Goal: Task Accomplishment & Management: Complete application form

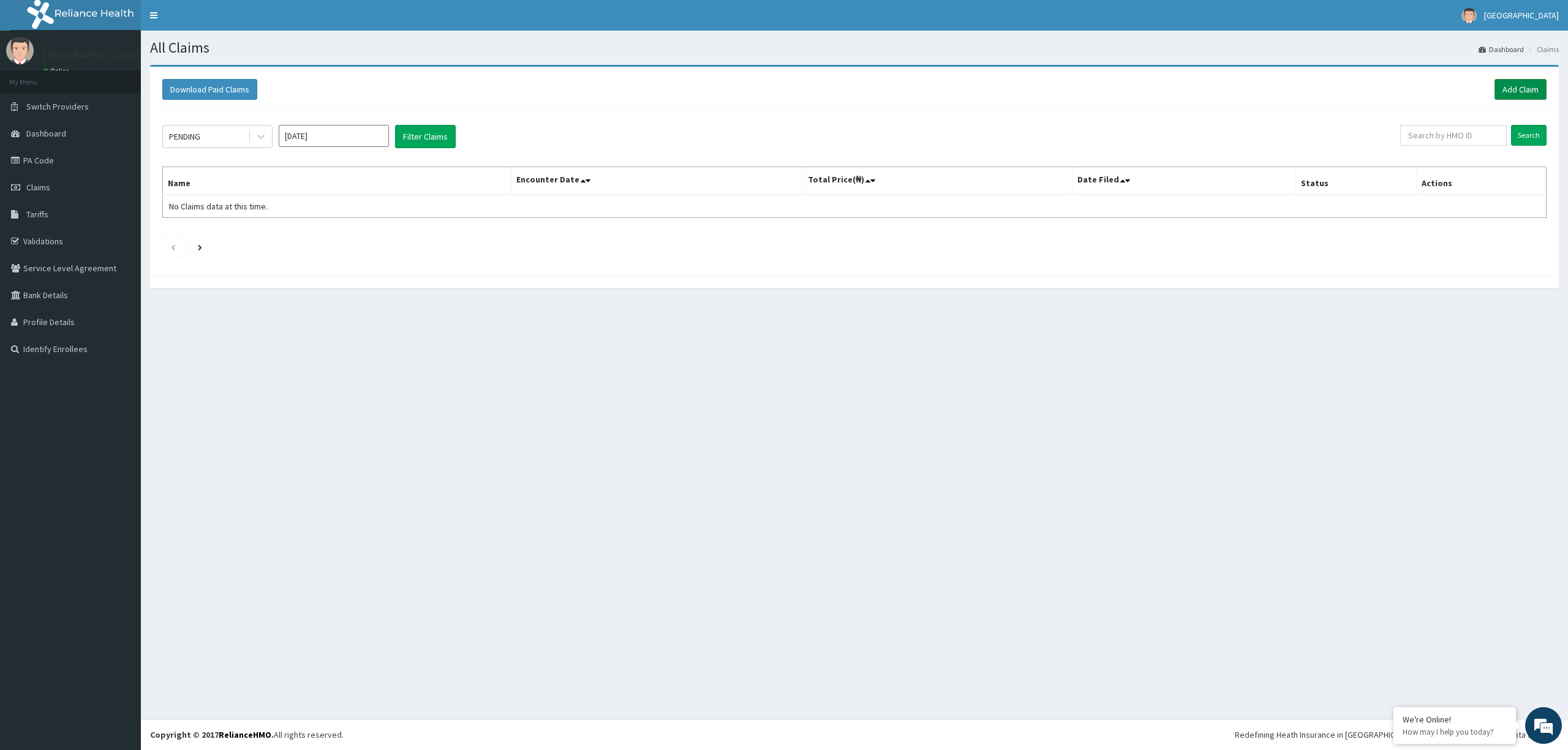
click at [1518, 93] on link "Add Claim" at bounding box center [1521, 89] width 52 height 21
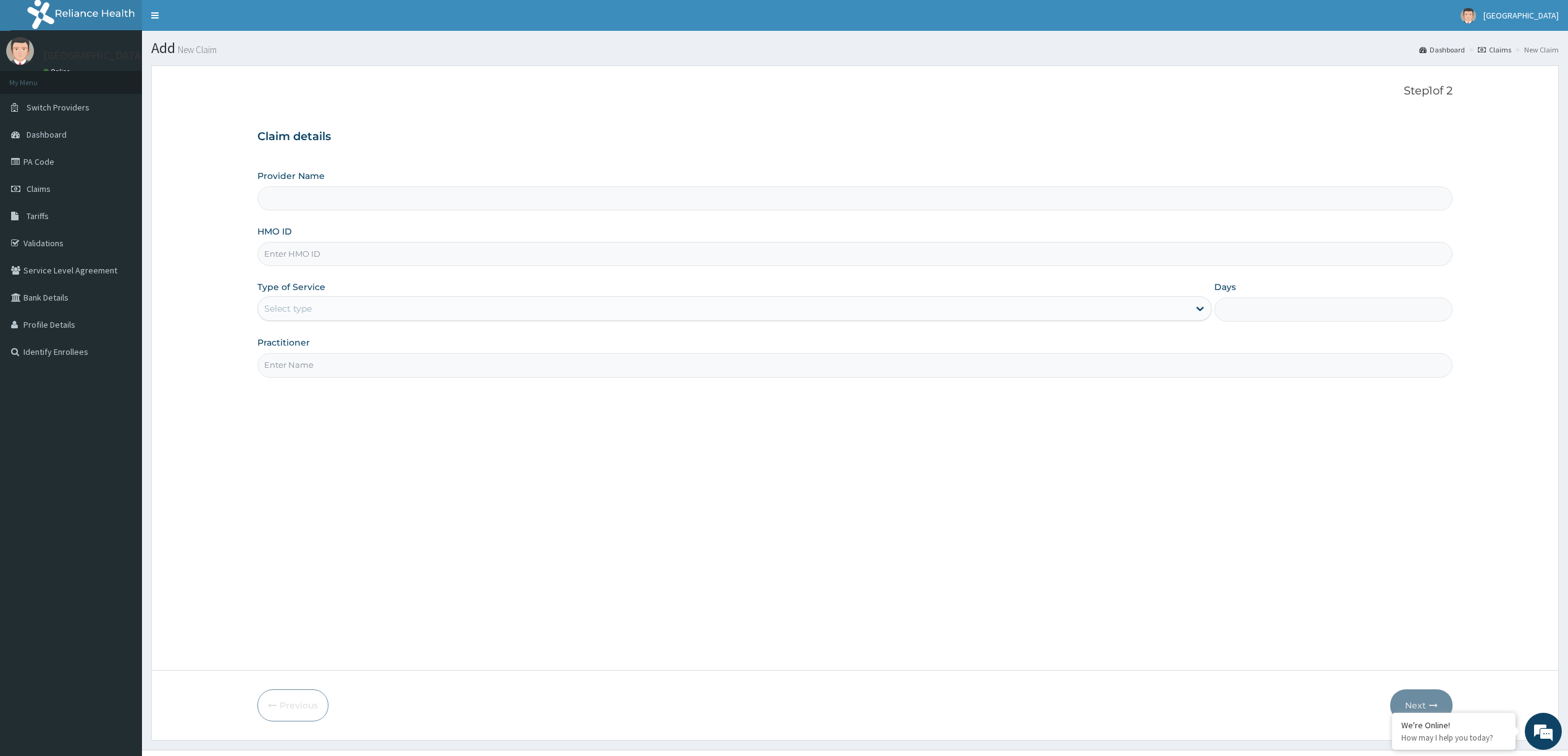
click at [689, 199] on input "Provider Name" at bounding box center [855, 199] width 1195 height 24
type input "[GEOGRAPHIC_DATA] and Maternity"
click at [588, 254] on input "HMO ID" at bounding box center [855, 254] width 1195 height 24
type input "Vnd/10418/a"
click at [591, 364] on div "Outpatient" at bounding box center [735, 362] width 954 height 22
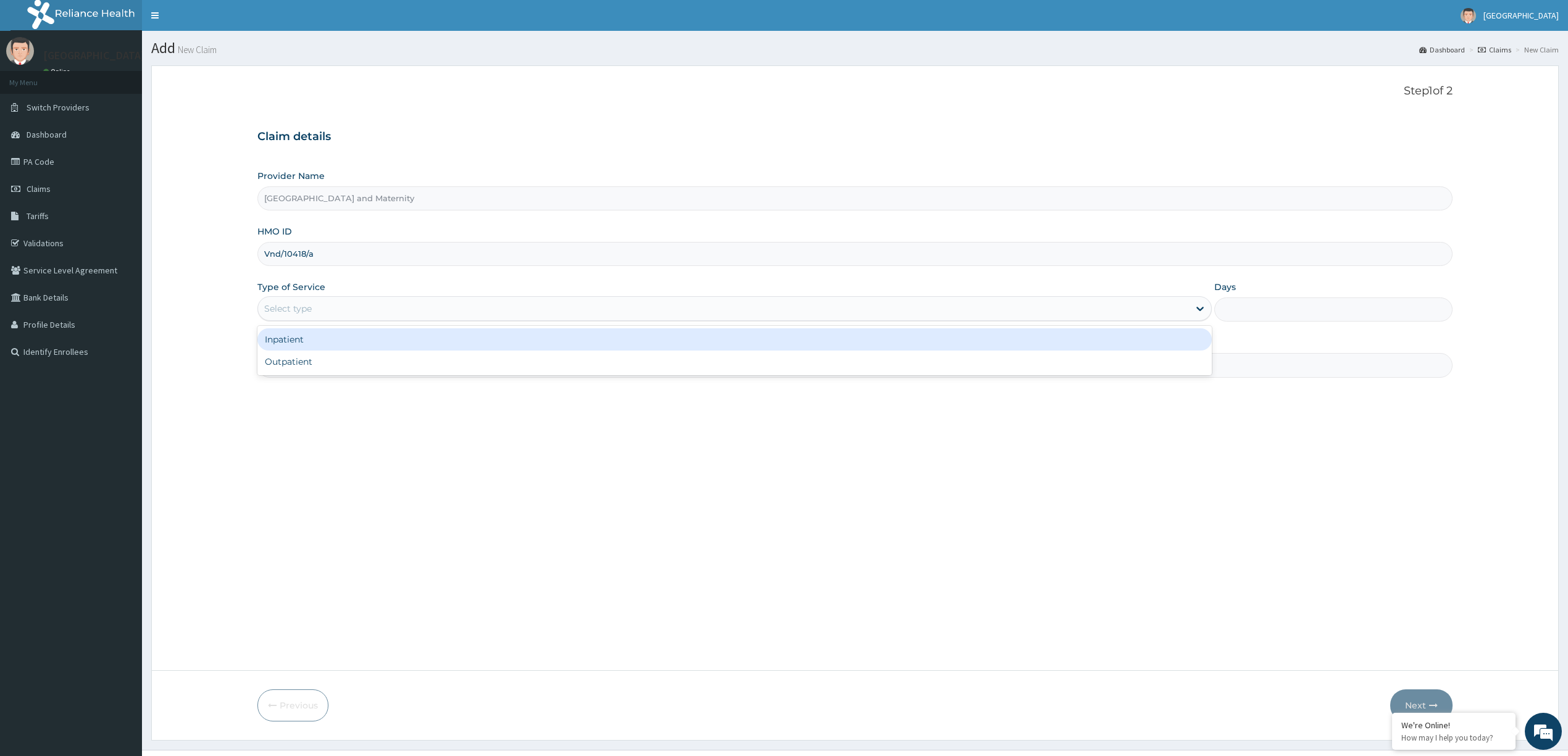
type input "1"
click at [559, 361] on input "Practitioner" at bounding box center [855, 365] width 1195 height 24
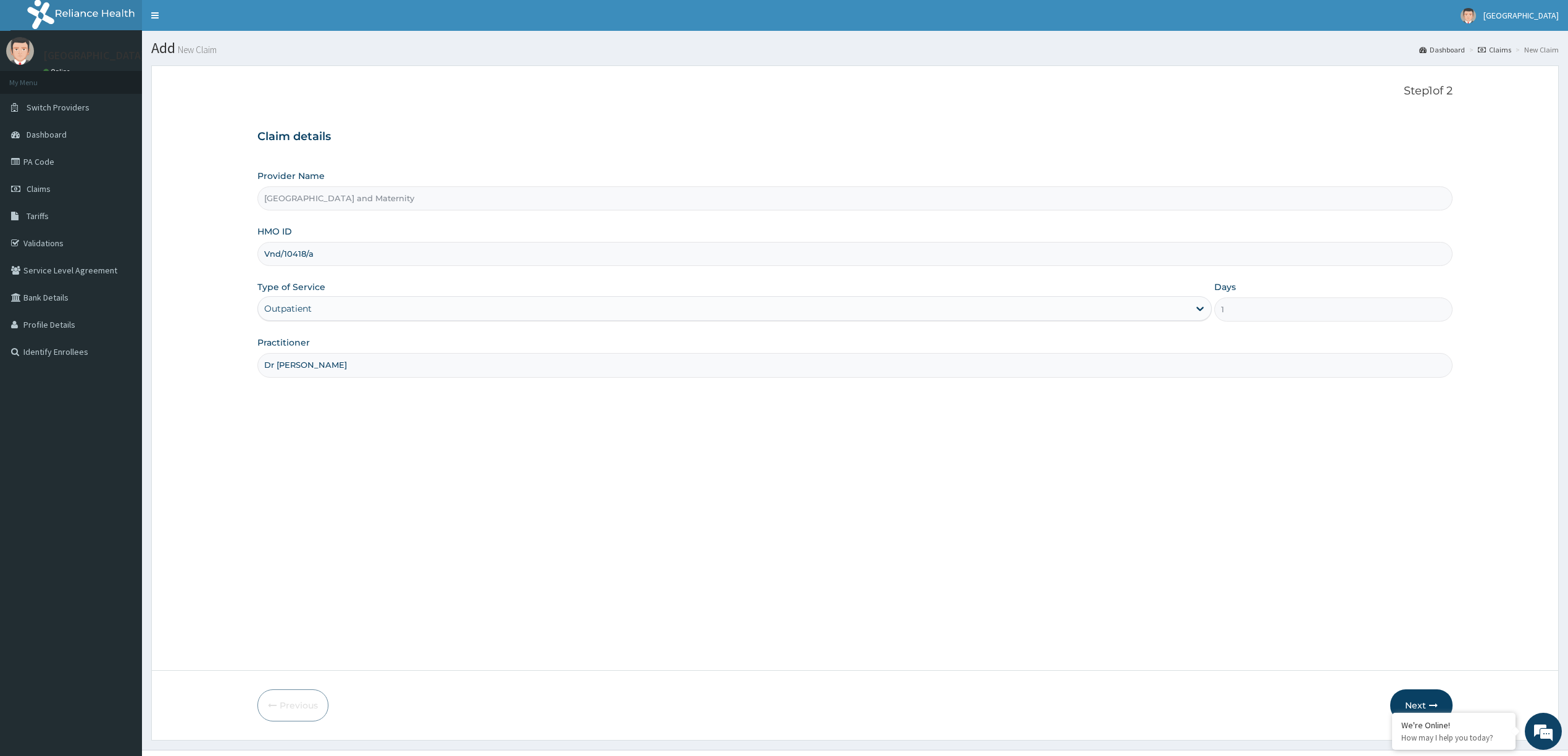
type input "Dr oso"
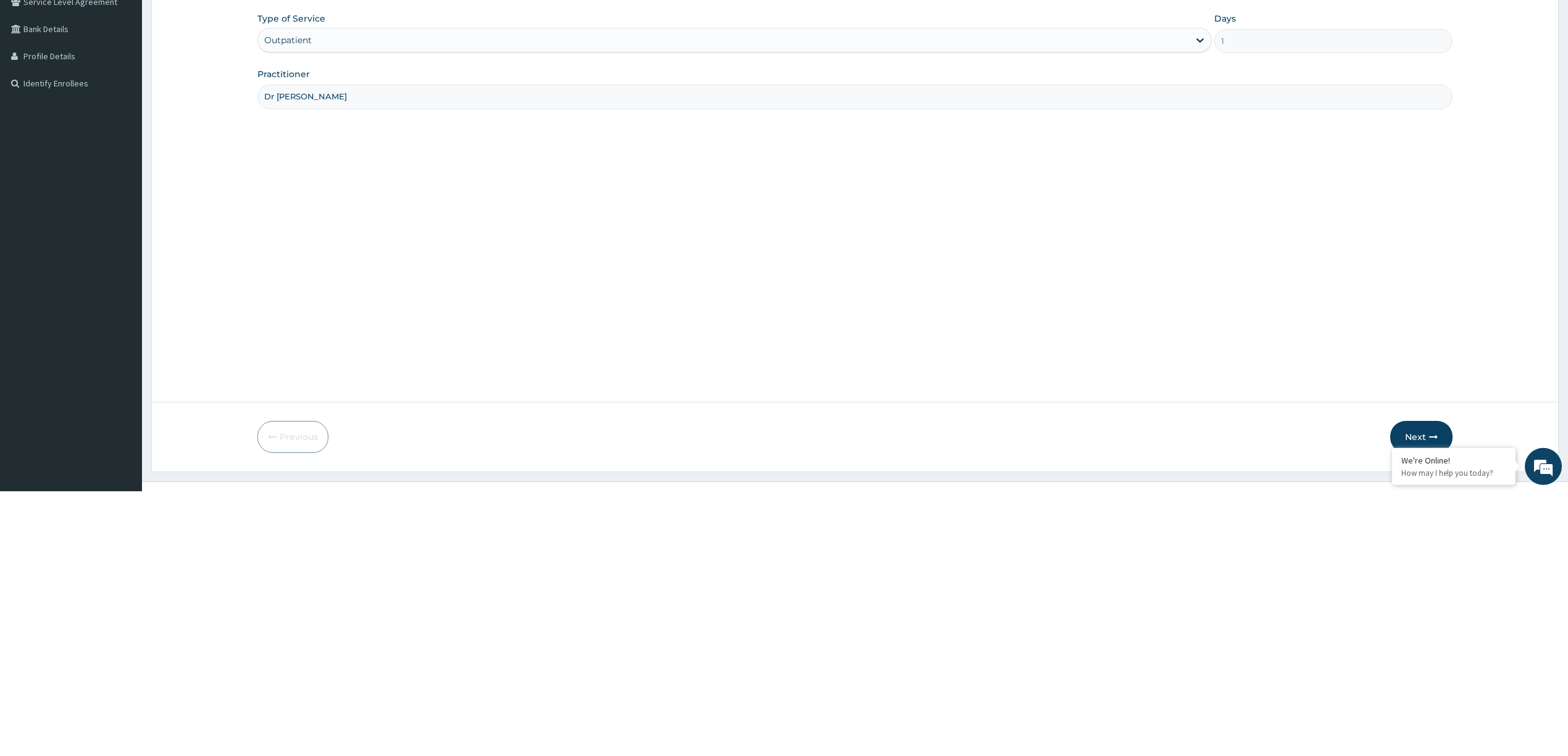
scroll to position [7, 0]
click at [1412, 696] on button "Next" at bounding box center [1421, 698] width 62 height 32
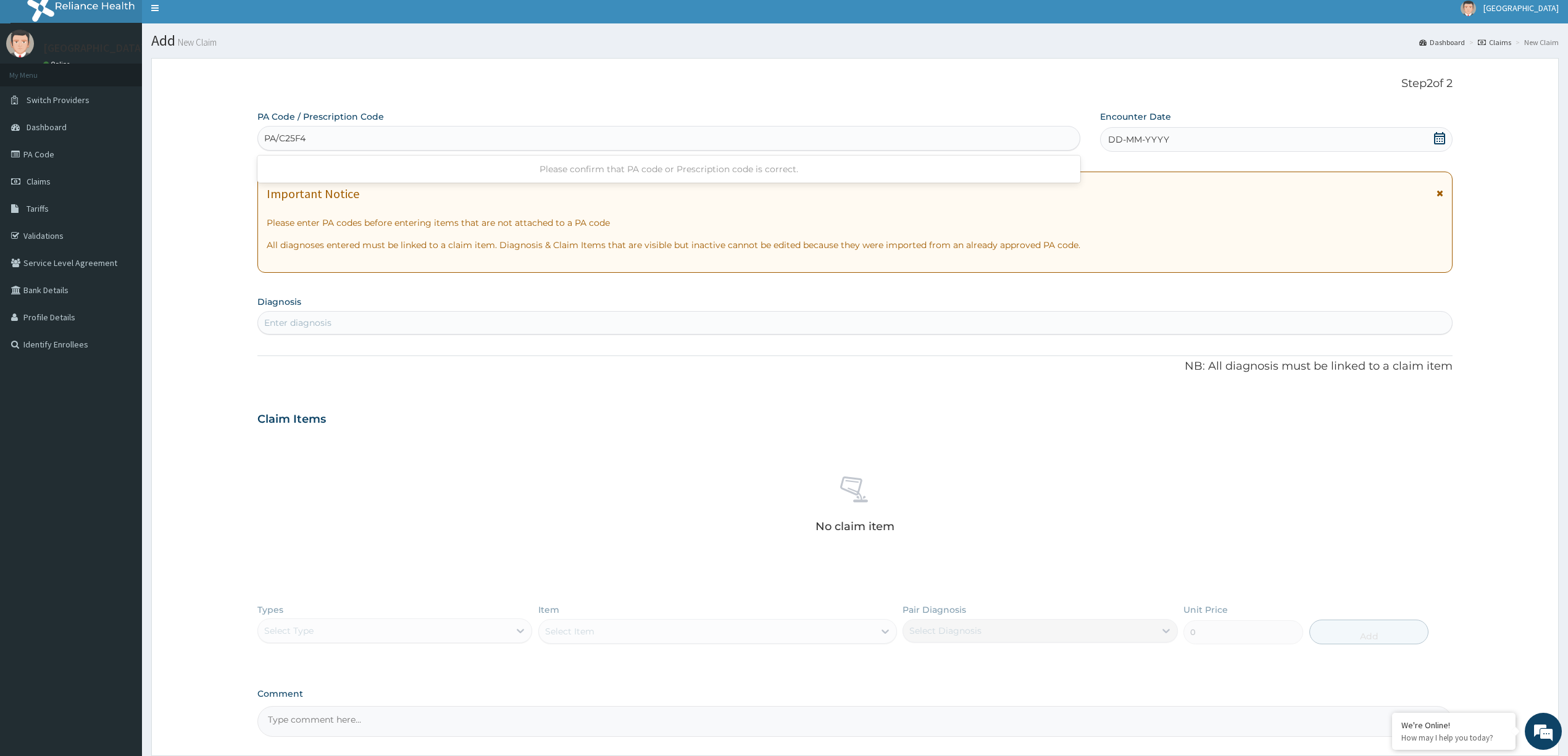
type input "PA/C25F4A"
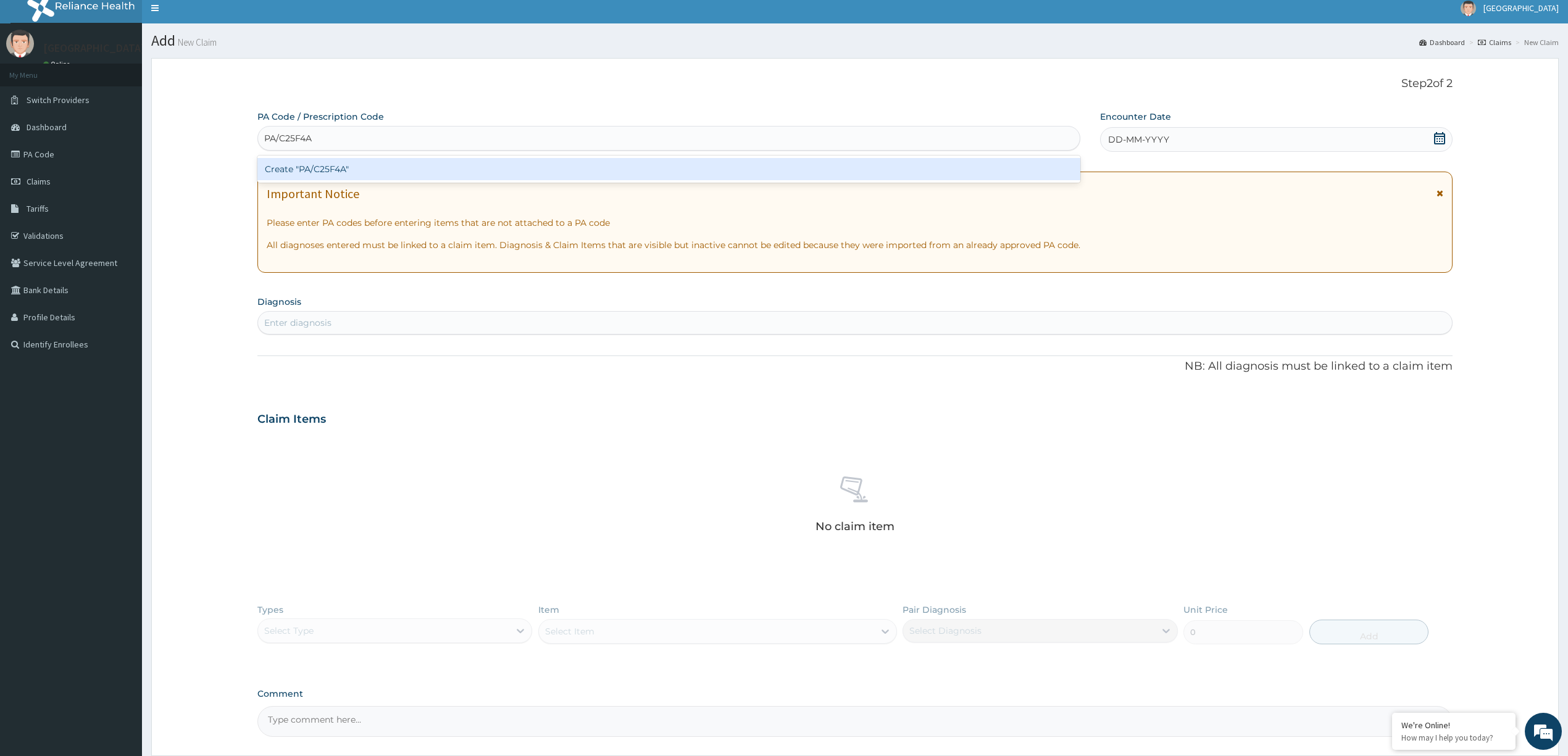
click at [664, 175] on div "Create "PA/C25F4A"" at bounding box center [669, 169] width 823 height 22
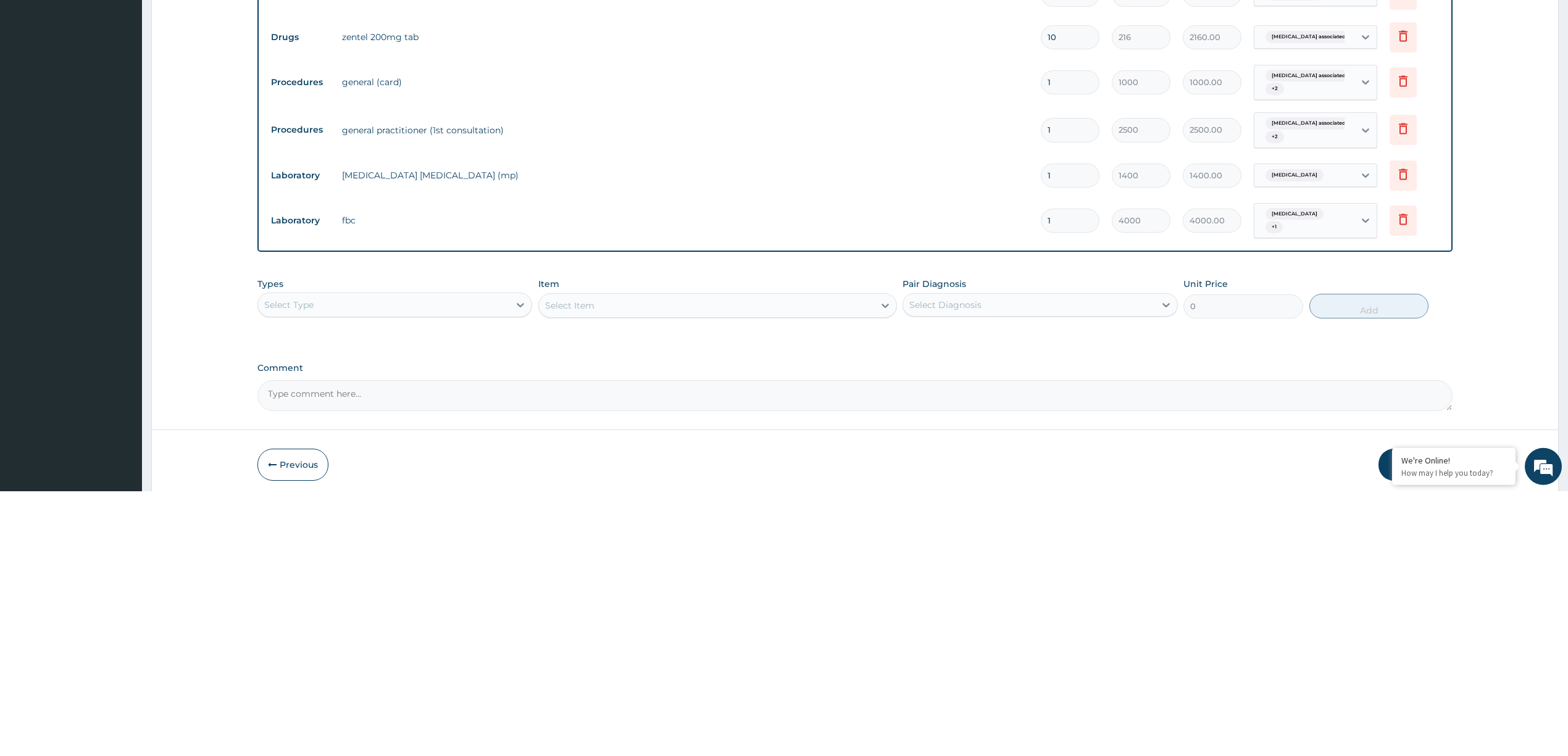
scroll to position [502, 0]
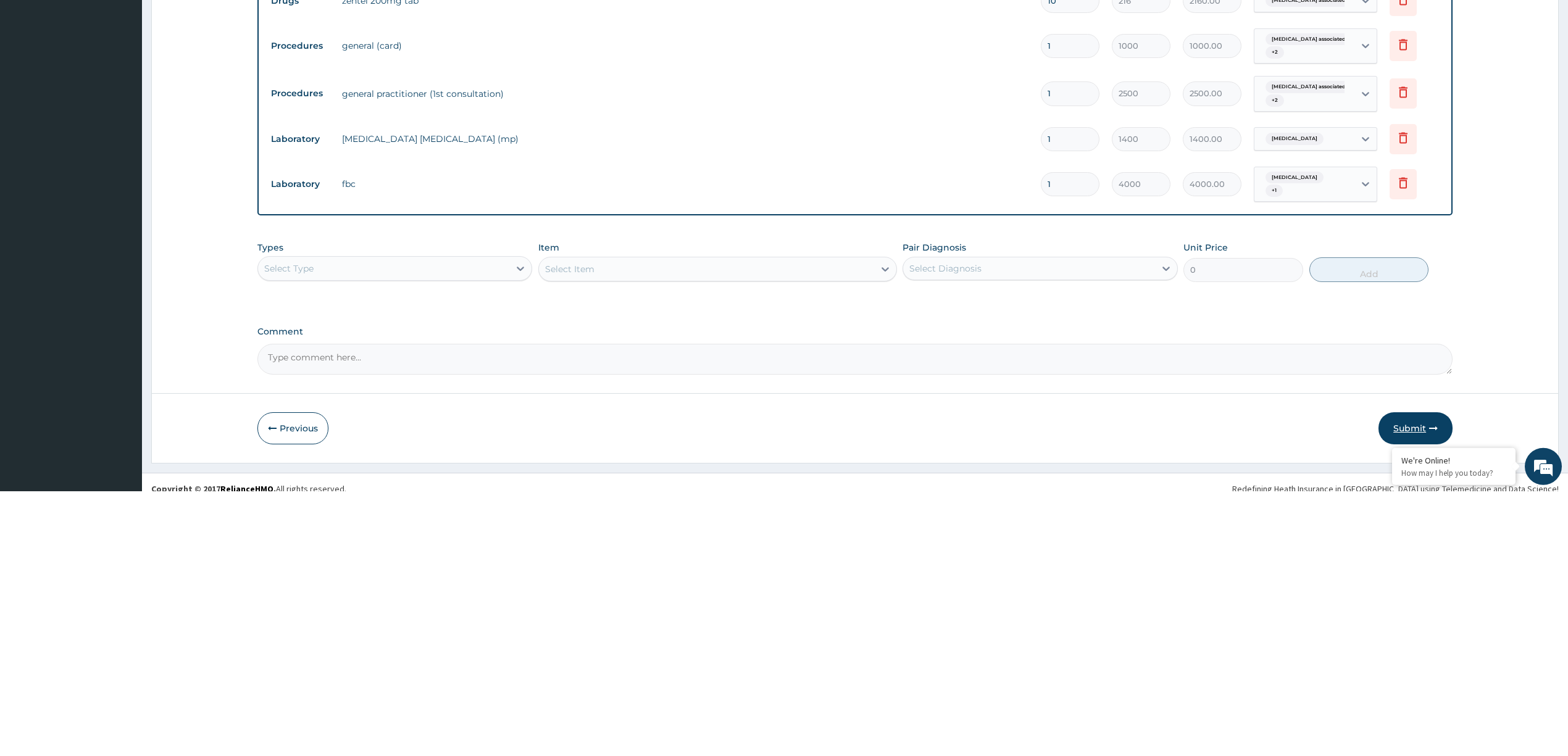
click at [1411, 683] on button "Submit" at bounding box center [1415, 693] width 74 height 32
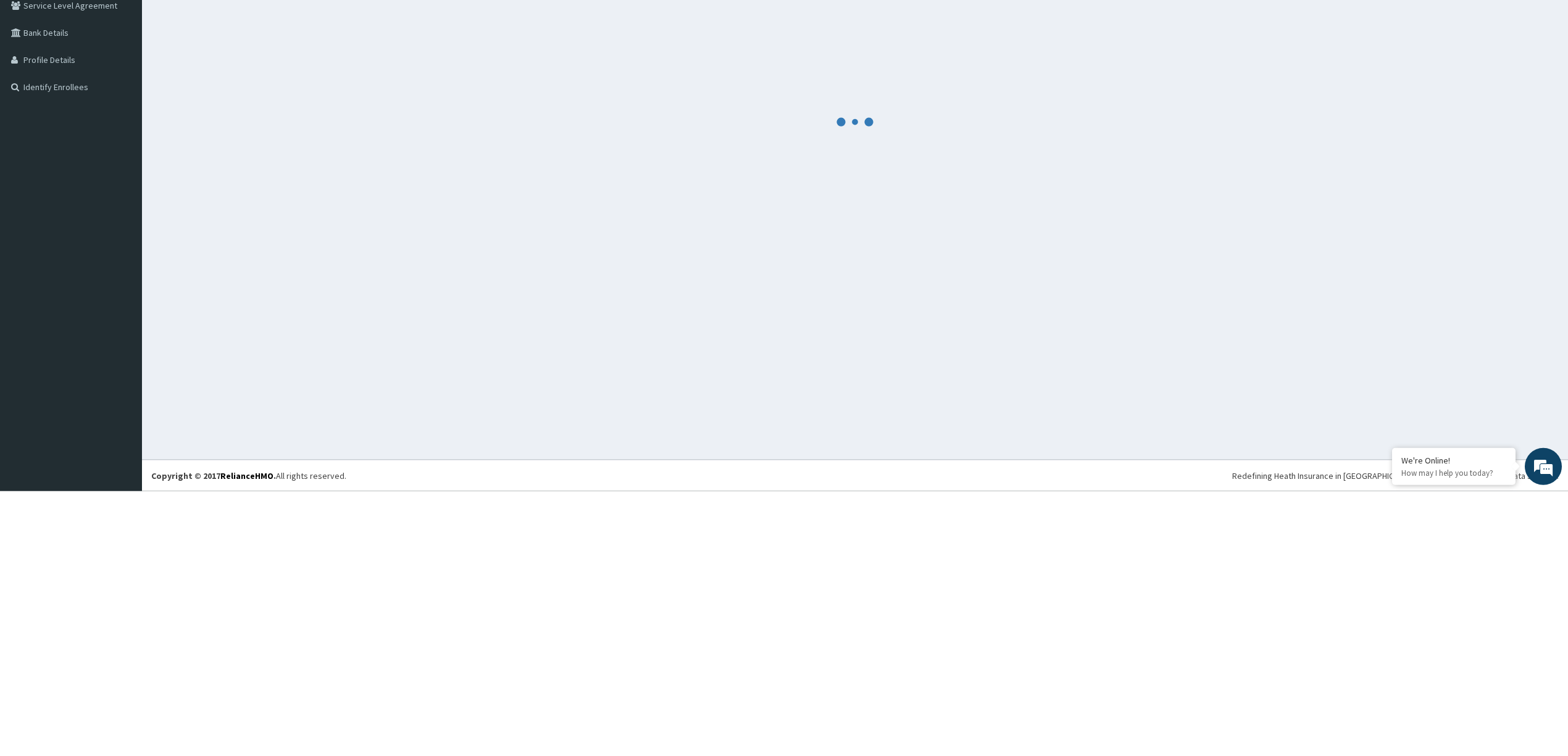
scroll to position [0, 0]
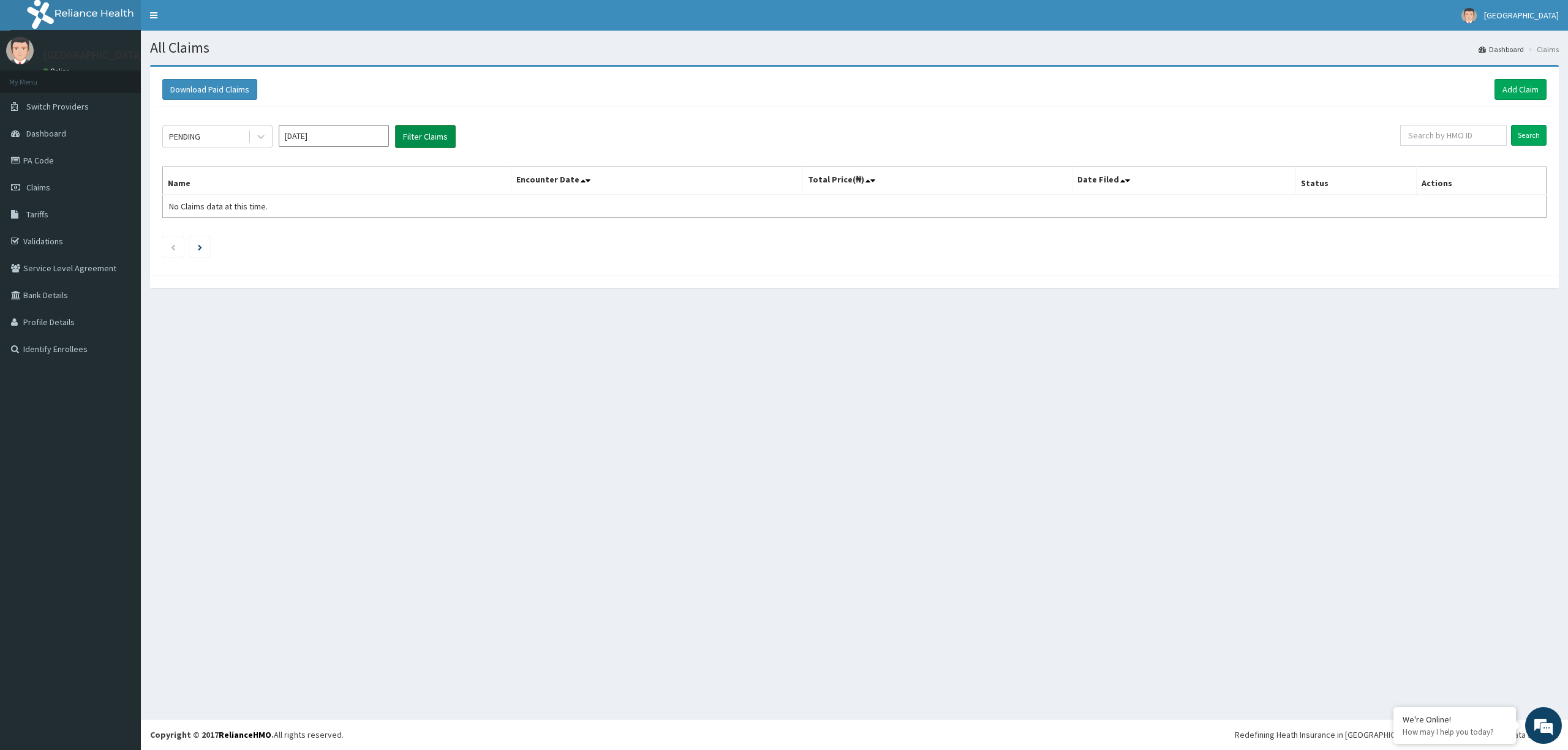
click at [436, 136] on button "Filter Claims" at bounding box center [425, 136] width 61 height 23
click at [215, 190] on div "Approved" at bounding box center [217, 188] width 110 height 22
click at [432, 141] on button "Filter Claims" at bounding box center [425, 136] width 61 height 23
click at [216, 260] on div "Under Review" at bounding box center [217, 255] width 110 height 22
click at [427, 134] on button "Filter Claims" at bounding box center [425, 136] width 61 height 23
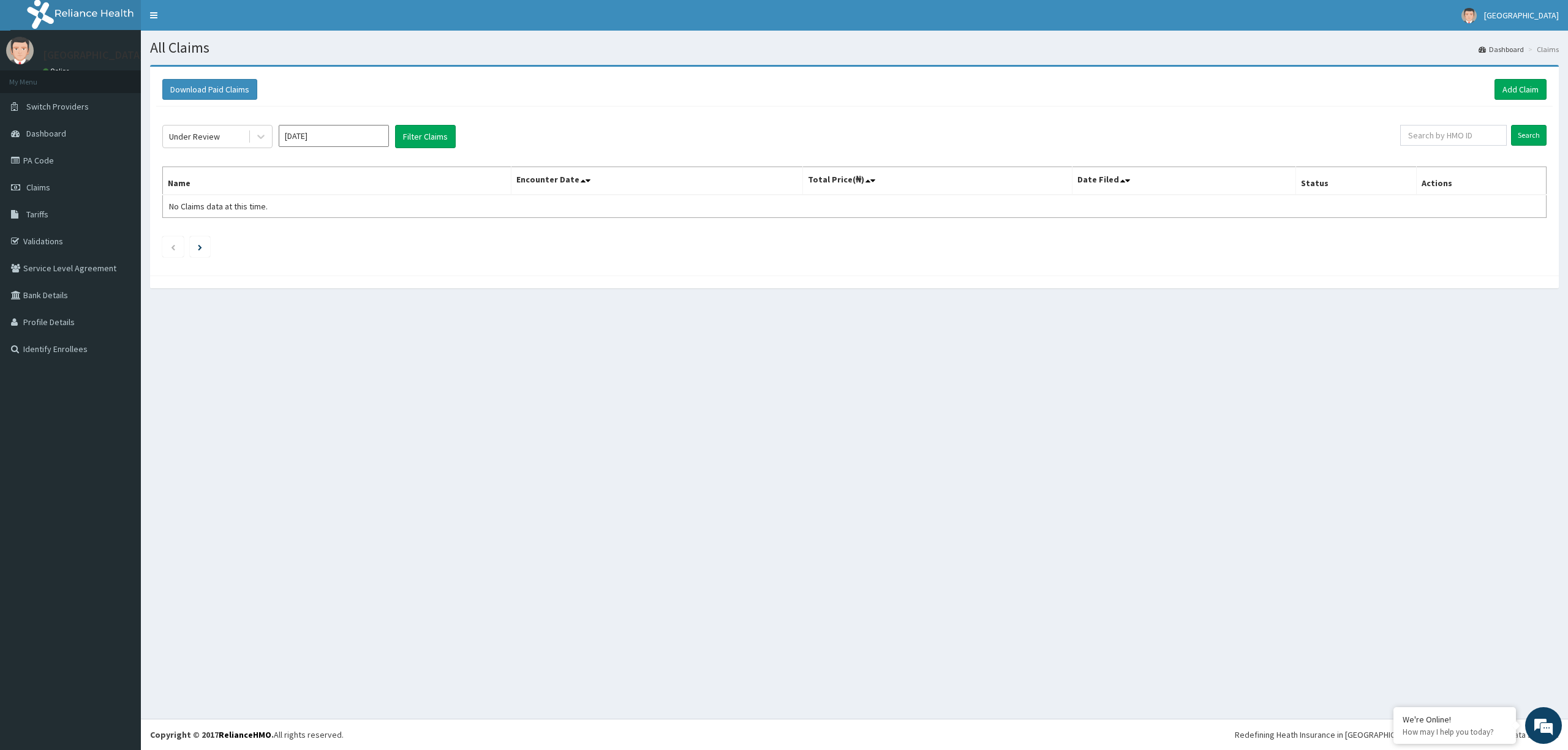
click at [335, 137] on input "[DATE]" at bounding box center [333, 136] width 110 height 22
click at [297, 238] on div "Jul" at bounding box center [298, 238] width 25 height 23
type input "[DATE]"
click at [423, 136] on button "Filter Claims" at bounding box center [425, 136] width 61 height 23
click at [326, 131] on input "[DATE]" at bounding box center [333, 136] width 110 height 22
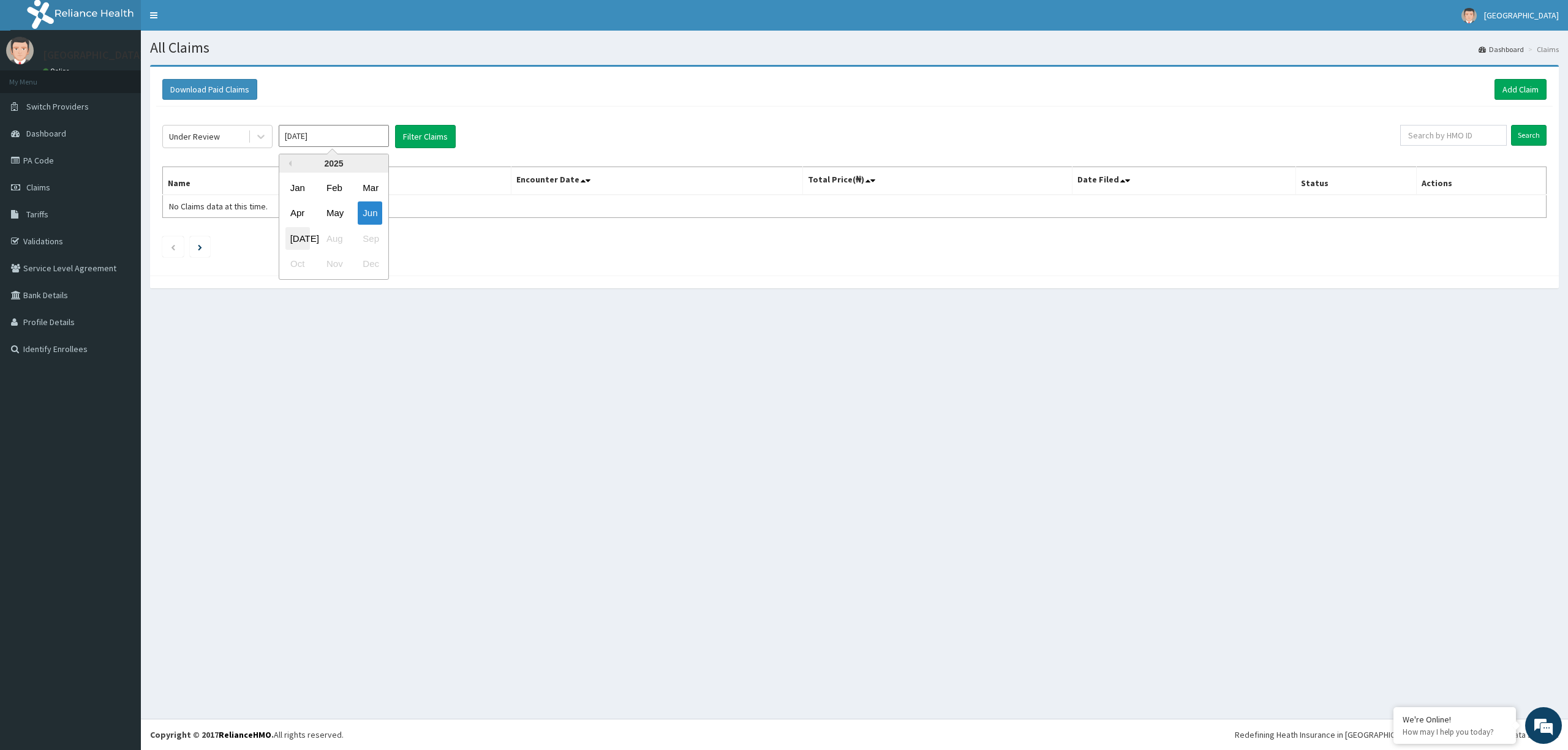
click at [297, 239] on div "Jul" at bounding box center [298, 238] width 25 height 23
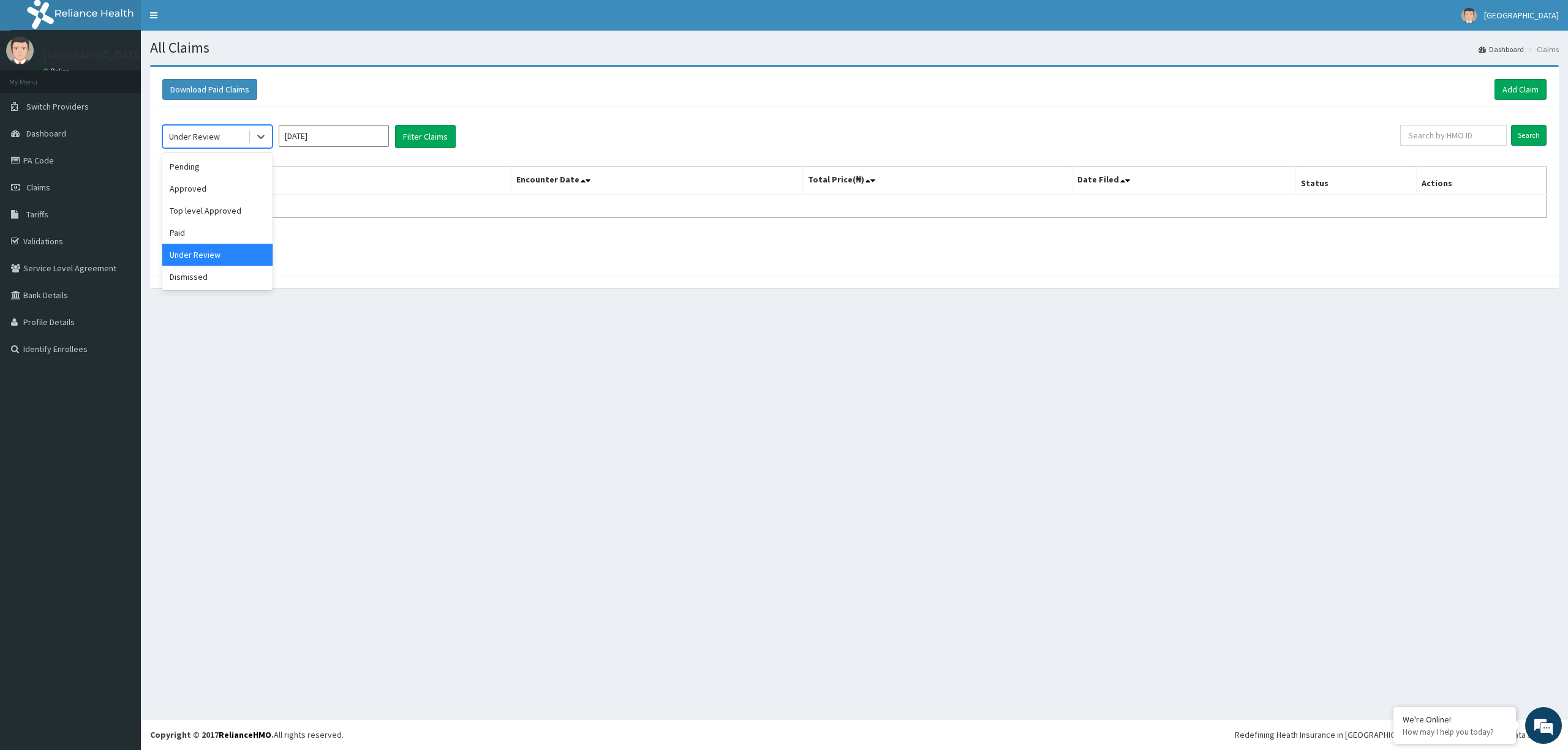
click at [224, 167] on div "Pending" at bounding box center [217, 167] width 110 height 22
click at [434, 136] on button "Filter Claims" at bounding box center [425, 136] width 61 height 23
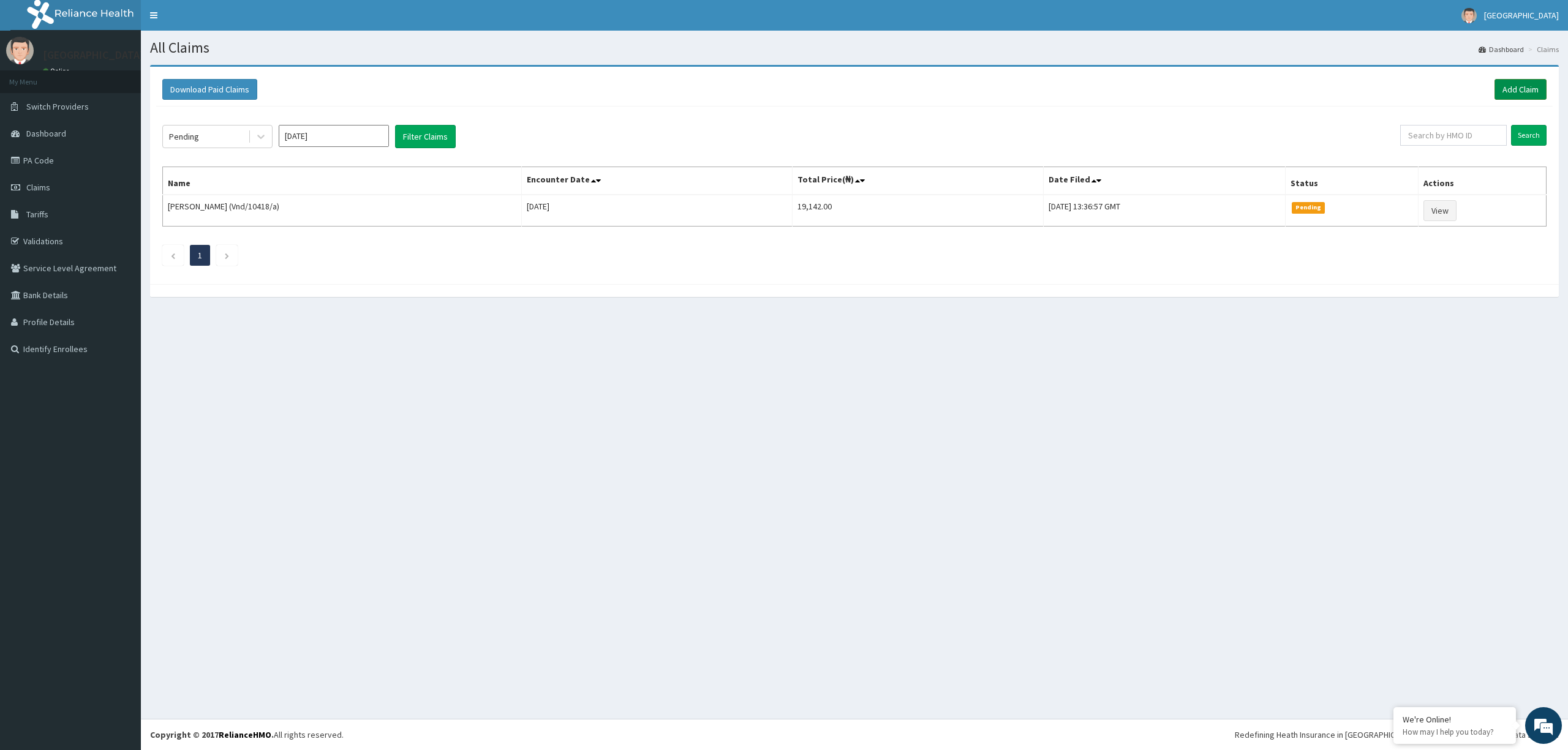
click at [1528, 88] on link "Add Claim" at bounding box center [1521, 89] width 52 height 21
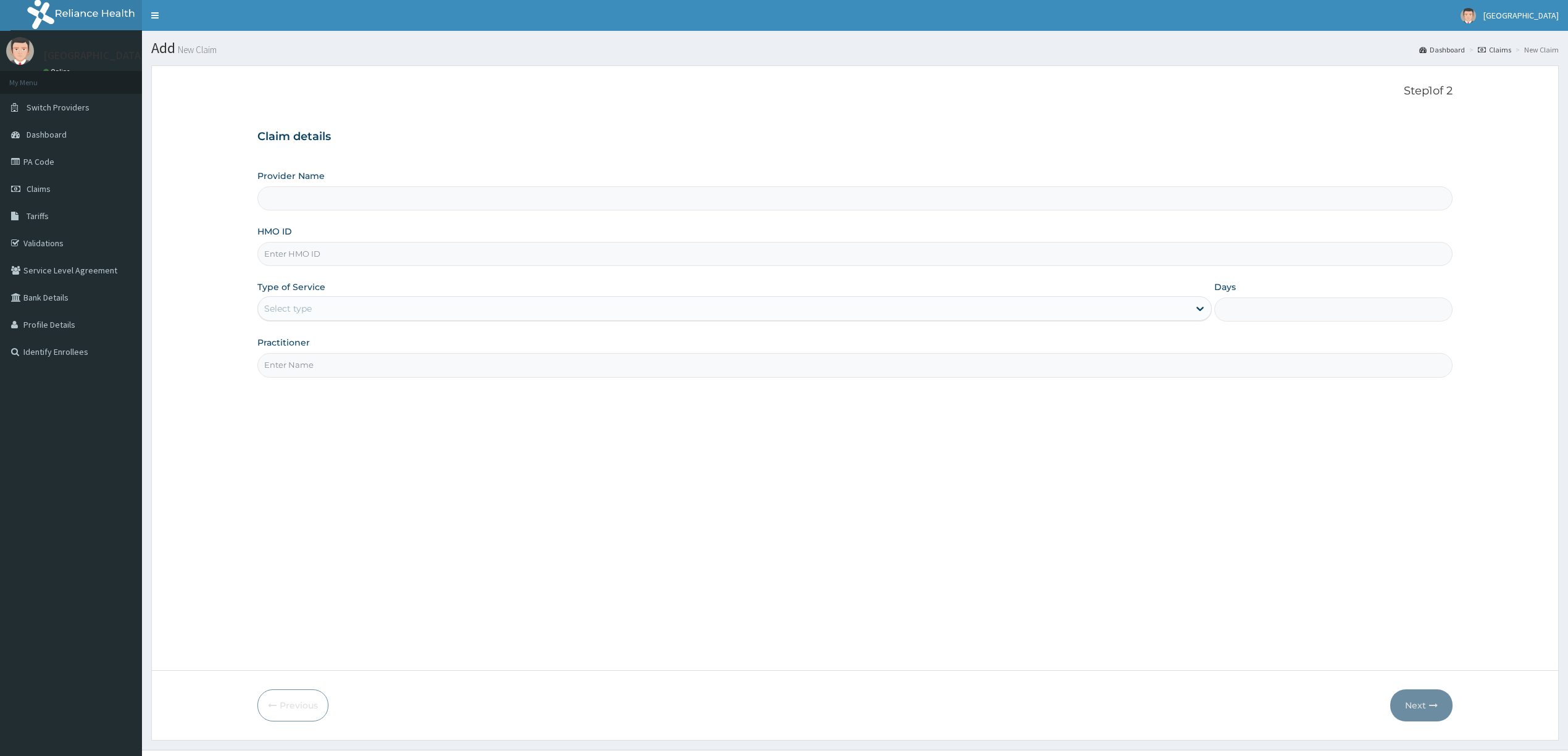
click at [584, 194] on input "Provider Name" at bounding box center [855, 199] width 1195 height 24
type input "West Wind Hospital and Maternity"
click at [557, 253] on input "HMO ID" at bounding box center [855, 254] width 1195 height 24
type input "Npm/10080/c"
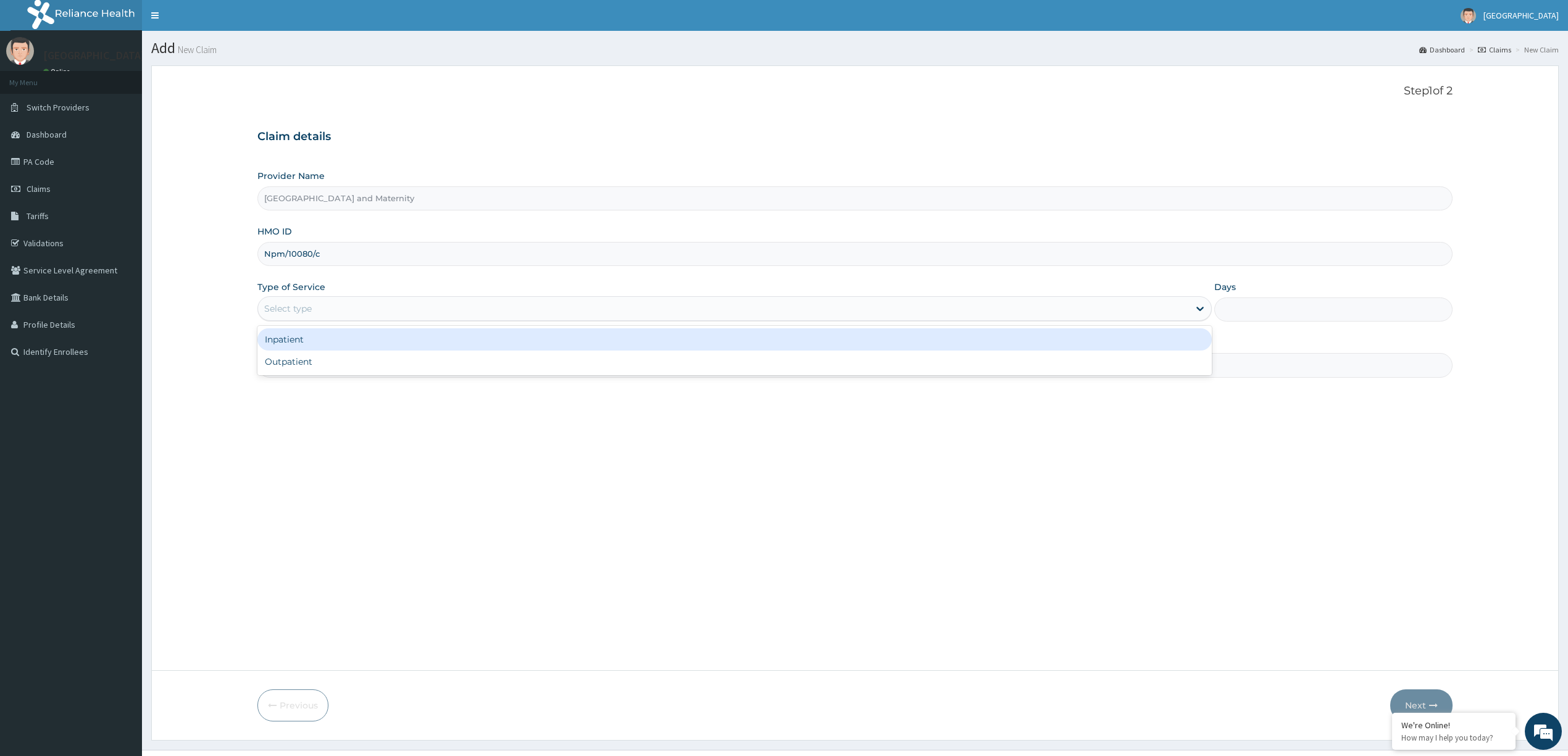
click at [498, 372] on div "Outpatient" at bounding box center [735, 362] width 954 height 22
type input "1"
click at [554, 371] on input "Practitioner" at bounding box center [855, 365] width 1195 height 24
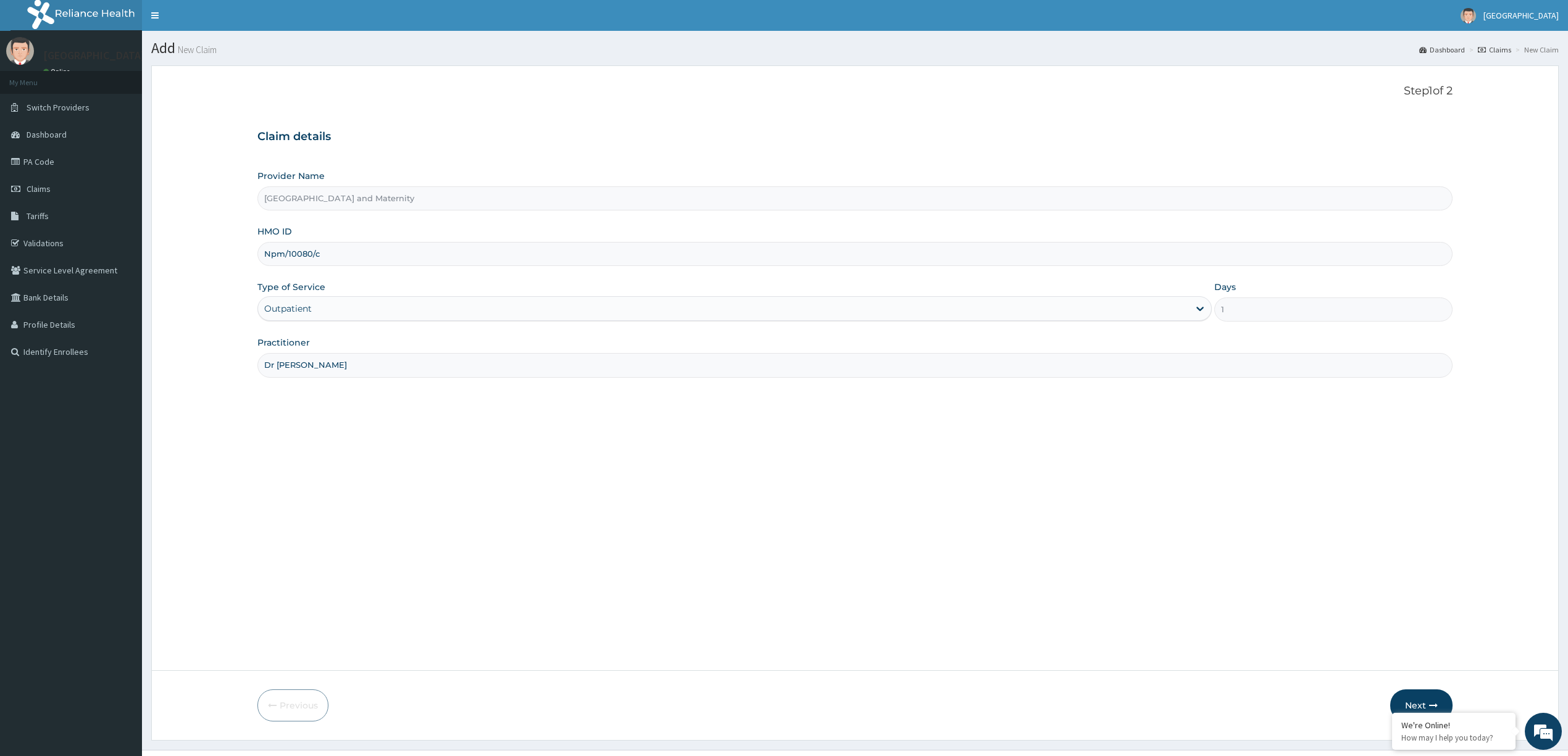
type input "Dr [PERSON_NAME]"
click at [1426, 692] on button "Next" at bounding box center [1421, 705] width 62 height 32
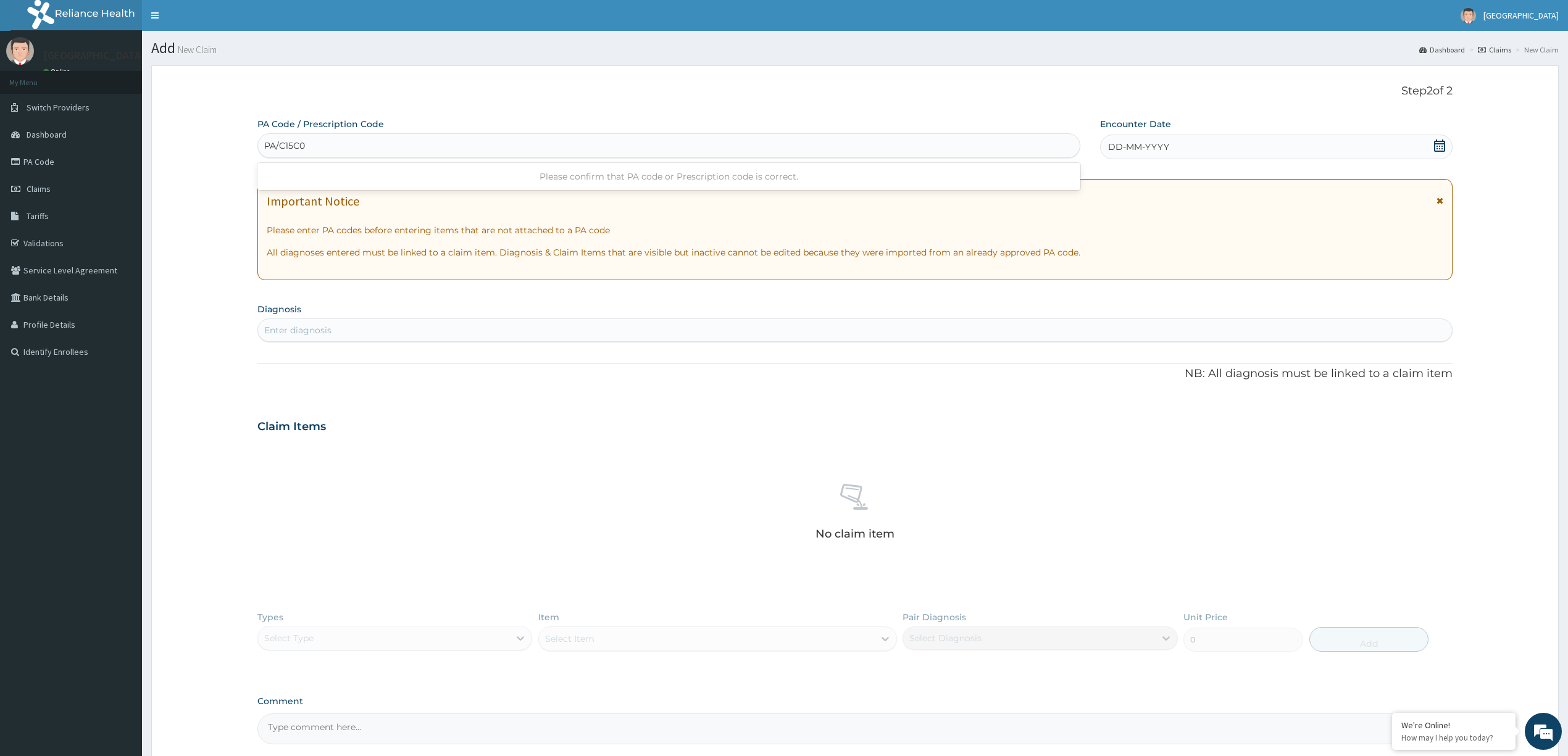
type input "PA/C15C02"
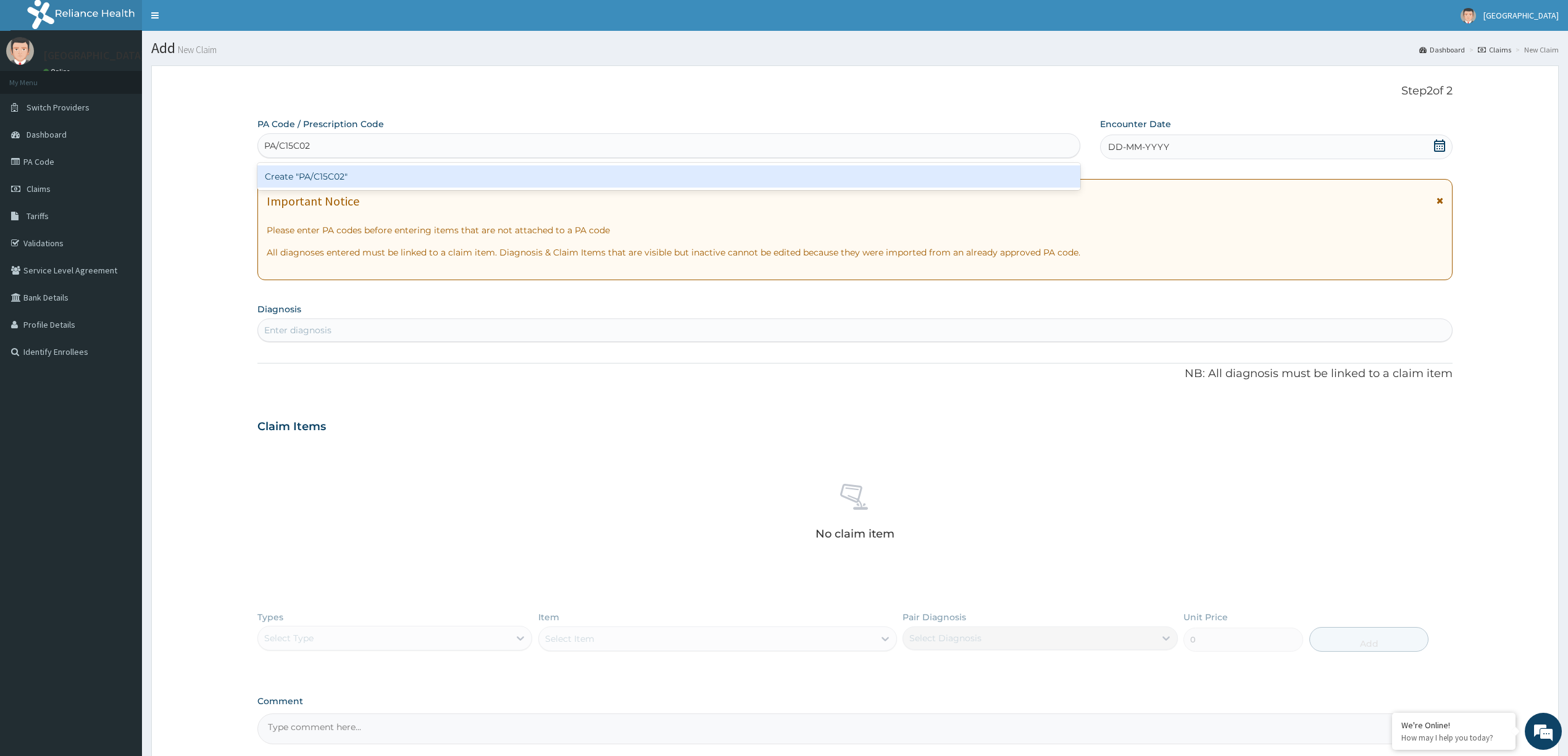
click at [656, 175] on div "Create "PA/C15C02"" at bounding box center [669, 176] width 823 height 22
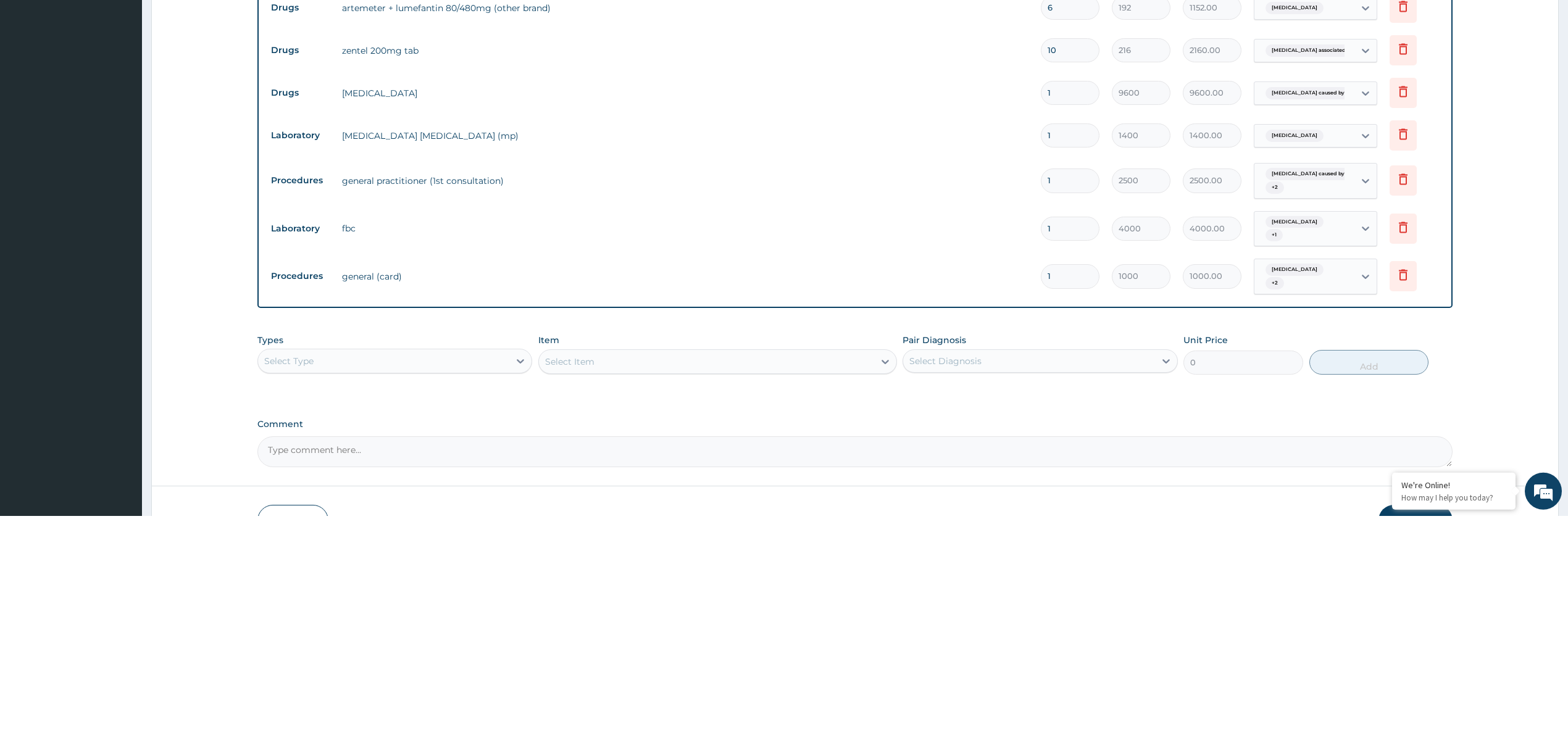
scroll to position [416, 0]
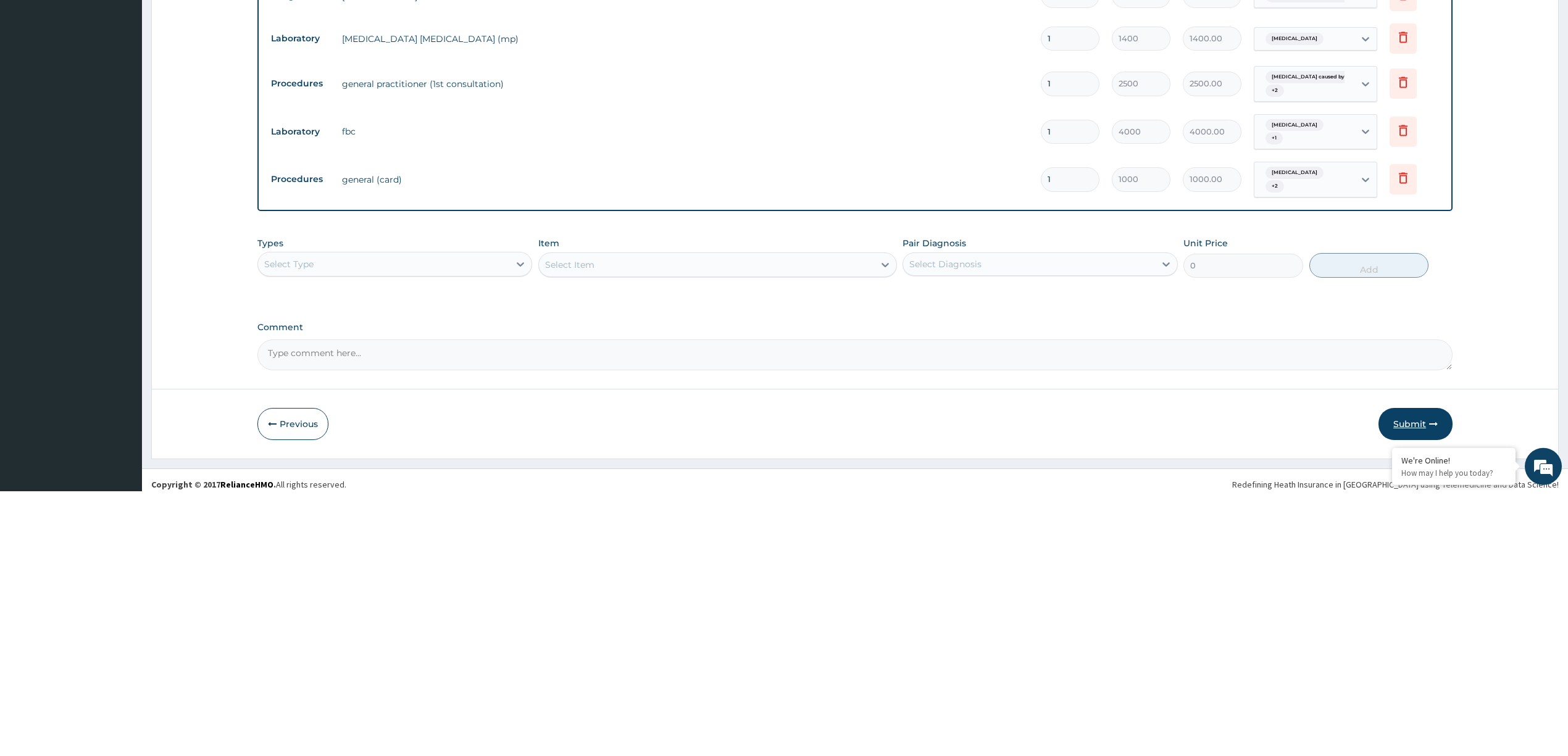
click at [1405, 684] on button "Submit" at bounding box center [1415, 689] width 74 height 32
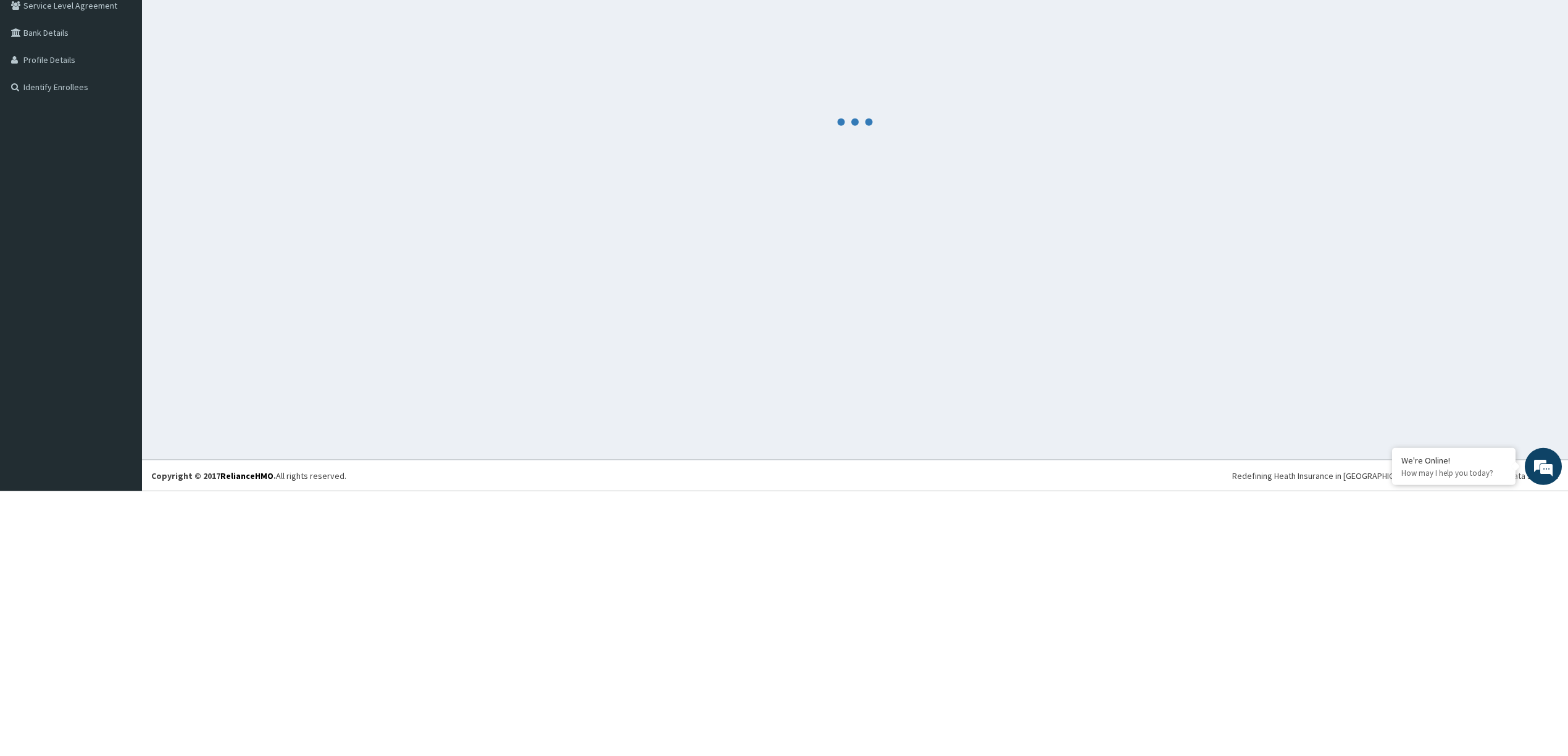
scroll to position [0, 0]
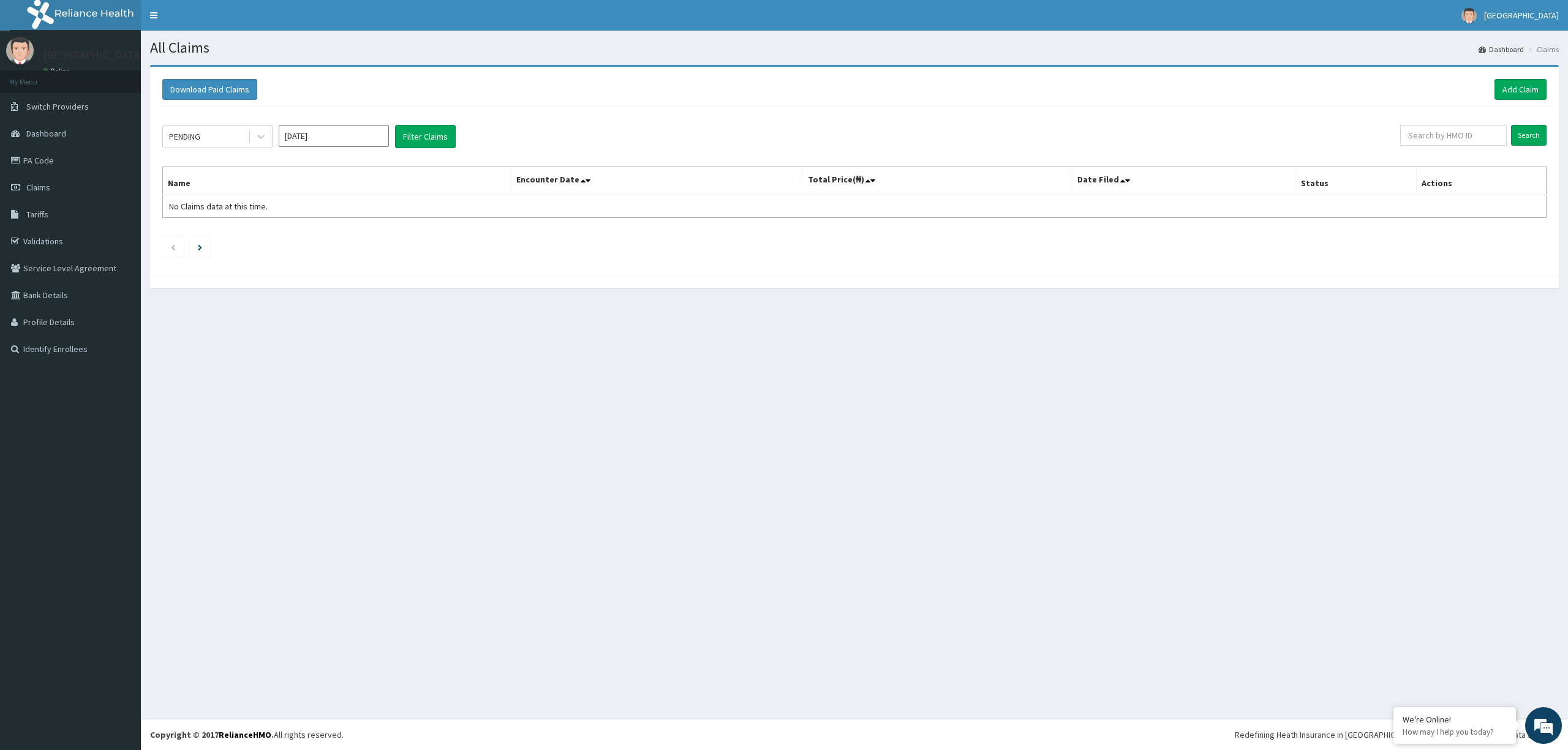
click at [319, 131] on input "[DATE]" at bounding box center [333, 136] width 110 height 22
click at [302, 239] on div "Jul" at bounding box center [298, 238] width 25 height 23
type input "Jun 2025"
click at [236, 258] on div "Under Review" at bounding box center [217, 255] width 110 height 22
click at [425, 137] on button "Filter Claims" at bounding box center [425, 136] width 61 height 23
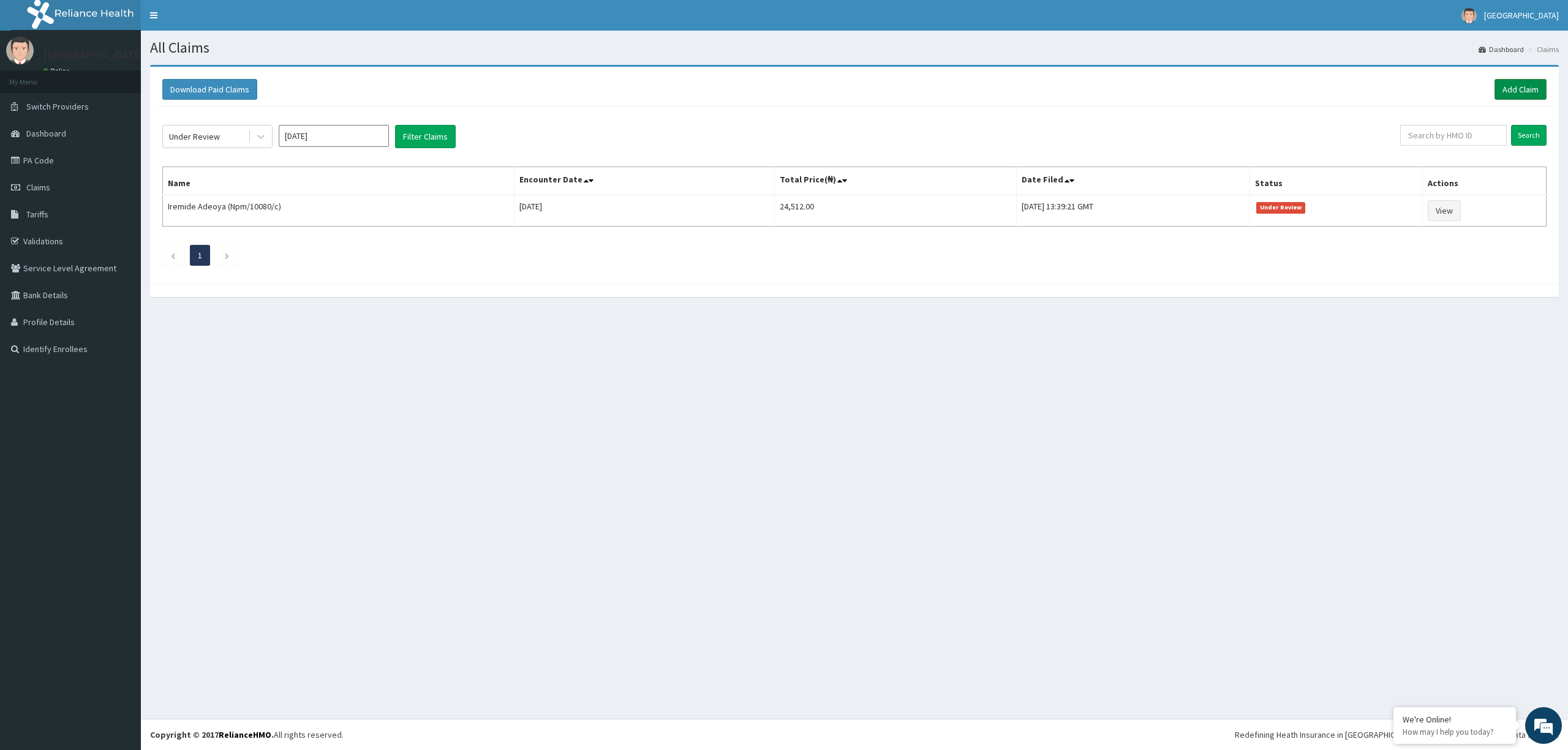
click at [1521, 85] on link "Add Claim" at bounding box center [1521, 89] width 52 height 21
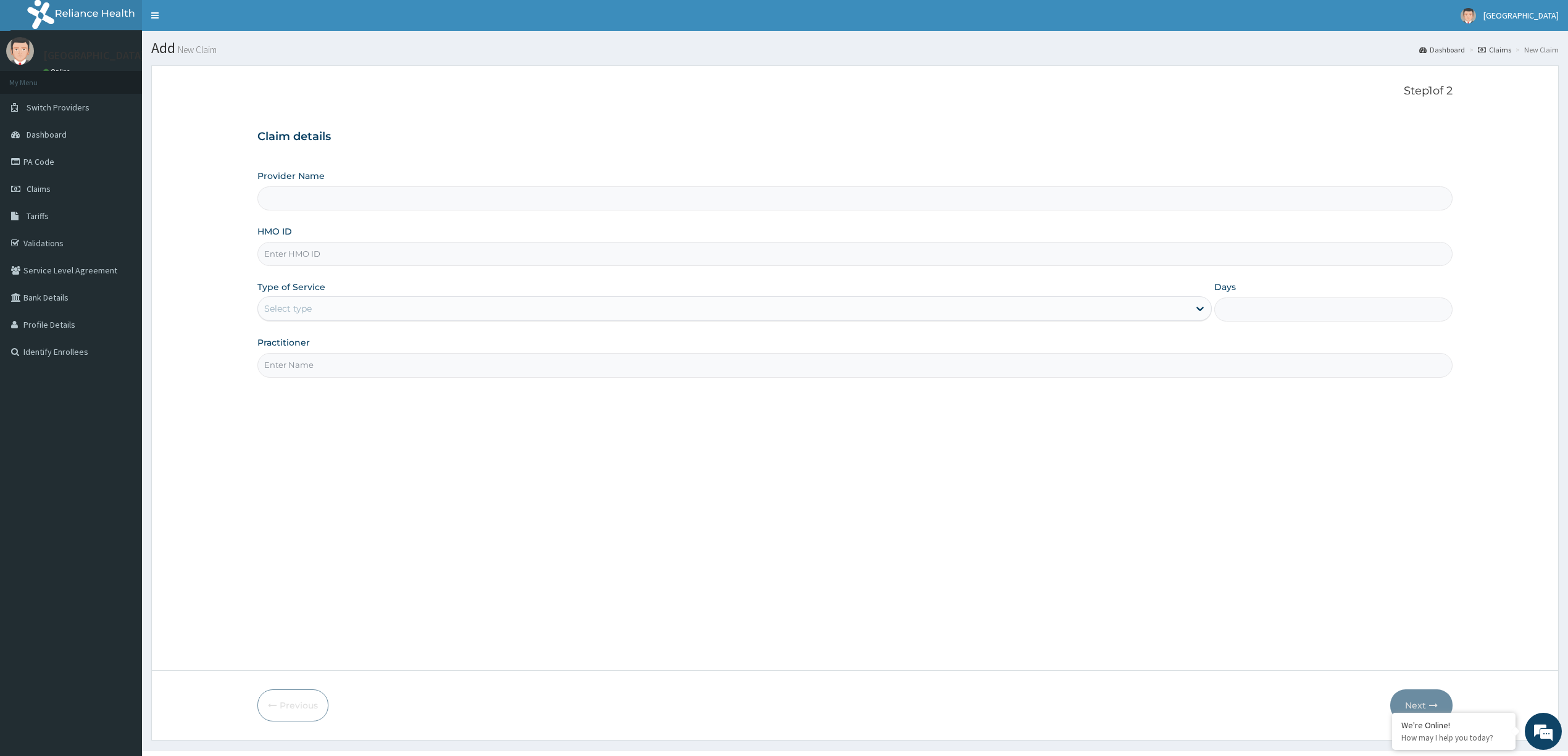
type input "[GEOGRAPHIC_DATA] and Maternity"
click at [455, 253] on input "HMO ID" at bounding box center [855, 254] width 1195 height 24
type input "Npm/10102/b"
click at [527, 366] on div "Outpatient" at bounding box center [735, 362] width 954 height 22
type input "1"
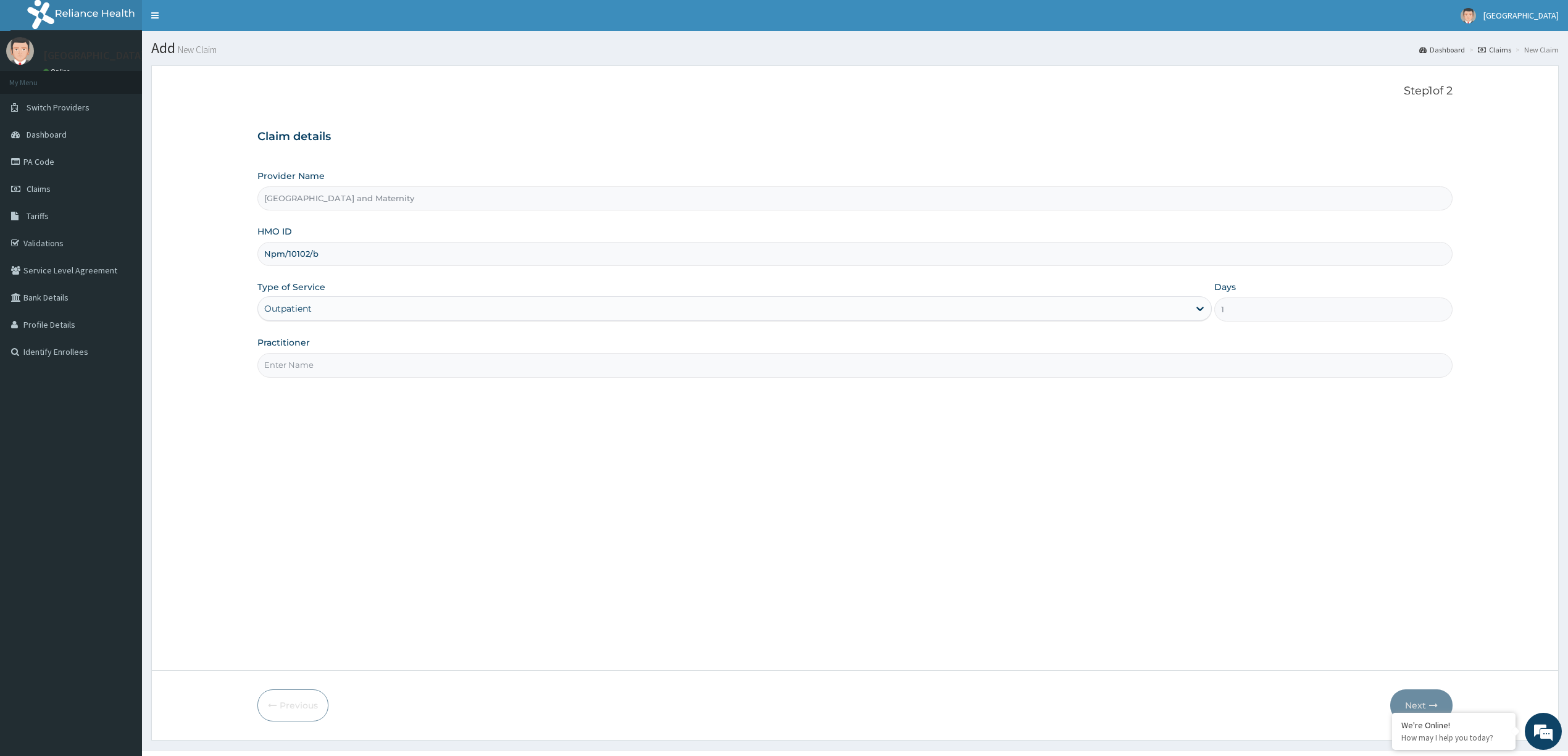
click at [532, 367] on input "Practitioner" at bounding box center [855, 365] width 1195 height 24
type input "Dr oso"
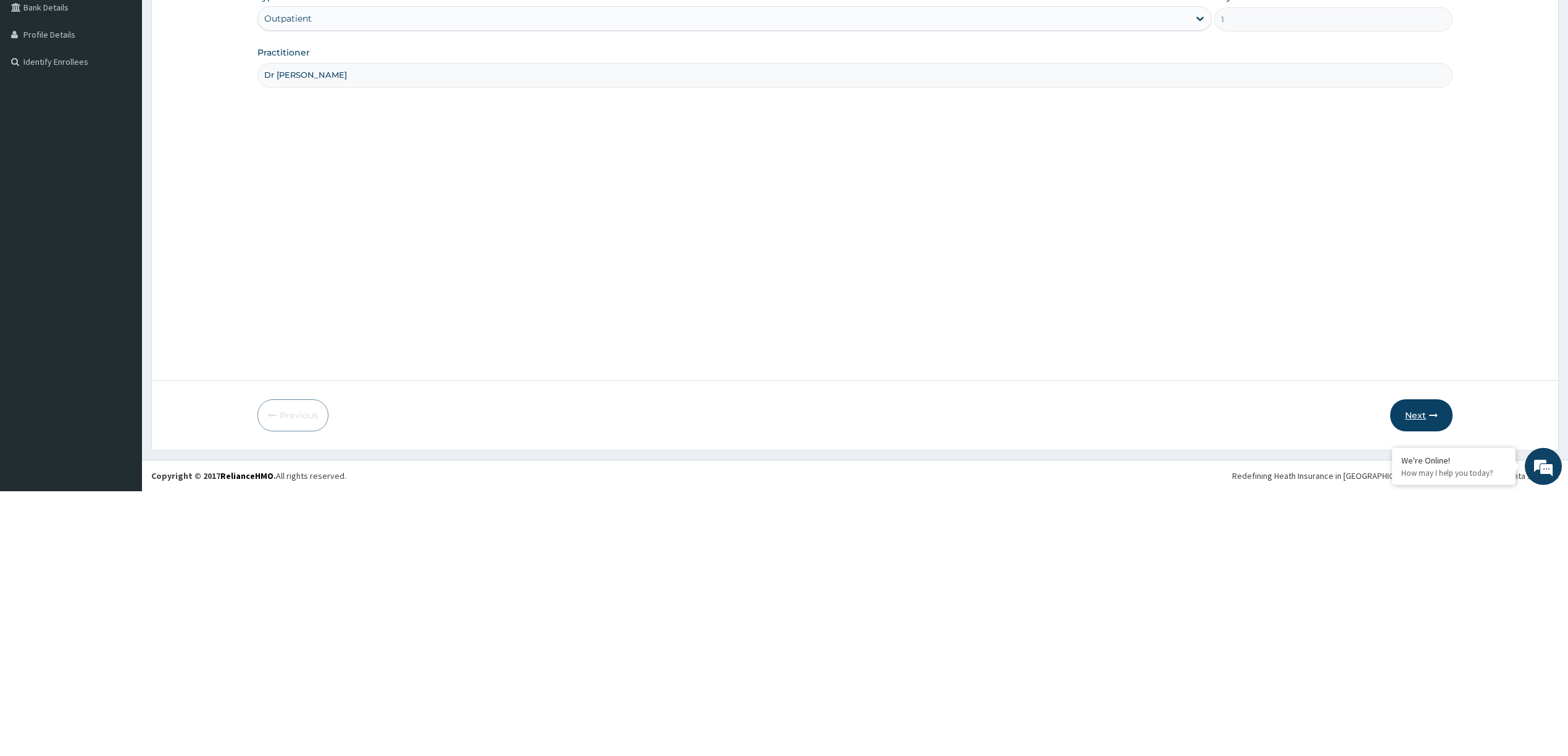
click at [1405, 676] on button "Next" at bounding box center [1421, 680] width 62 height 32
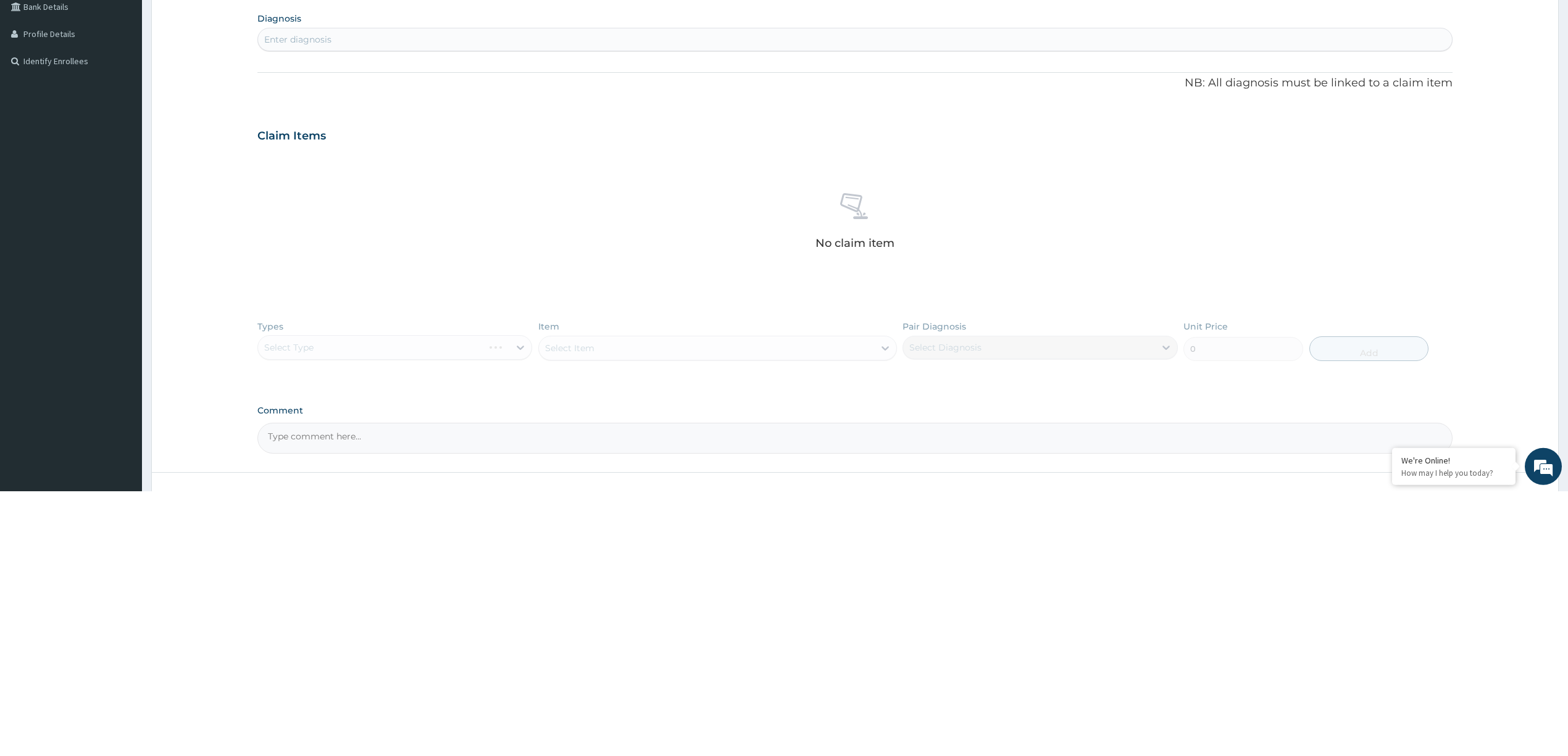
scroll to position [26, 0]
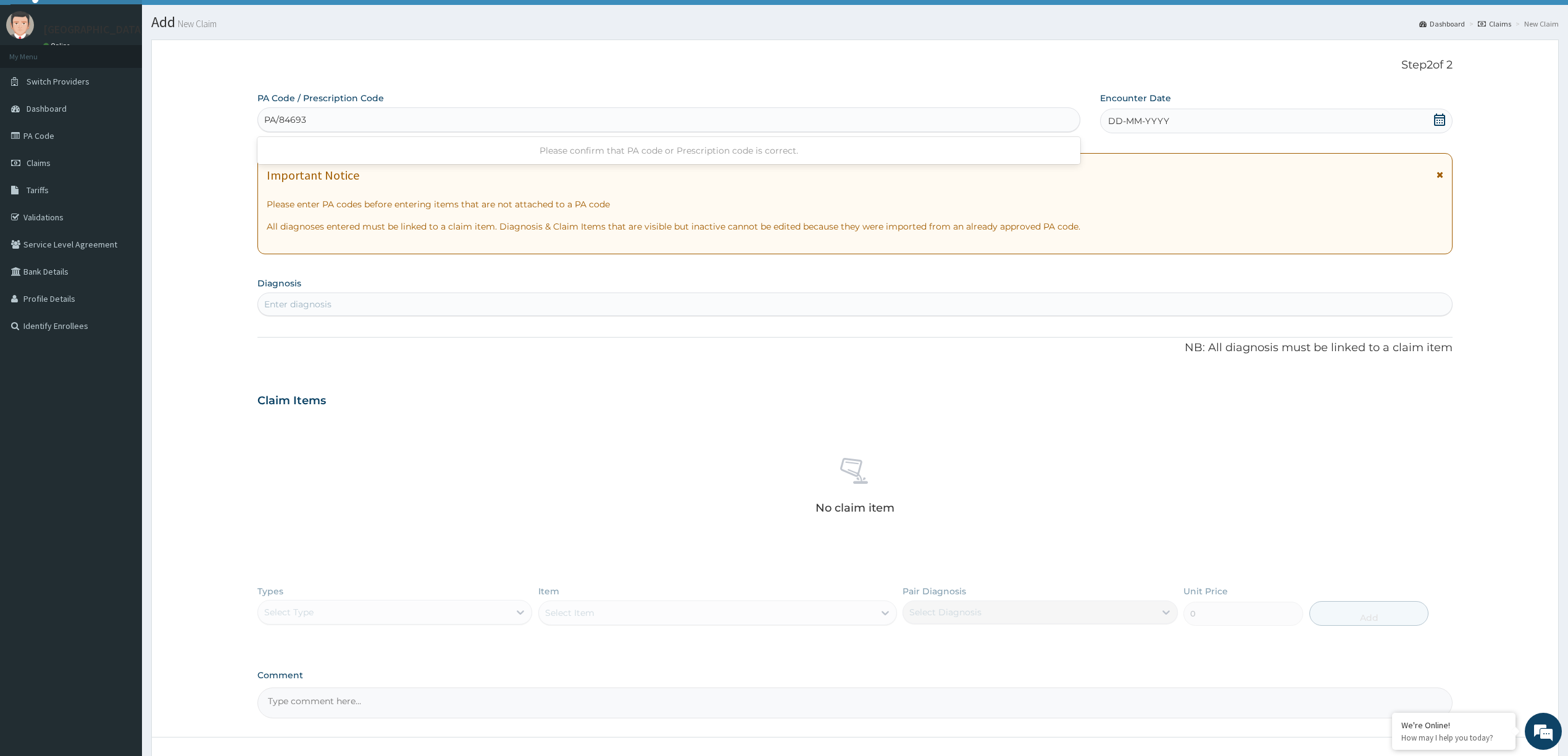
type input "PA/846931"
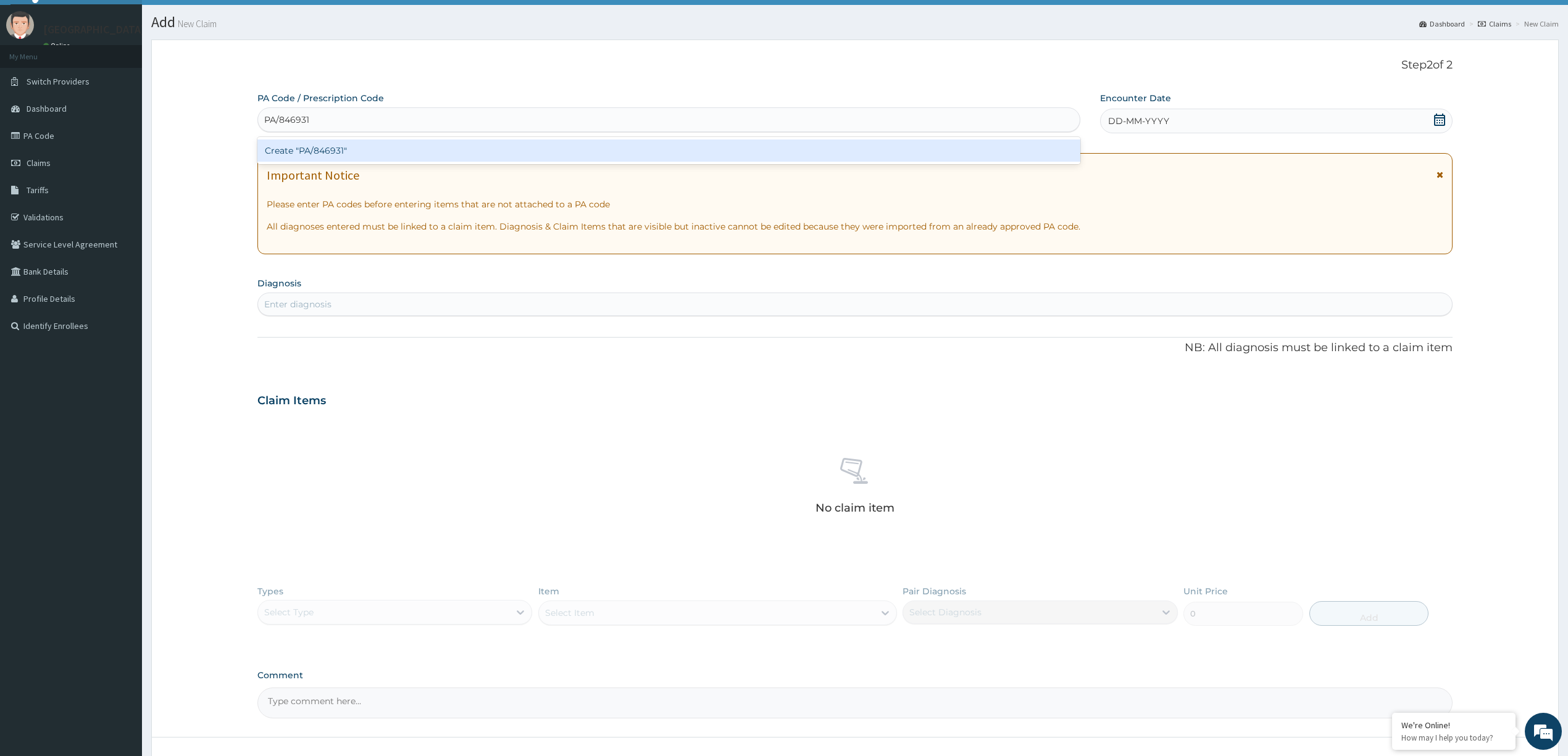
click at [692, 149] on div "Create "PA/846931"" at bounding box center [669, 151] width 823 height 22
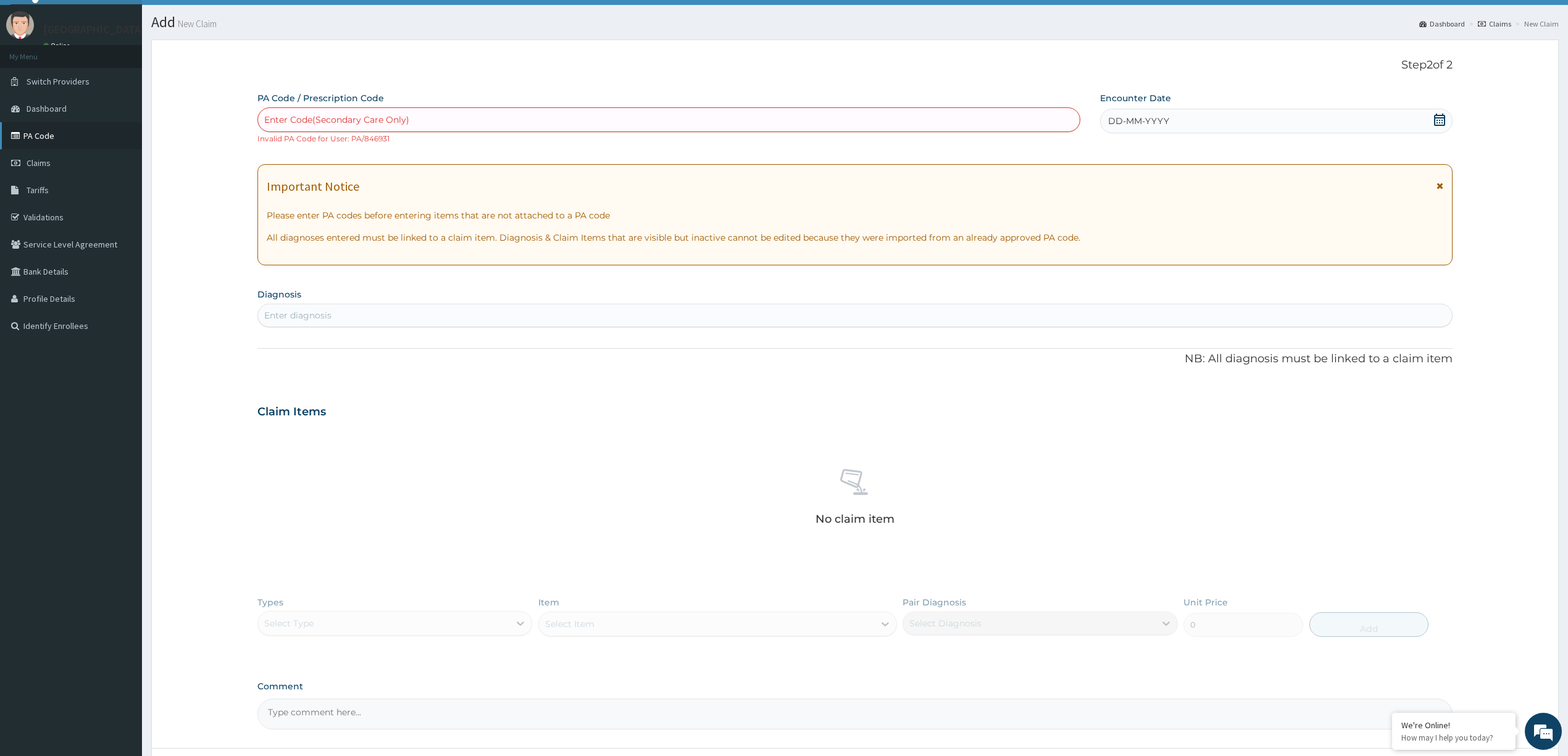
click at [47, 135] on link "PA Code" at bounding box center [71, 136] width 142 height 27
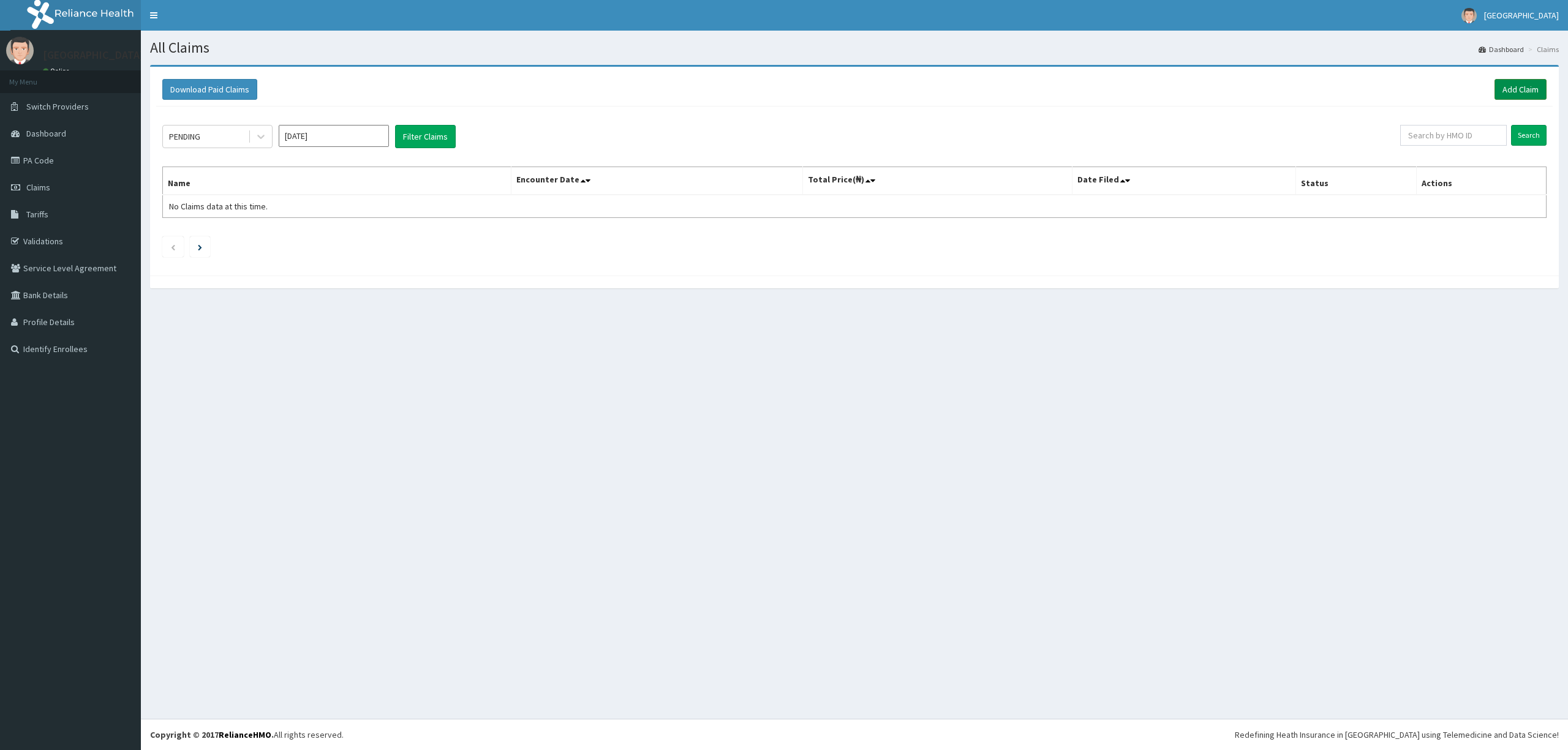
click at [1505, 91] on link "Add Claim" at bounding box center [1521, 89] width 52 height 21
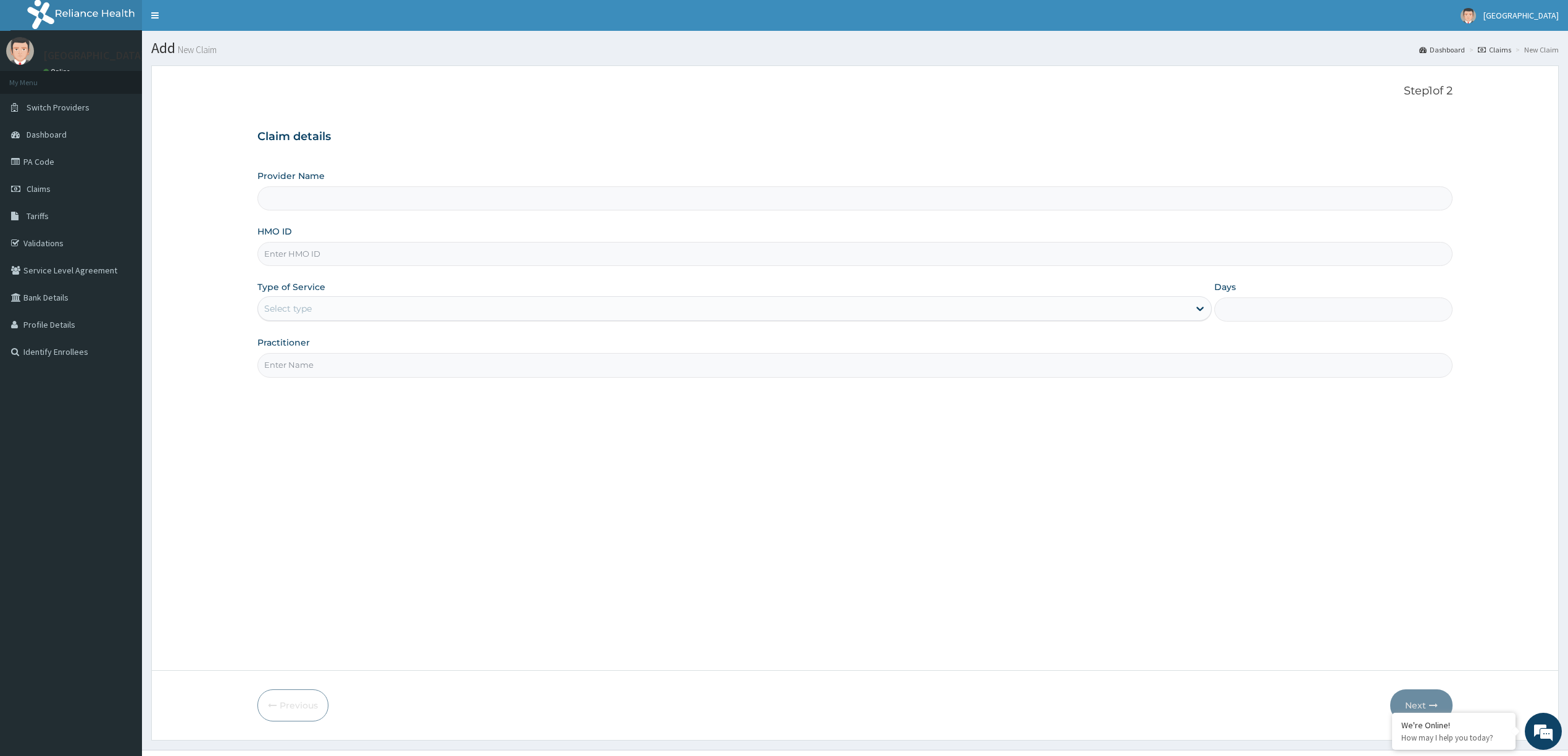
type input "[GEOGRAPHIC_DATA] and Maternity"
click at [424, 255] on input "HMO ID" at bounding box center [855, 254] width 1195 height 24
type input "Npm/10103/b"
click at [521, 372] on div "Outpatient" at bounding box center [735, 362] width 954 height 22
type input "1"
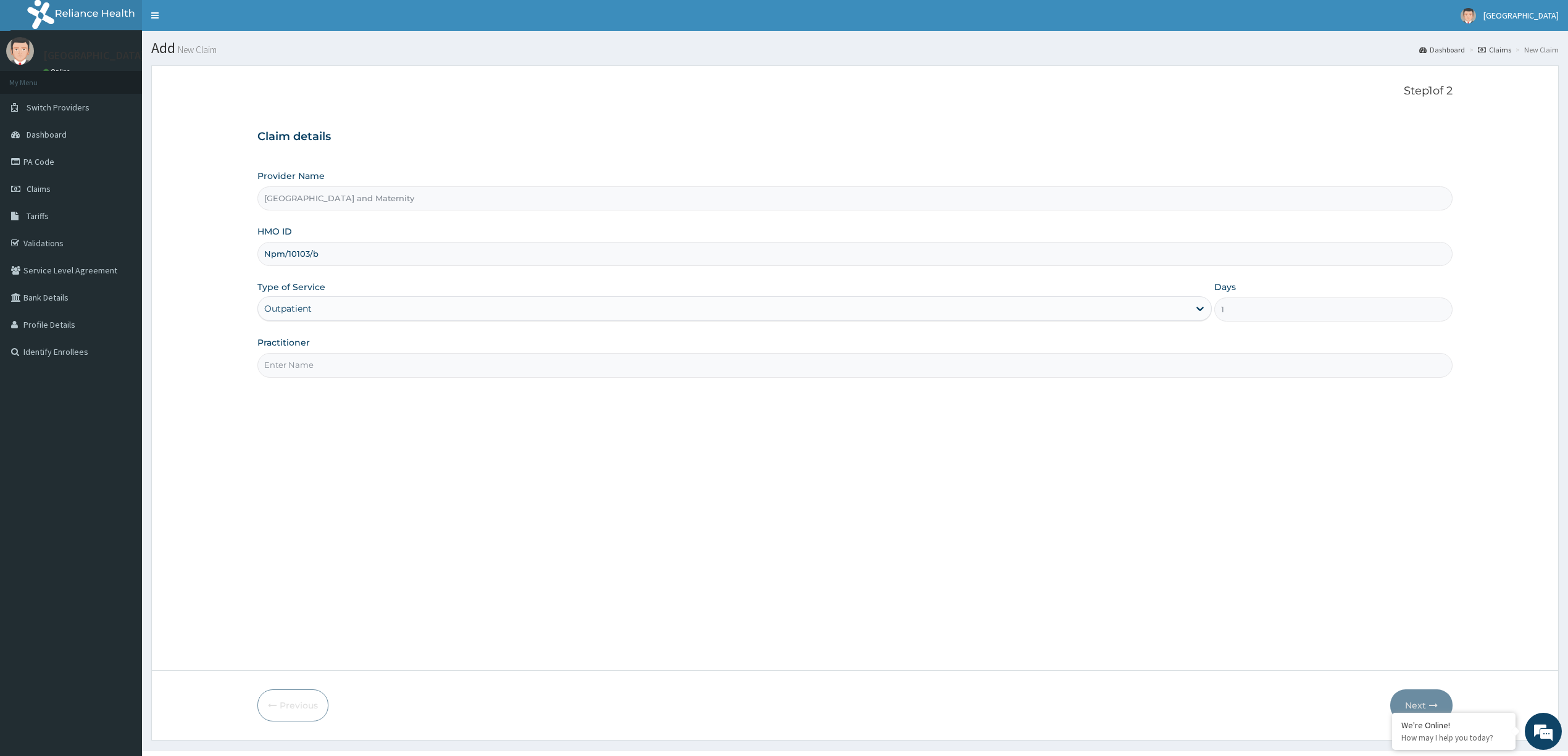
click at [546, 363] on input "Practitioner" at bounding box center [855, 365] width 1195 height 24
type input "Dr oso"
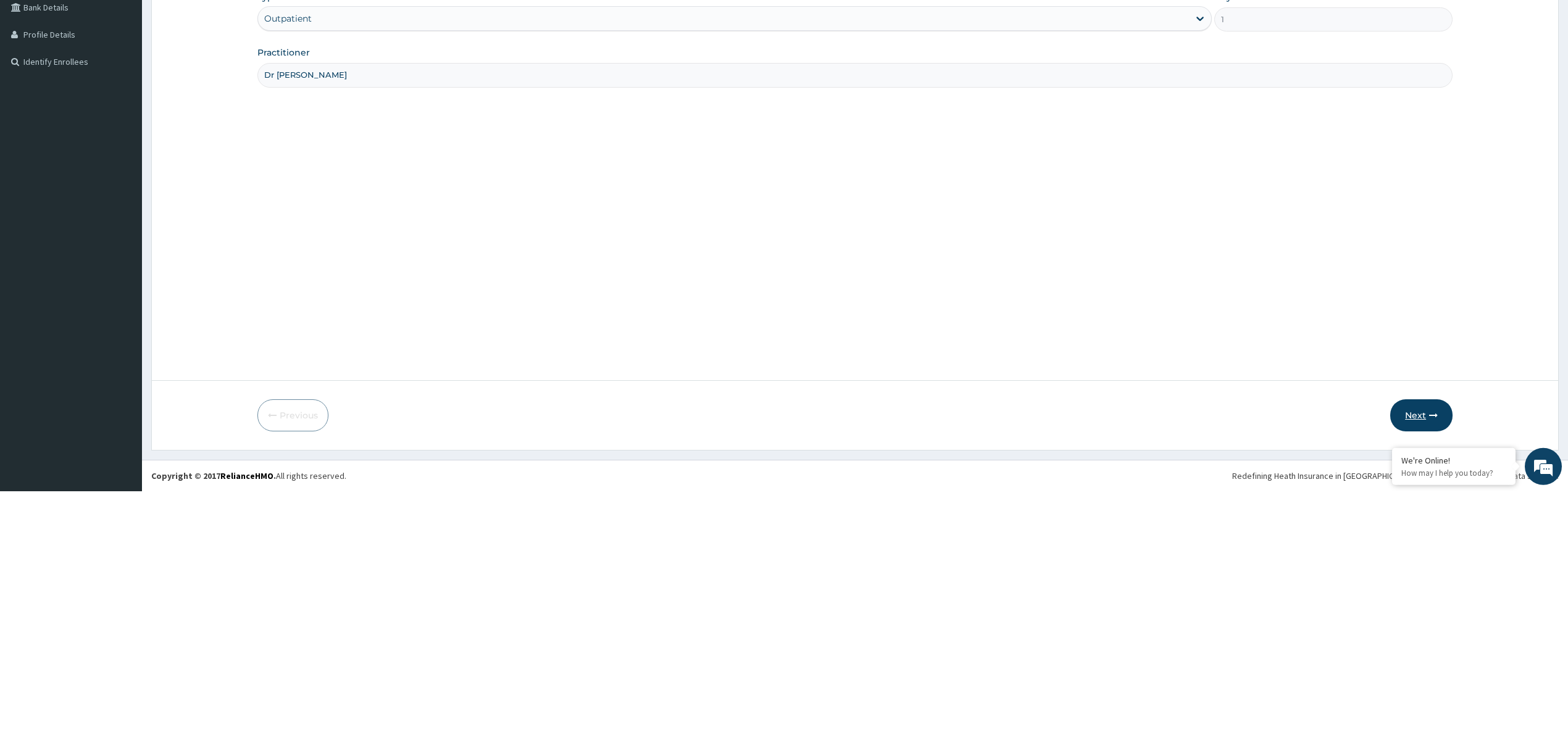
click at [1410, 683] on button "Next" at bounding box center [1421, 680] width 62 height 32
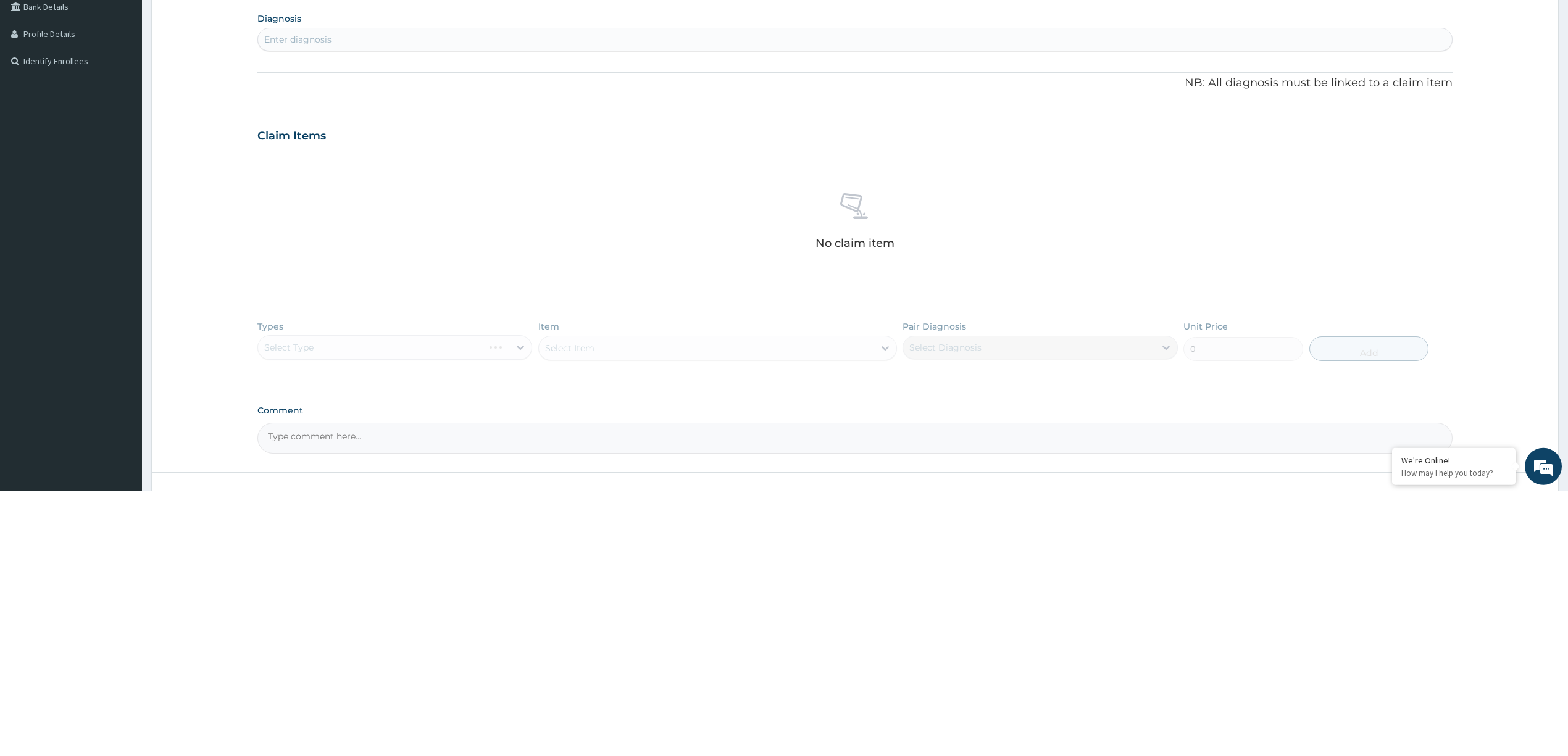
scroll to position [26, 0]
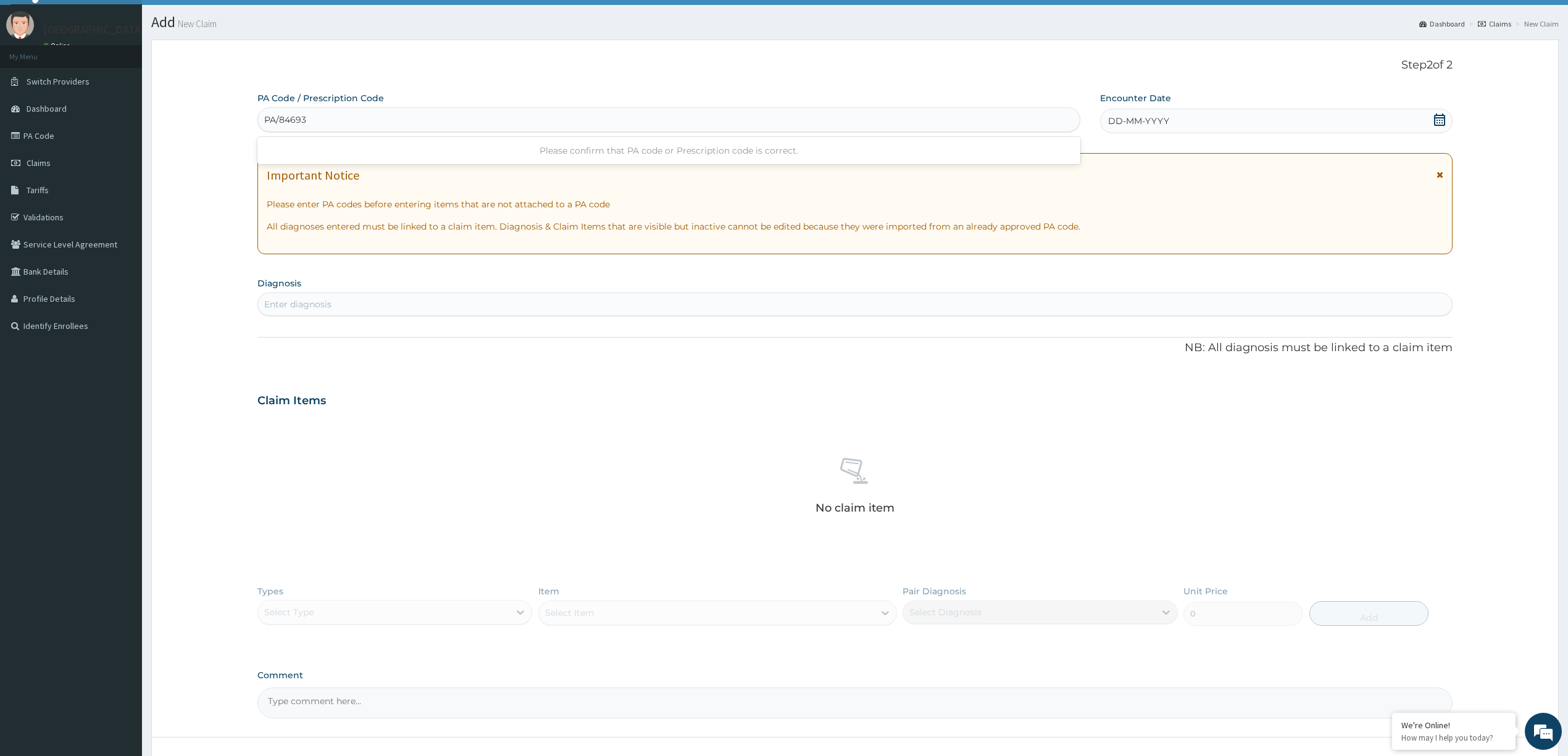
type input "PA/846931"
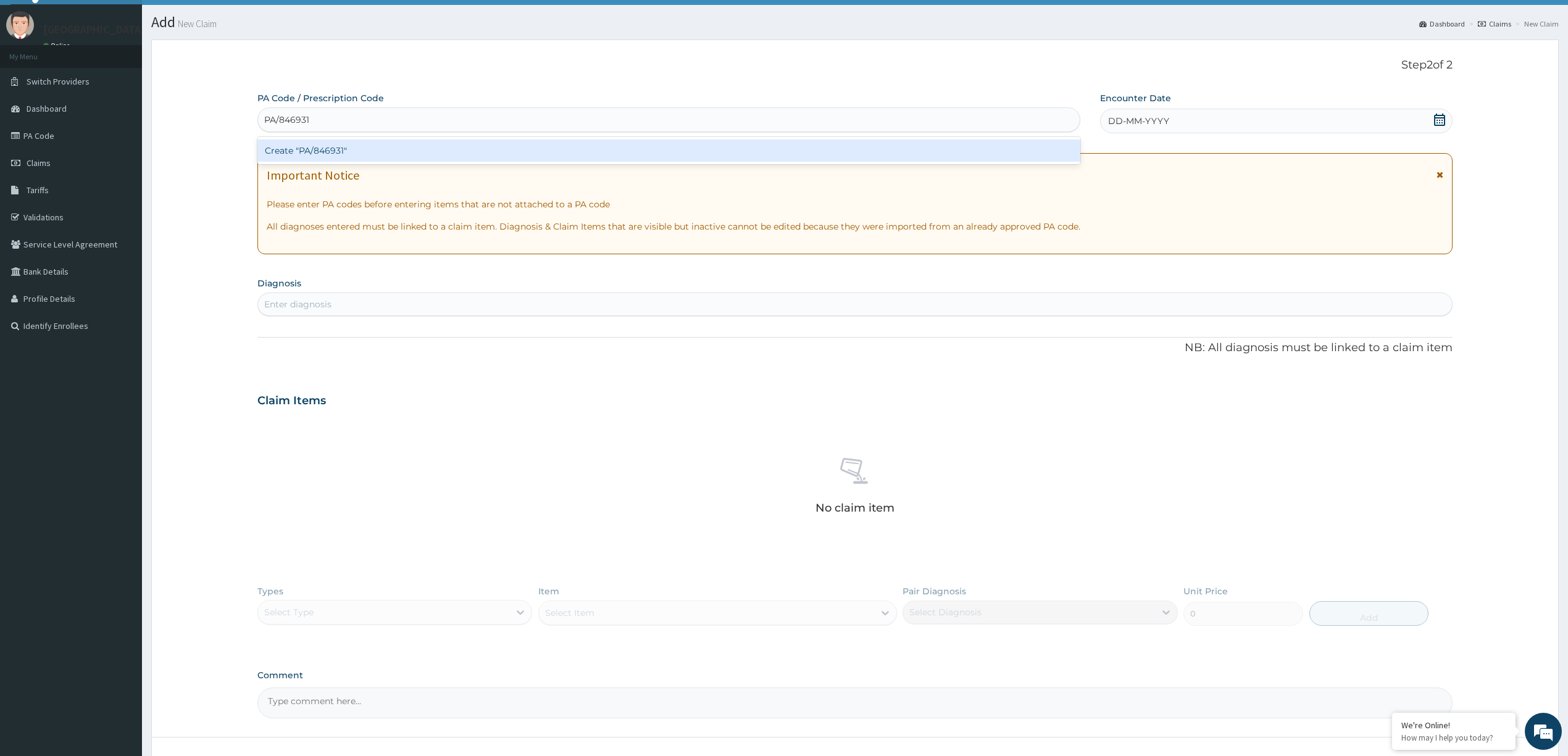
click at [580, 146] on div "Create "PA/846931"" at bounding box center [669, 151] width 823 height 22
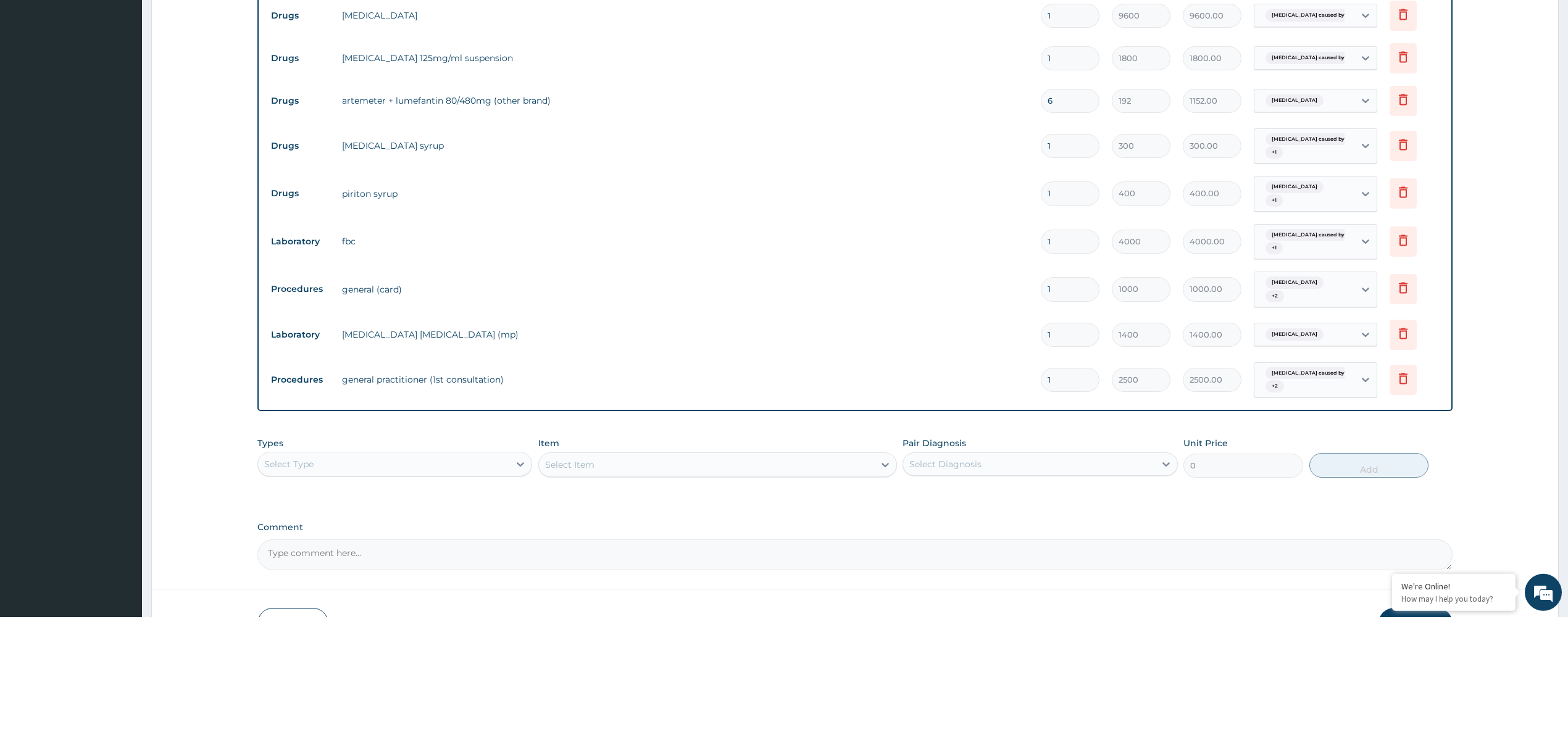
scroll to position [422, 0]
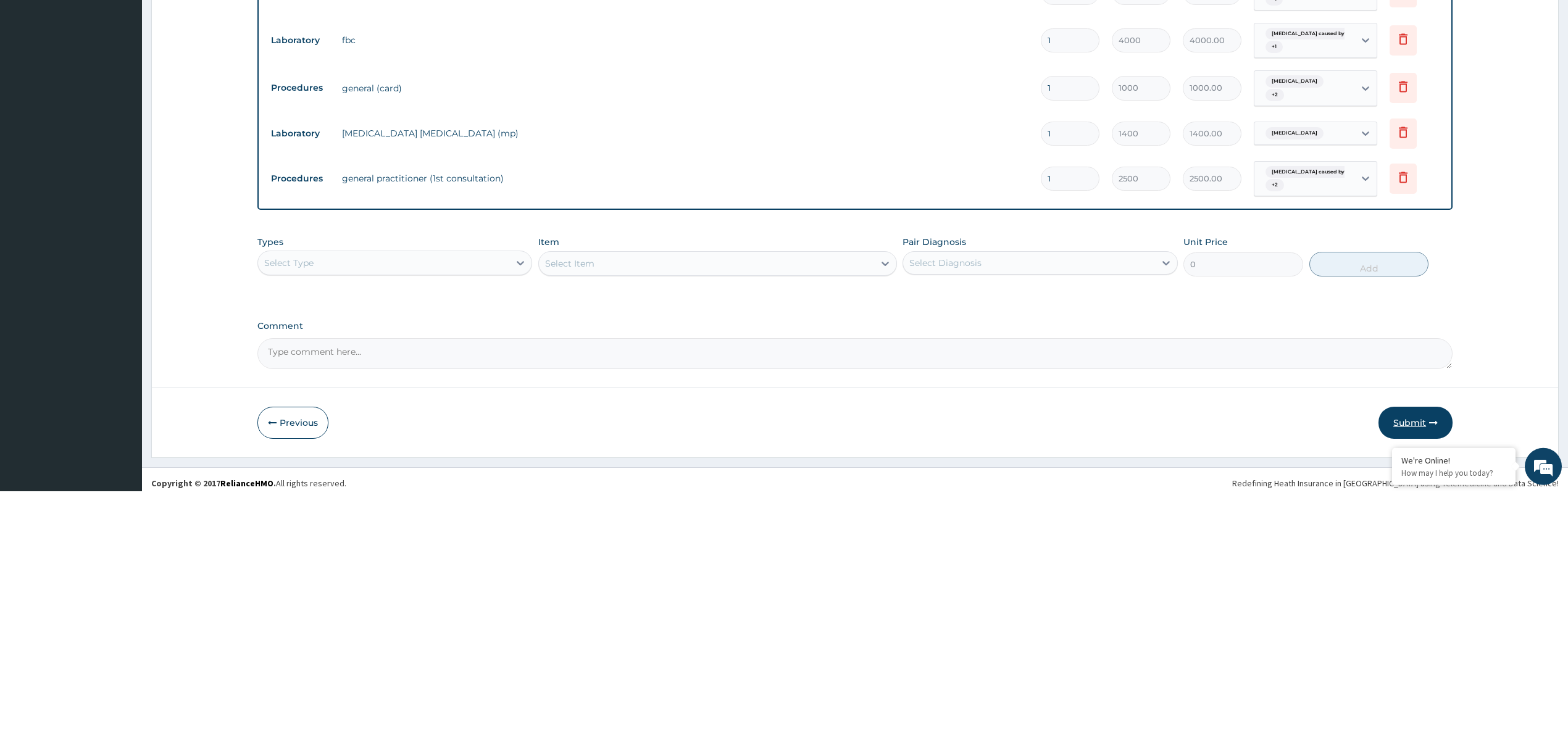
click at [1413, 681] on button "Submit" at bounding box center [1415, 687] width 74 height 32
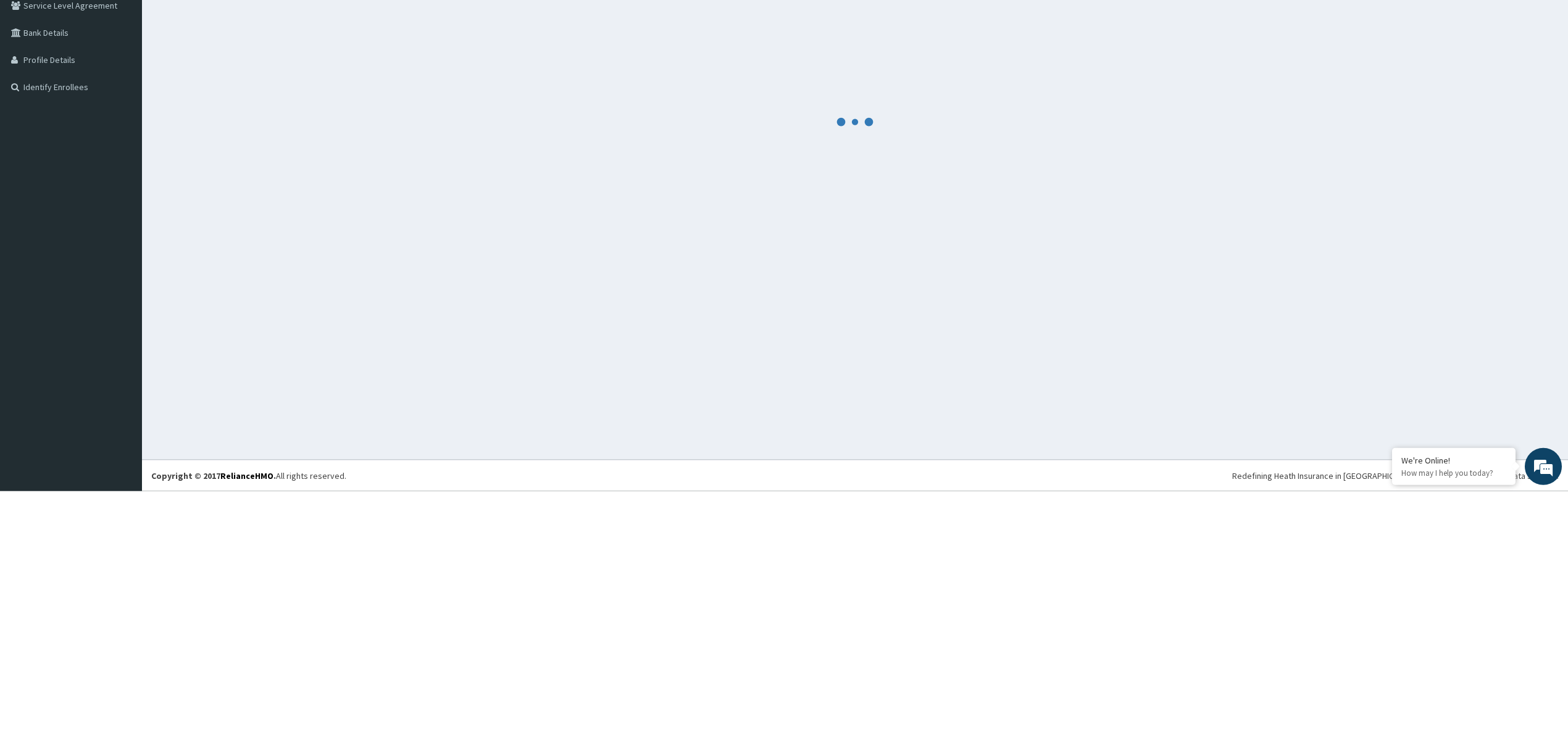
scroll to position [0, 0]
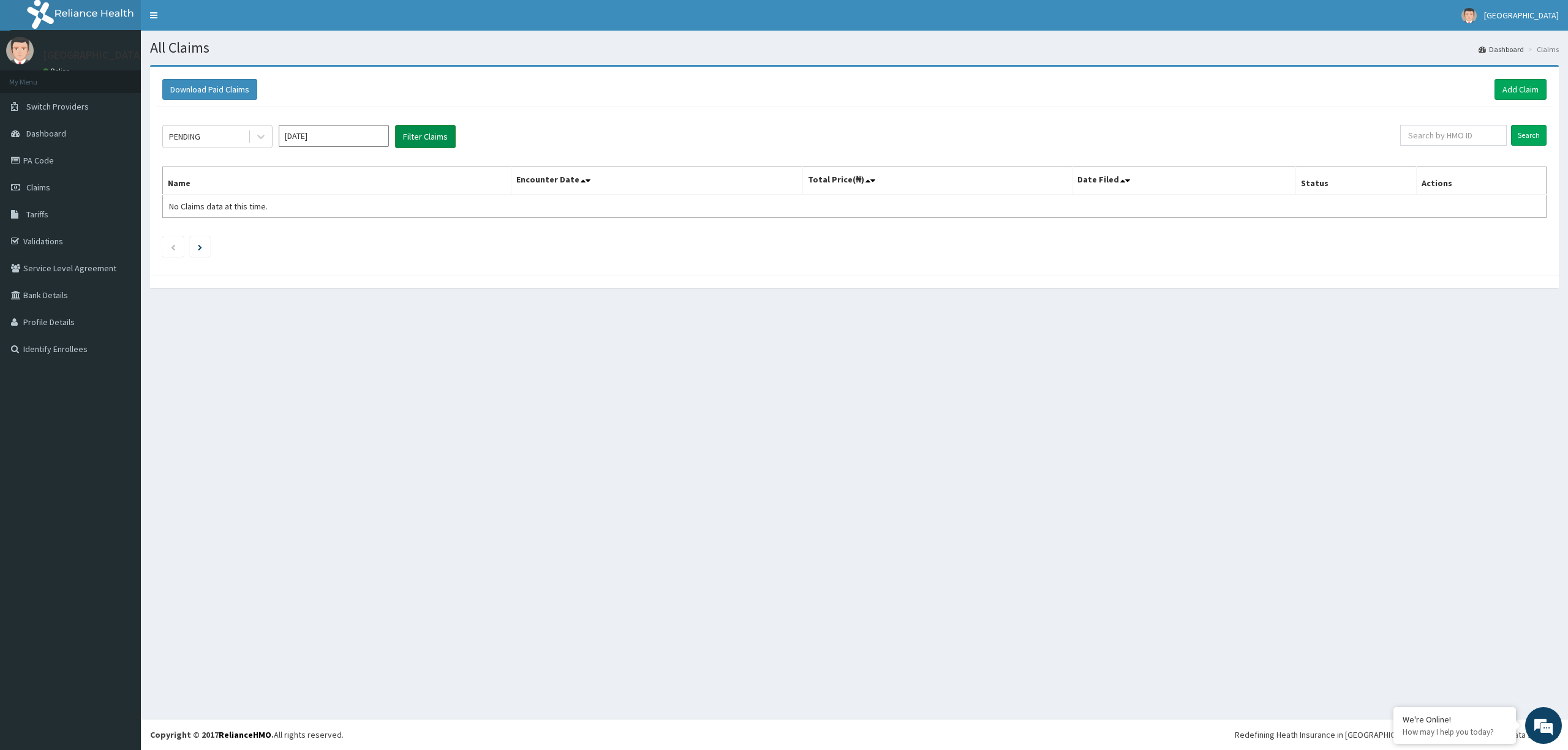
click at [435, 135] on button "Filter Claims" at bounding box center [425, 136] width 61 height 23
click at [340, 136] on input "Jul 2025" at bounding box center [333, 136] width 110 height 22
click at [302, 237] on div "Jul" at bounding box center [298, 238] width 25 height 23
click at [430, 138] on button "Filter Claims" at bounding box center [425, 136] width 61 height 23
click at [230, 190] on div "Approved" at bounding box center [217, 188] width 110 height 22
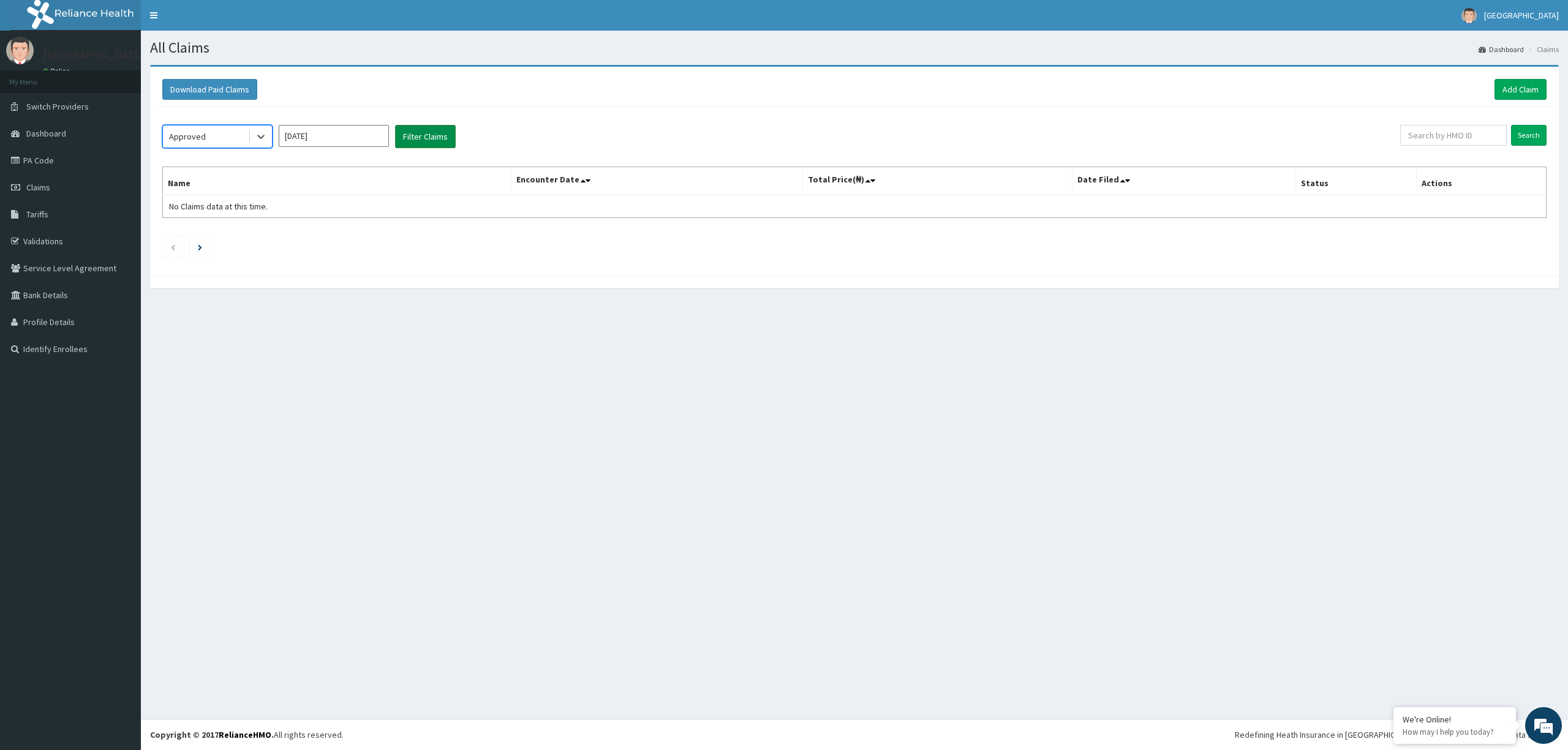
click at [420, 134] on button "Filter Claims" at bounding box center [425, 136] width 61 height 23
click at [233, 255] on div "Under Review" at bounding box center [217, 255] width 110 height 22
click at [425, 142] on button "Filter Claims" at bounding box center [425, 136] width 61 height 23
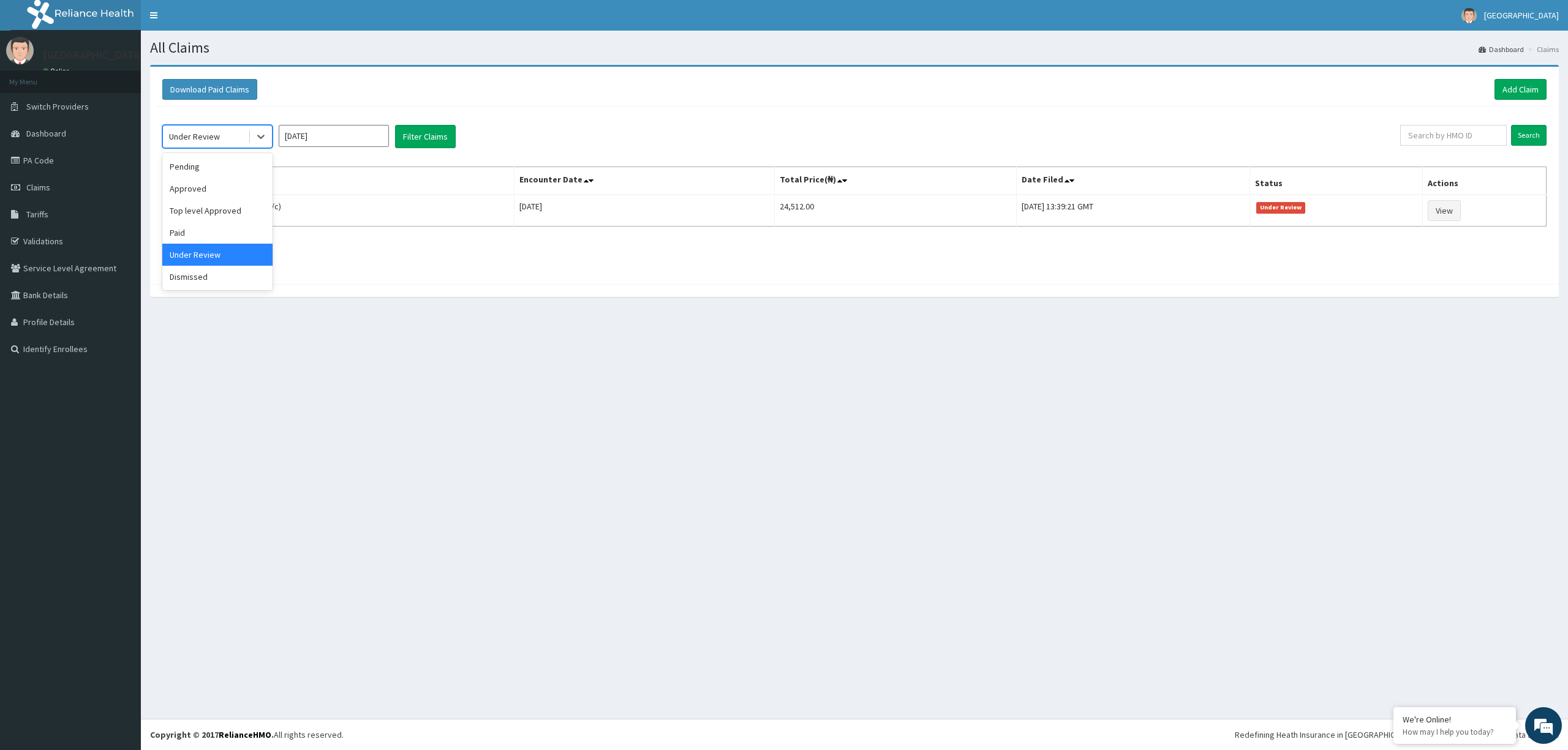
click at [221, 168] on div "Pending" at bounding box center [217, 167] width 110 height 22
click at [423, 138] on button "Filter Claims" at bounding box center [425, 136] width 61 height 23
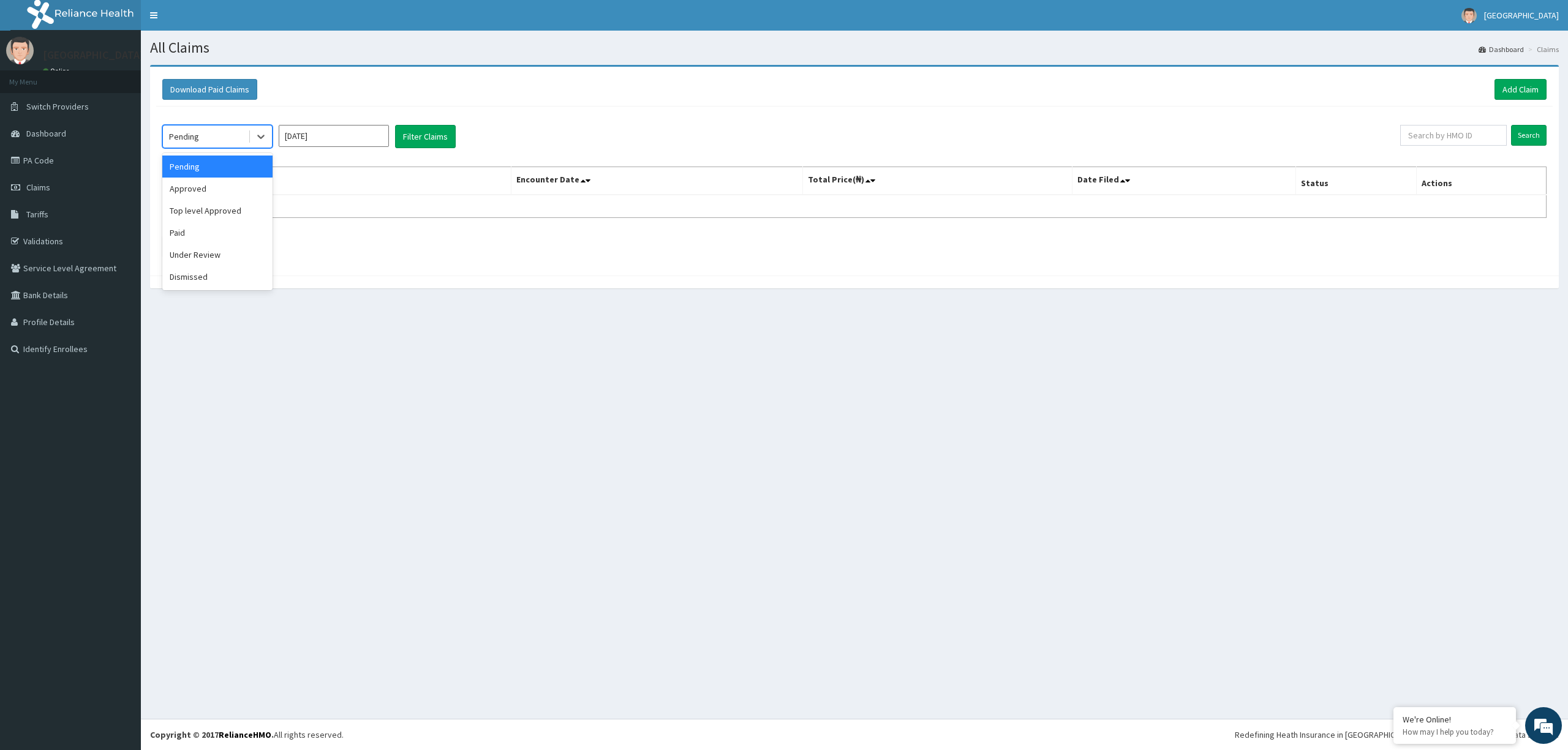
click at [226, 248] on div "Under Review" at bounding box center [217, 255] width 110 height 22
click at [438, 135] on button "Filter Claims" at bounding box center [425, 136] width 61 height 23
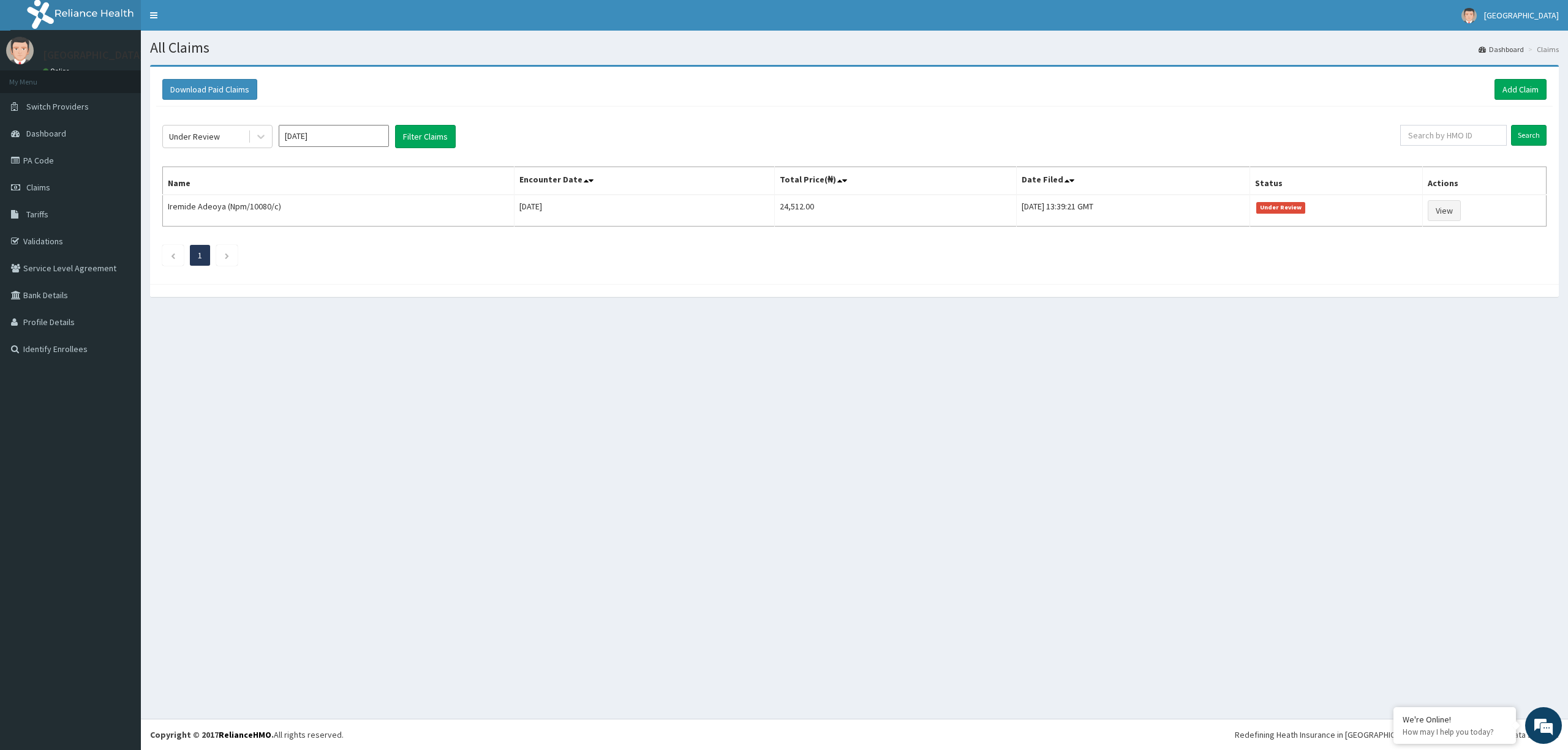
click at [321, 139] on input "Jun 2025" at bounding box center [333, 136] width 110 height 22
click at [297, 238] on div "Jul" at bounding box center [298, 238] width 25 height 23
click at [347, 139] on input "[DATE]" at bounding box center [333, 136] width 110 height 22
click at [299, 139] on input "[DATE]" at bounding box center [333, 136] width 110 height 22
click at [424, 131] on button "Filter Claims" at bounding box center [425, 136] width 61 height 23
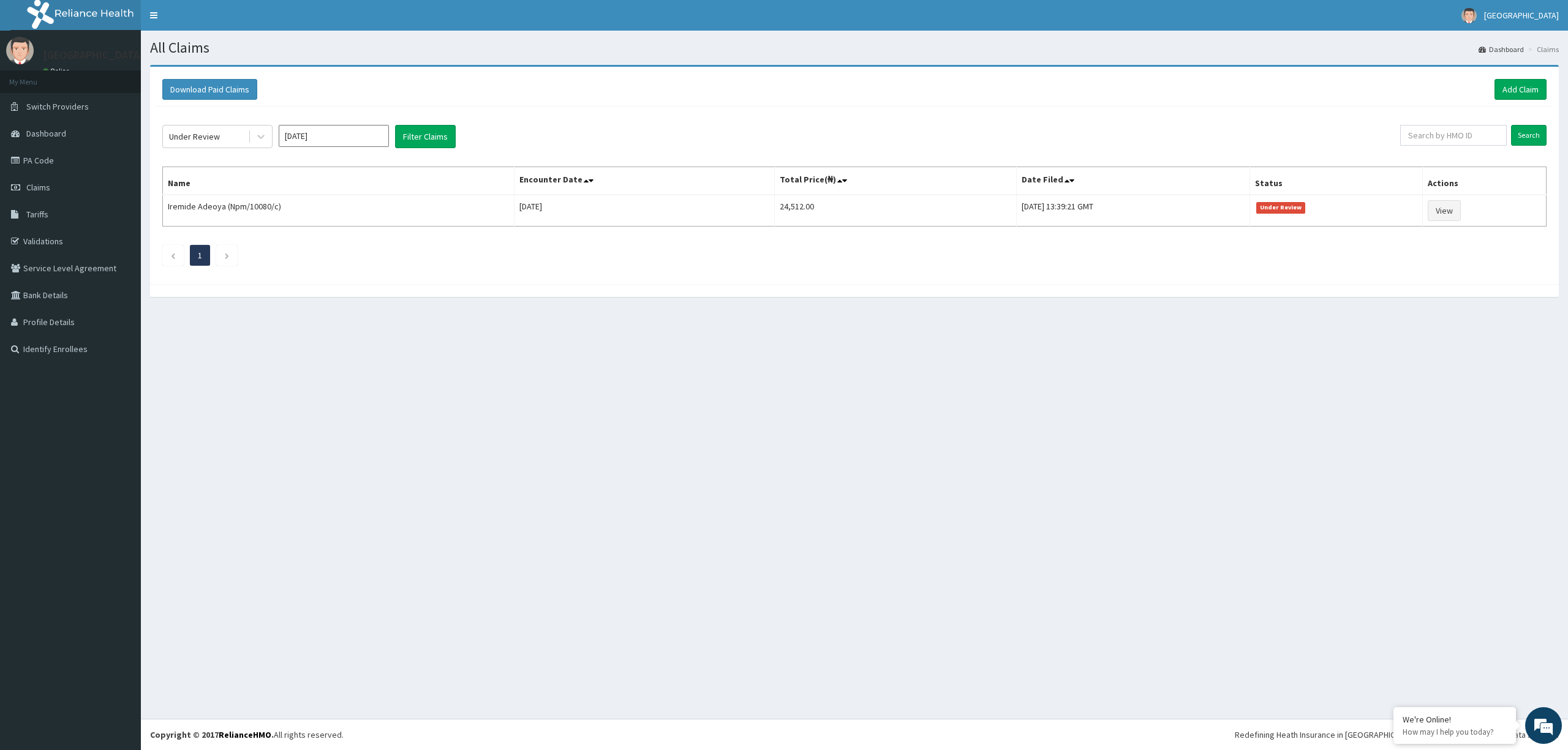
click at [370, 136] on input "[DATE]" at bounding box center [333, 136] width 110 height 22
type input "J"
click at [431, 137] on button "Filter Claims" at bounding box center [425, 136] width 61 height 23
click at [440, 136] on button "Filter Claims" at bounding box center [425, 136] width 61 height 23
click at [368, 141] on input "[DATE]" at bounding box center [333, 136] width 110 height 22
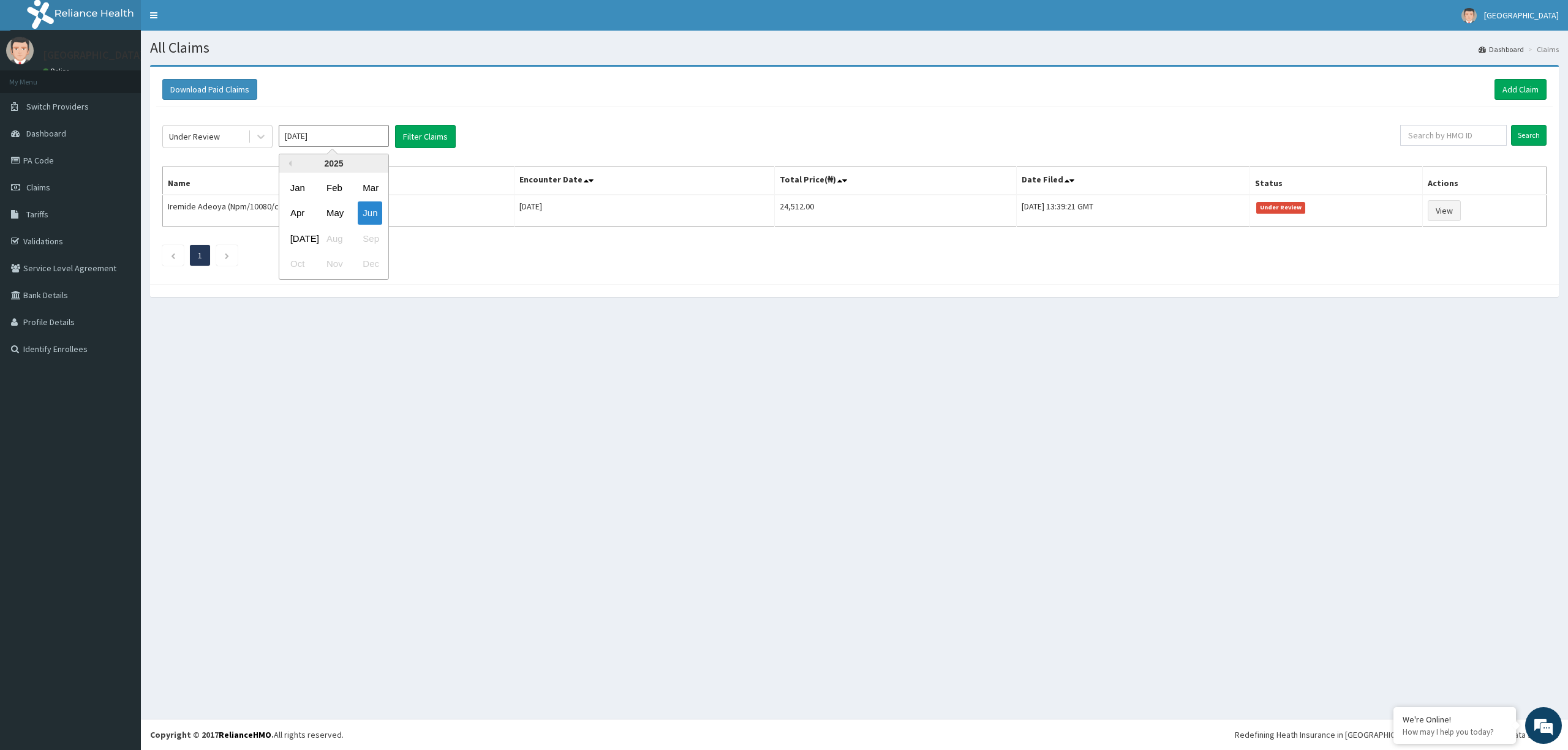
click at [341, 241] on div "Jul Aug Sep" at bounding box center [334, 239] width 109 height 25
click at [309, 137] on input "[DATE]" at bounding box center [333, 136] width 110 height 22
click at [302, 138] on input "[DATE]" at bounding box center [333, 136] width 110 height 22
click at [297, 136] on input "[DATE]" at bounding box center [333, 136] width 110 height 22
click at [429, 131] on button "Filter Claims" at bounding box center [425, 136] width 61 height 23
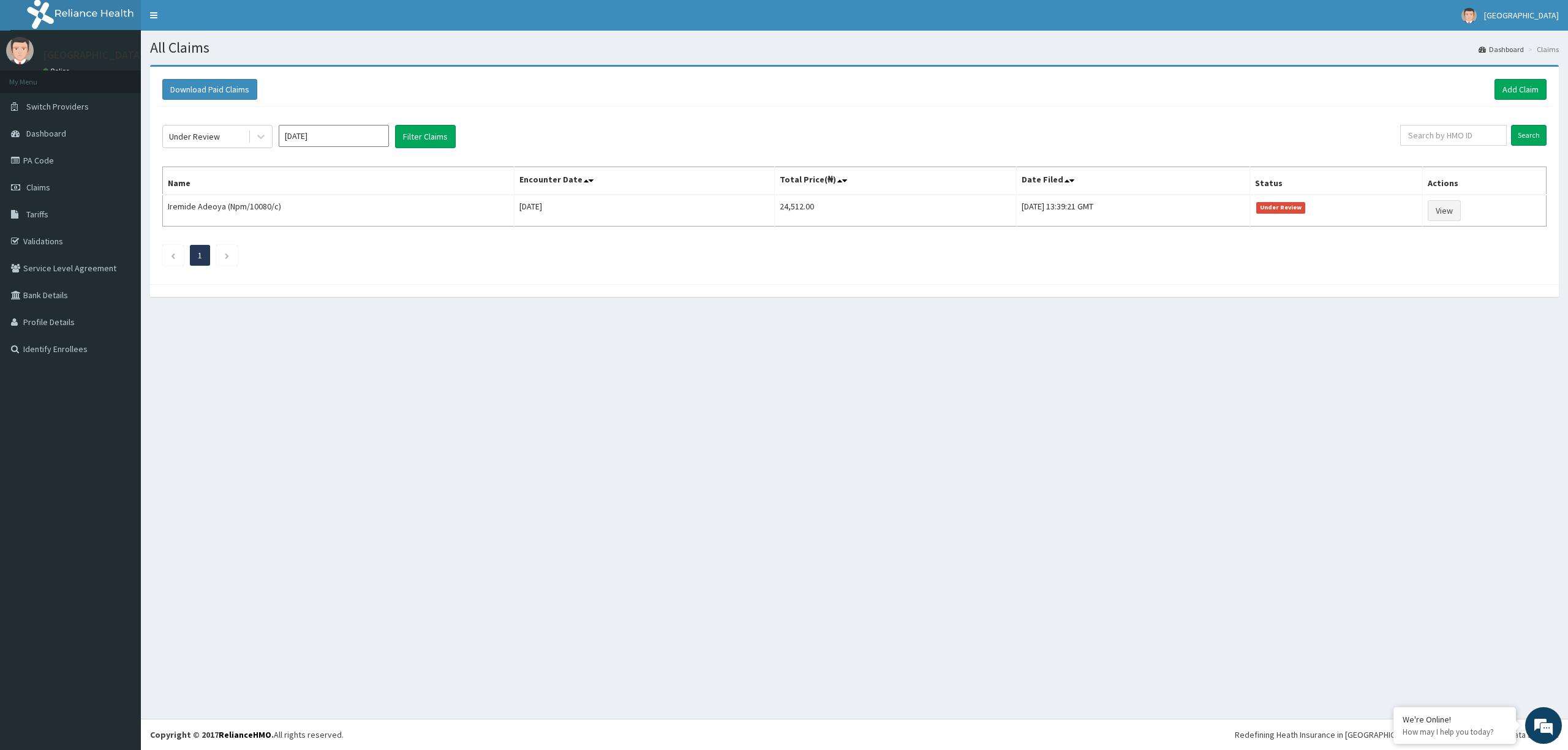
click at [370, 136] on input "[DATE]" at bounding box center [333, 136] width 110 height 22
click at [221, 166] on div "Pending" at bounding box center [217, 167] width 110 height 22
click at [421, 137] on button "Filter Claims" at bounding box center [425, 136] width 61 height 23
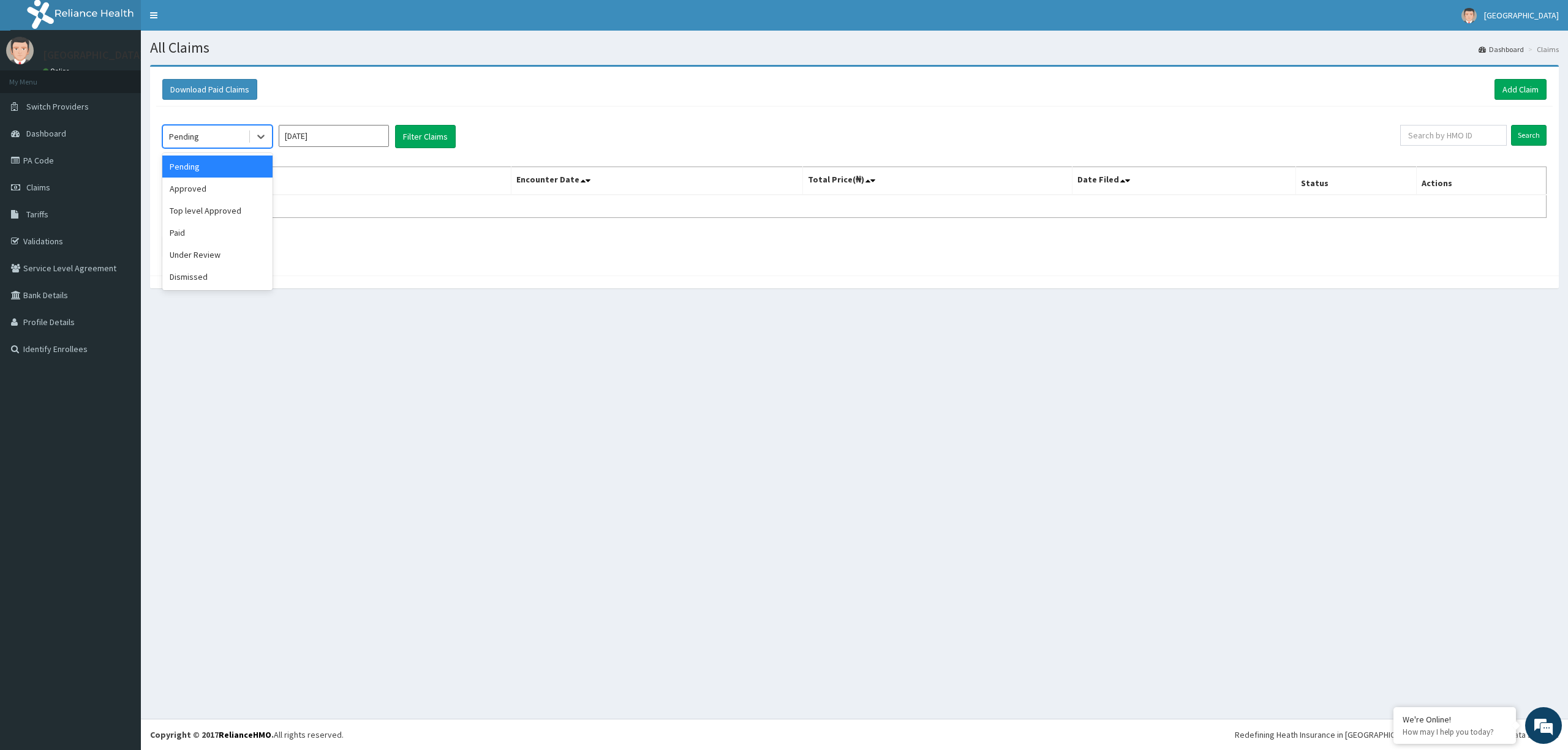
click at [221, 192] on div "Approved" at bounding box center [217, 188] width 110 height 22
click at [425, 135] on button "Filter Claims" at bounding box center [425, 136] width 61 height 23
click at [226, 212] on div "Top level Approved" at bounding box center [217, 210] width 110 height 22
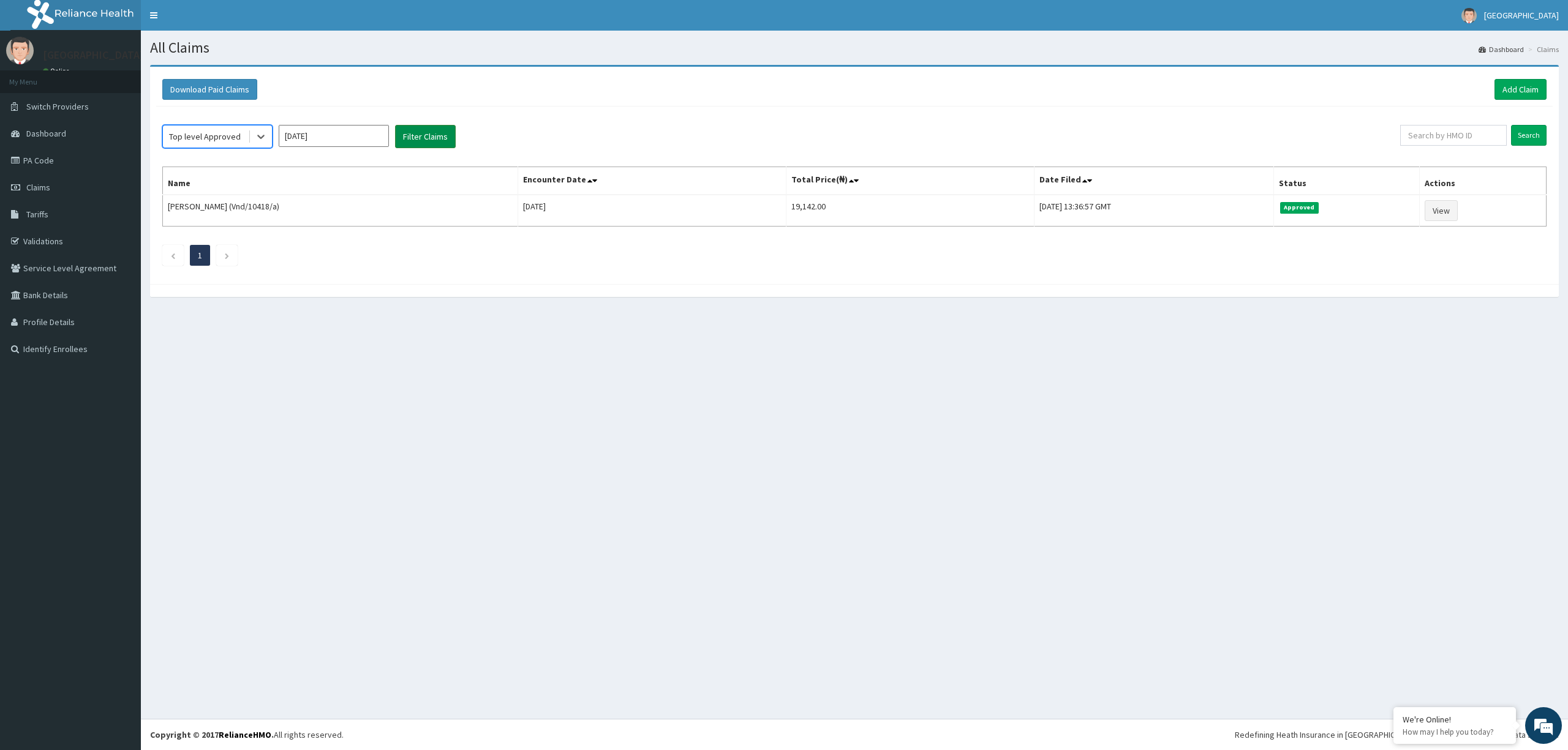
click at [427, 134] on button "Filter Claims" at bounding box center [425, 136] width 61 height 23
click at [229, 224] on div "Paid" at bounding box center [217, 233] width 110 height 22
click at [432, 134] on button "Filter Claims" at bounding box center [425, 136] width 61 height 23
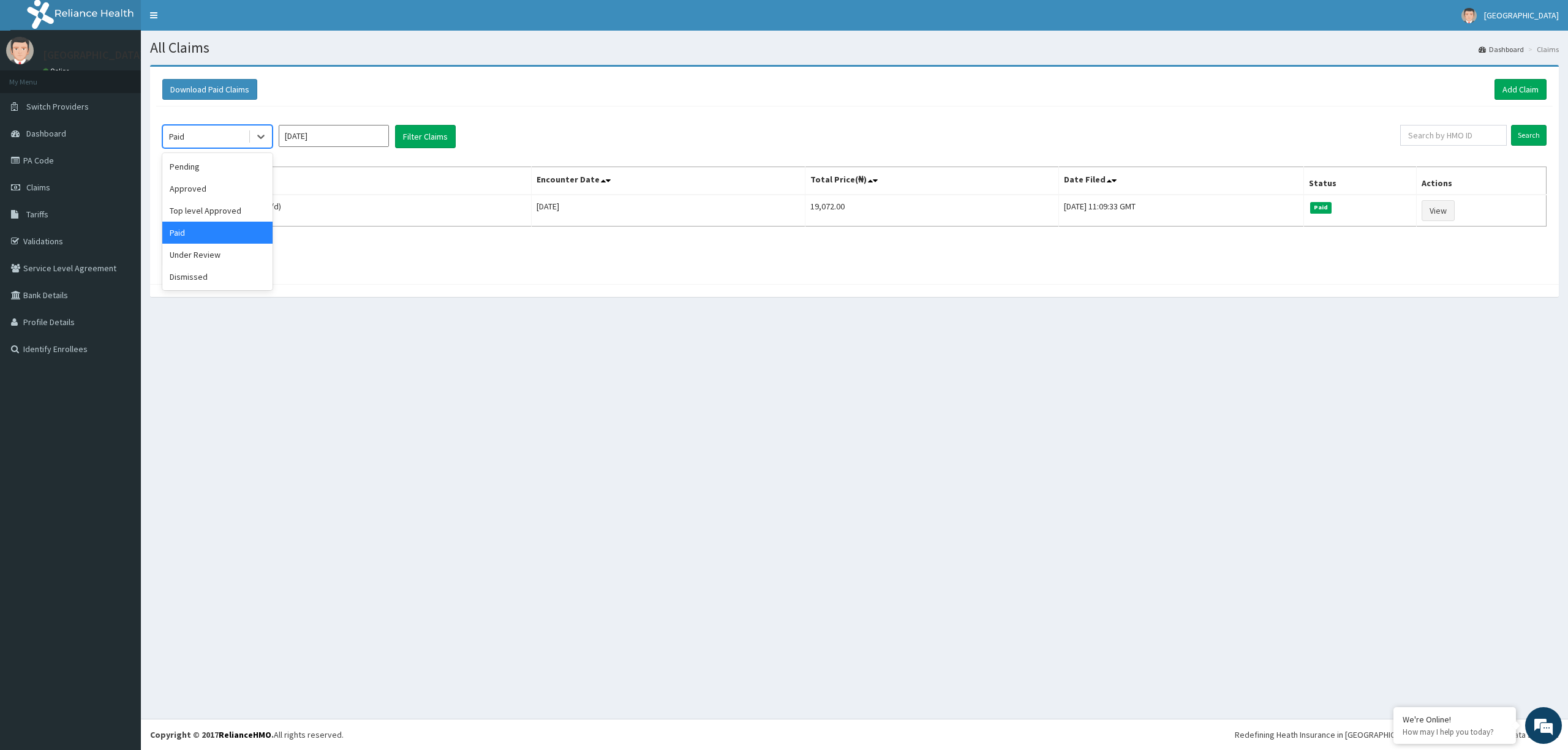
click at [216, 258] on div "Under Review" at bounding box center [217, 255] width 110 height 22
click at [420, 138] on button "Filter Claims" at bounding box center [425, 136] width 61 height 23
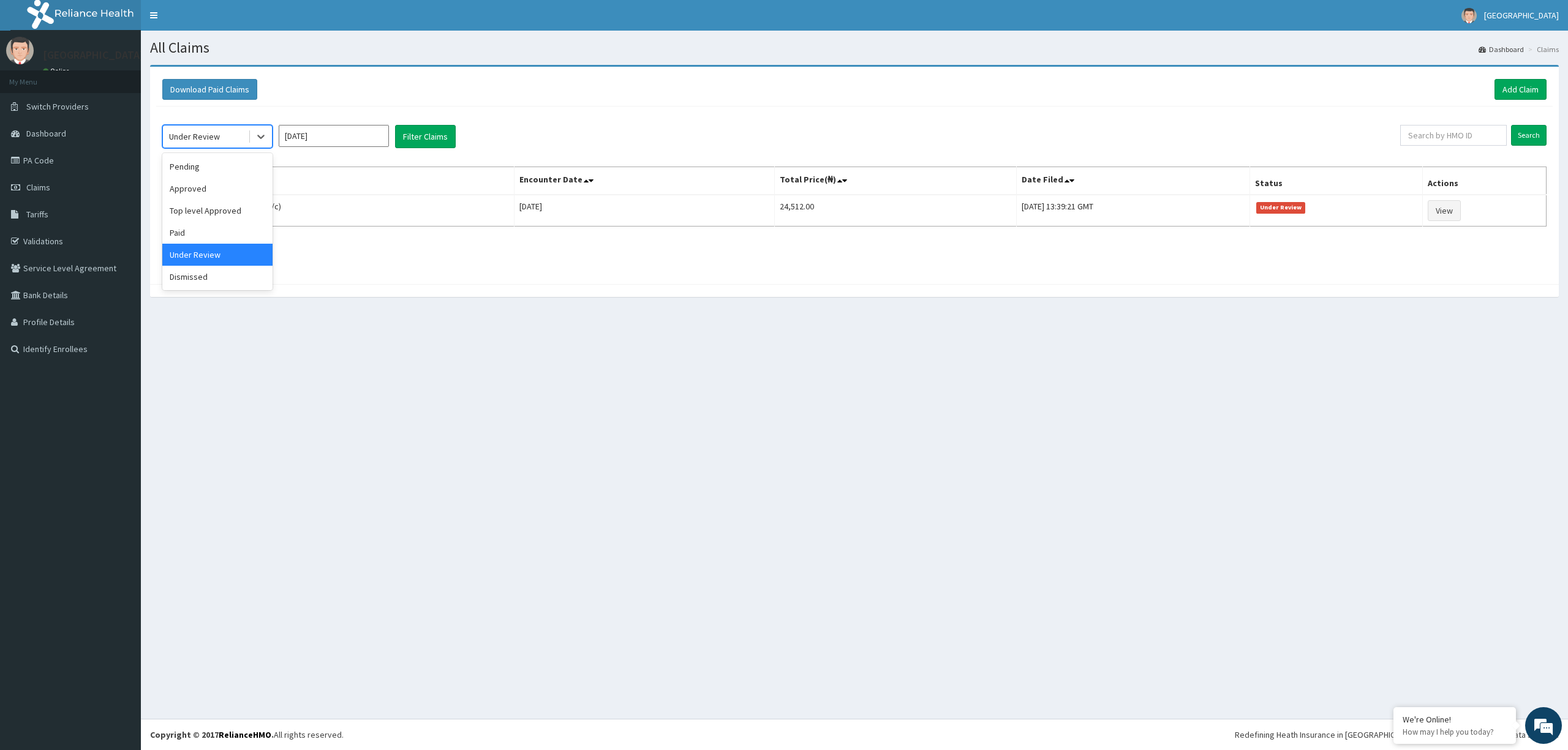
click at [223, 280] on div "Dismissed" at bounding box center [217, 277] width 110 height 22
click at [438, 131] on button "Filter Claims" at bounding box center [425, 136] width 61 height 23
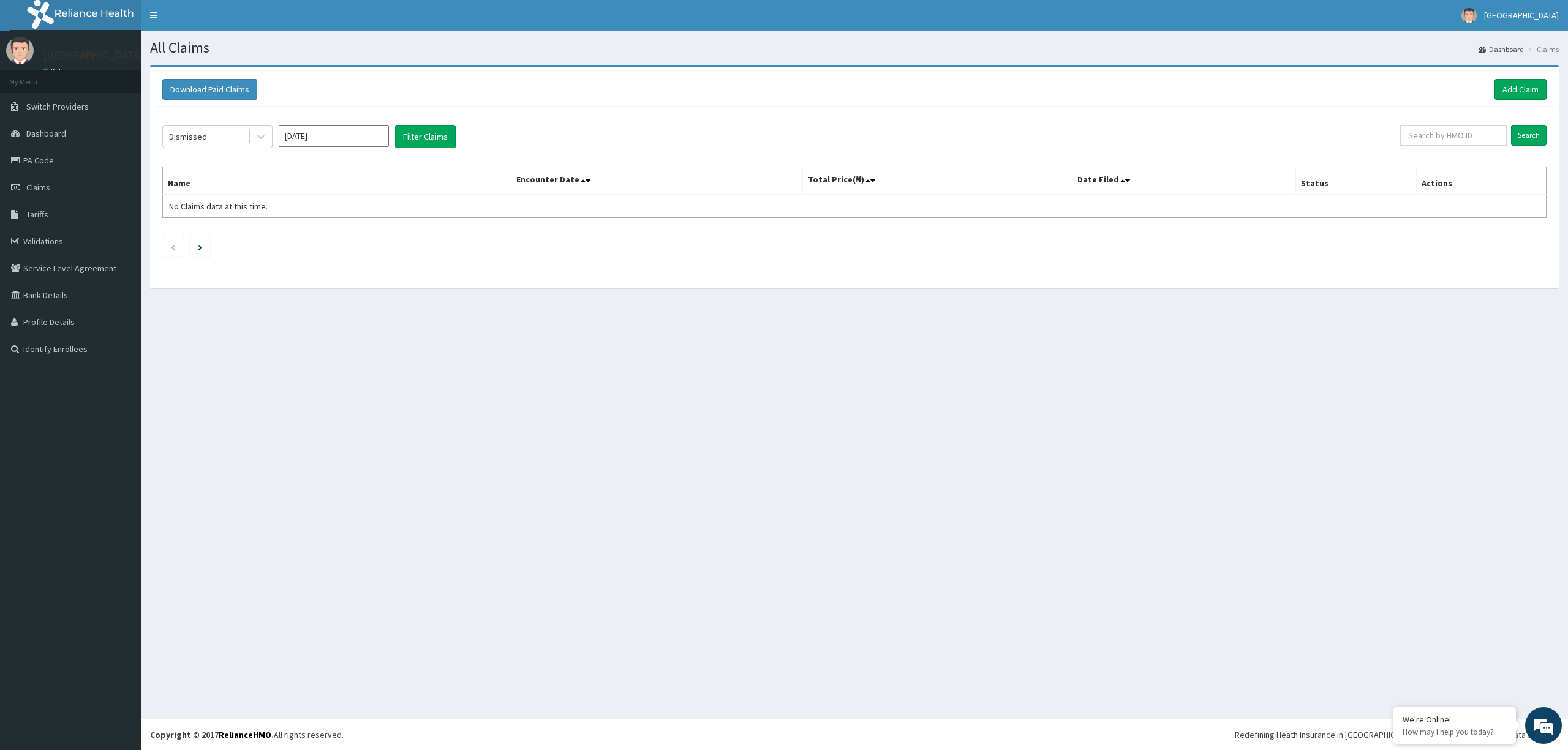
click at [305, 134] on input "[DATE]" at bounding box center [333, 136] width 110 height 22
click at [341, 136] on input "[DATE]" at bounding box center [333, 136] width 110 height 22
type input "J"
click at [340, 242] on div "Aug" at bounding box center [333, 238] width 25 height 23
type input "[DATE]"
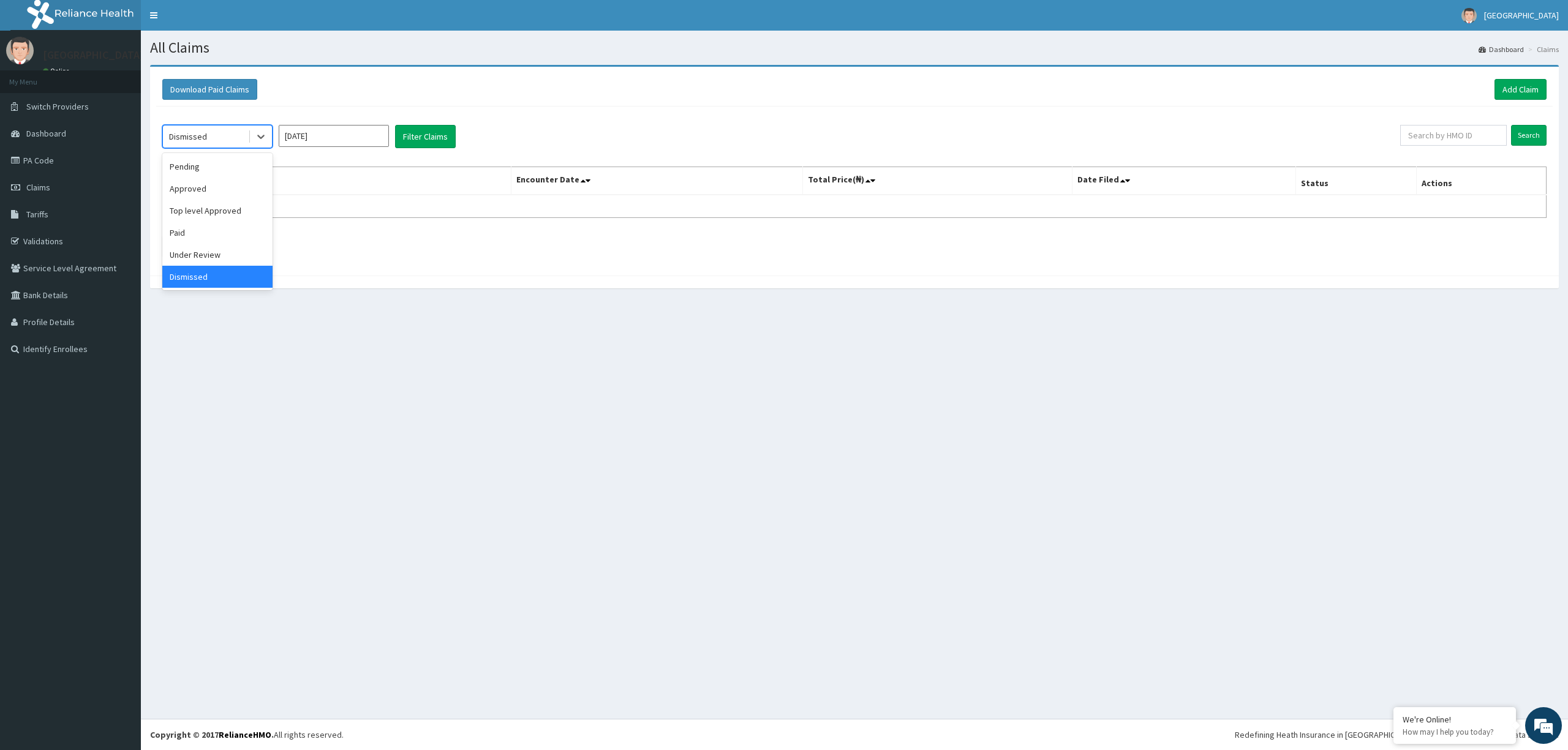
click at [221, 169] on div "Pending" at bounding box center [217, 167] width 110 height 22
click at [429, 134] on button "Filter Claims" at bounding box center [425, 136] width 61 height 23
click at [215, 188] on div "Approved" at bounding box center [217, 188] width 110 height 22
click at [439, 138] on button "Filter Claims" at bounding box center [425, 136] width 61 height 23
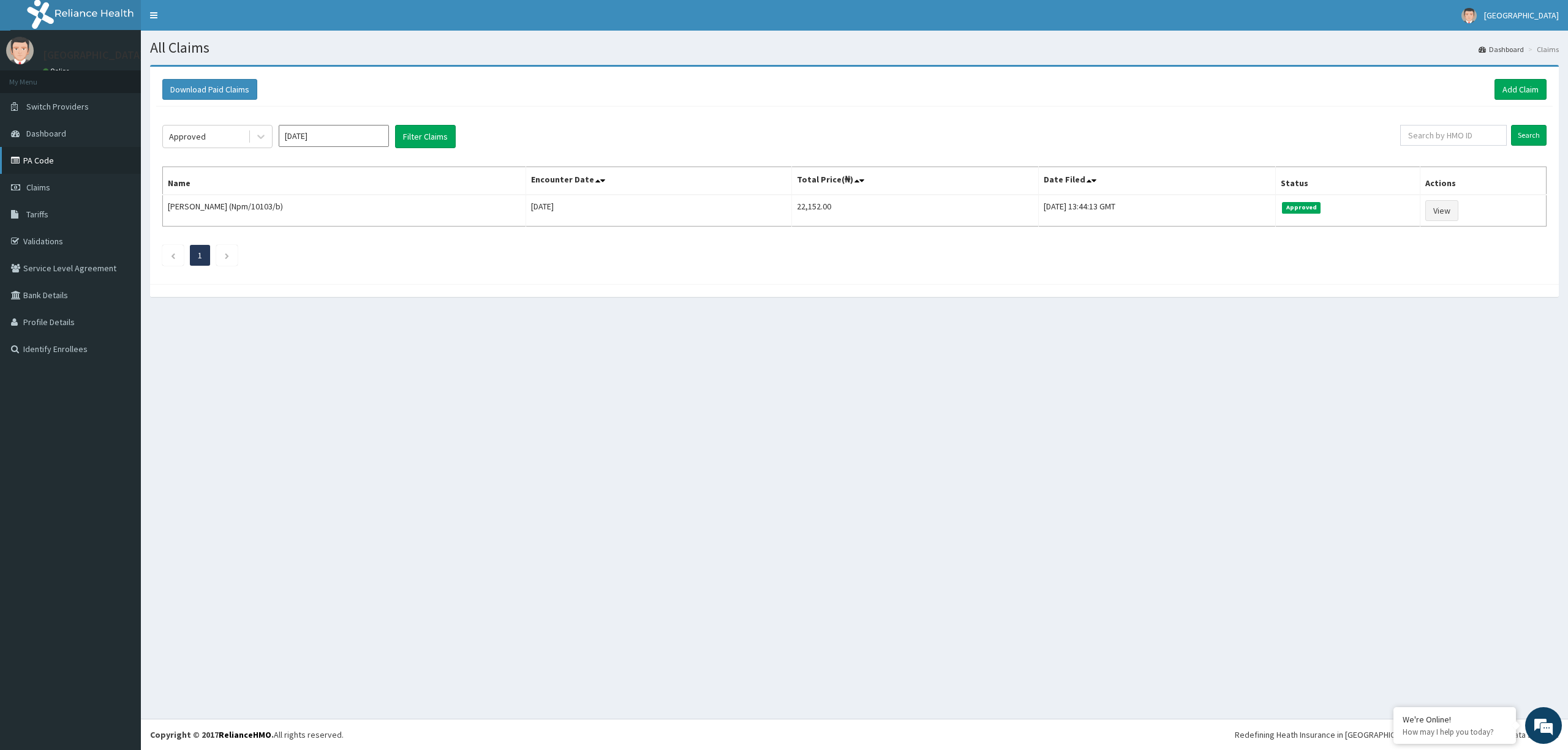
click at [32, 159] on link "PA Code" at bounding box center [70, 161] width 141 height 27
click at [1521, 89] on link "Add Claim" at bounding box center [1521, 89] width 52 height 21
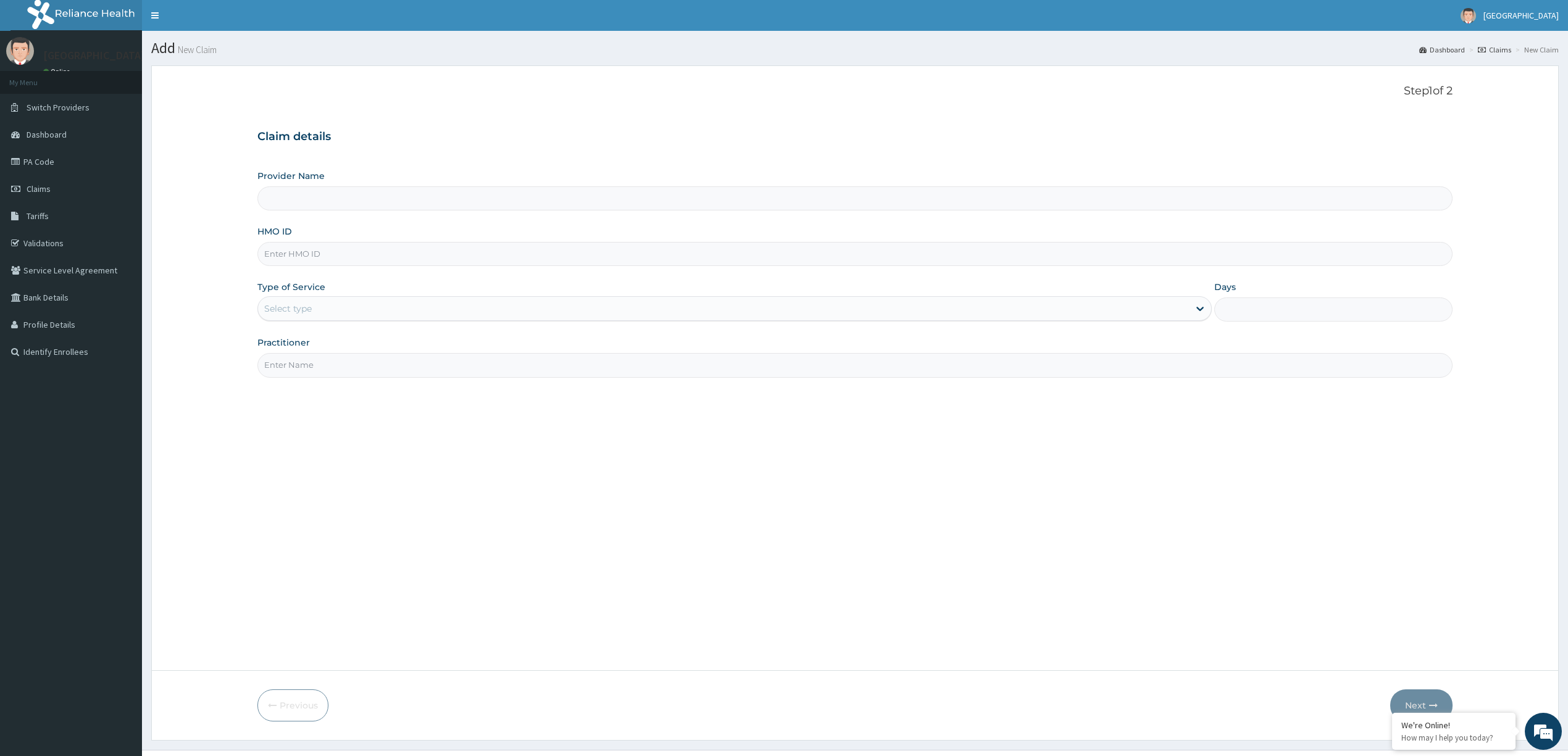
type input "[GEOGRAPHIC_DATA] and Maternity"
click at [371, 252] on input "HMO ID" at bounding box center [855, 254] width 1195 height 24
type input "Fmp/10291/e"
click at [424, 360] on div "Outpatient" at bounding box center [735, 362] width 954 height 22
type input "1"
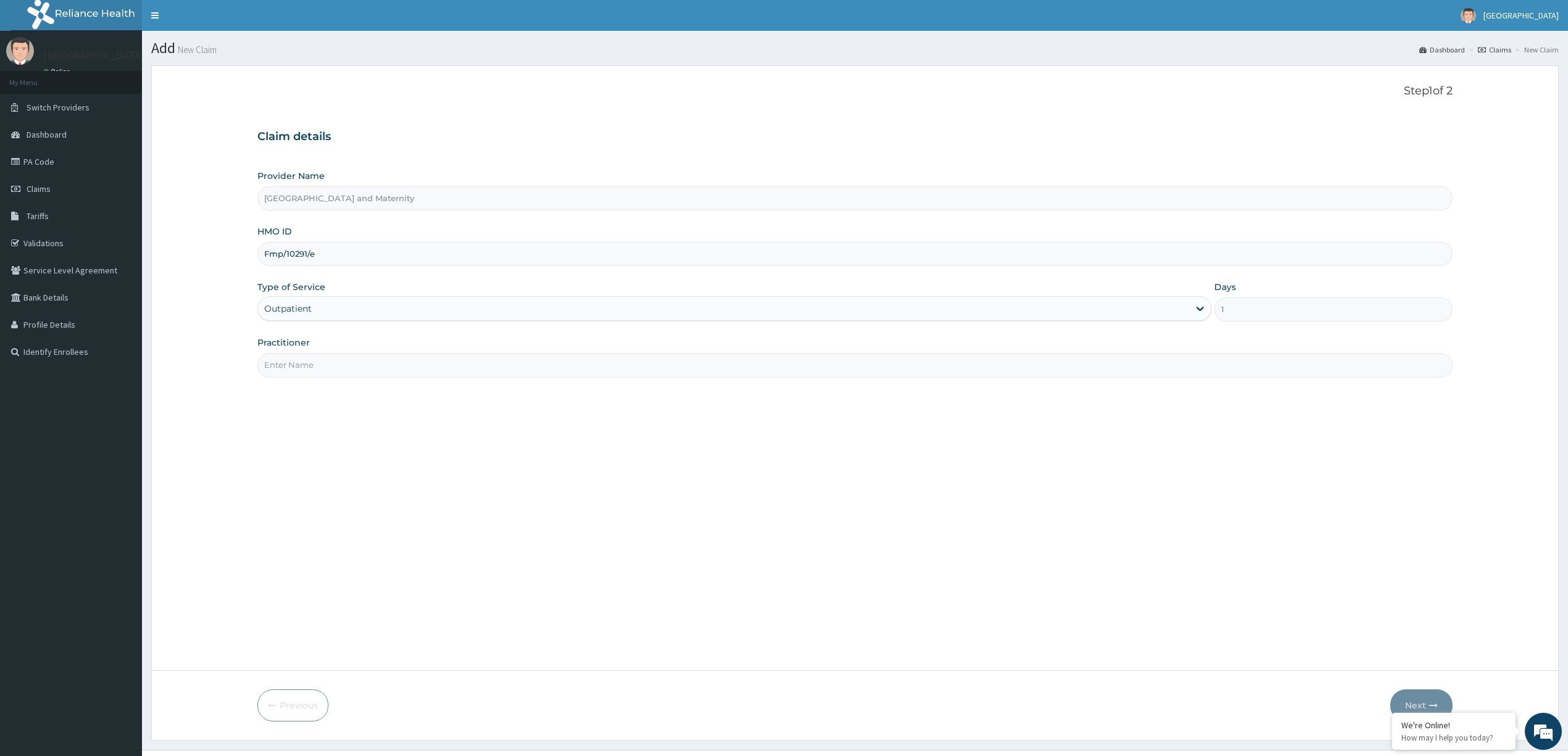
click at [526, 363] on input "Practitioner" at bounding box center [855, 365] width 1195 height 24
type input "Dr oso"
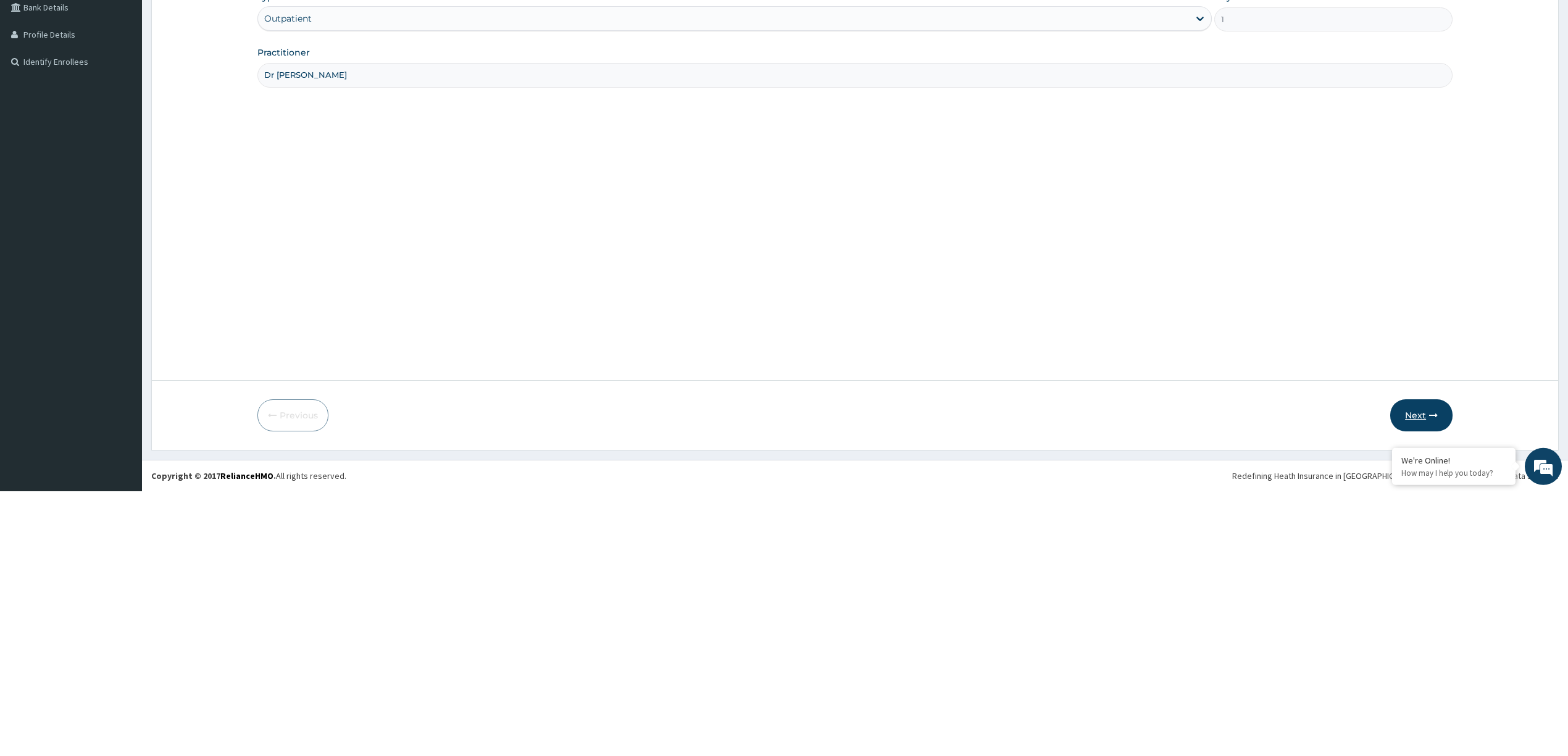
click at [1413, 679] on button "Next" at bounding box center [1421, 680] width 62 height 32
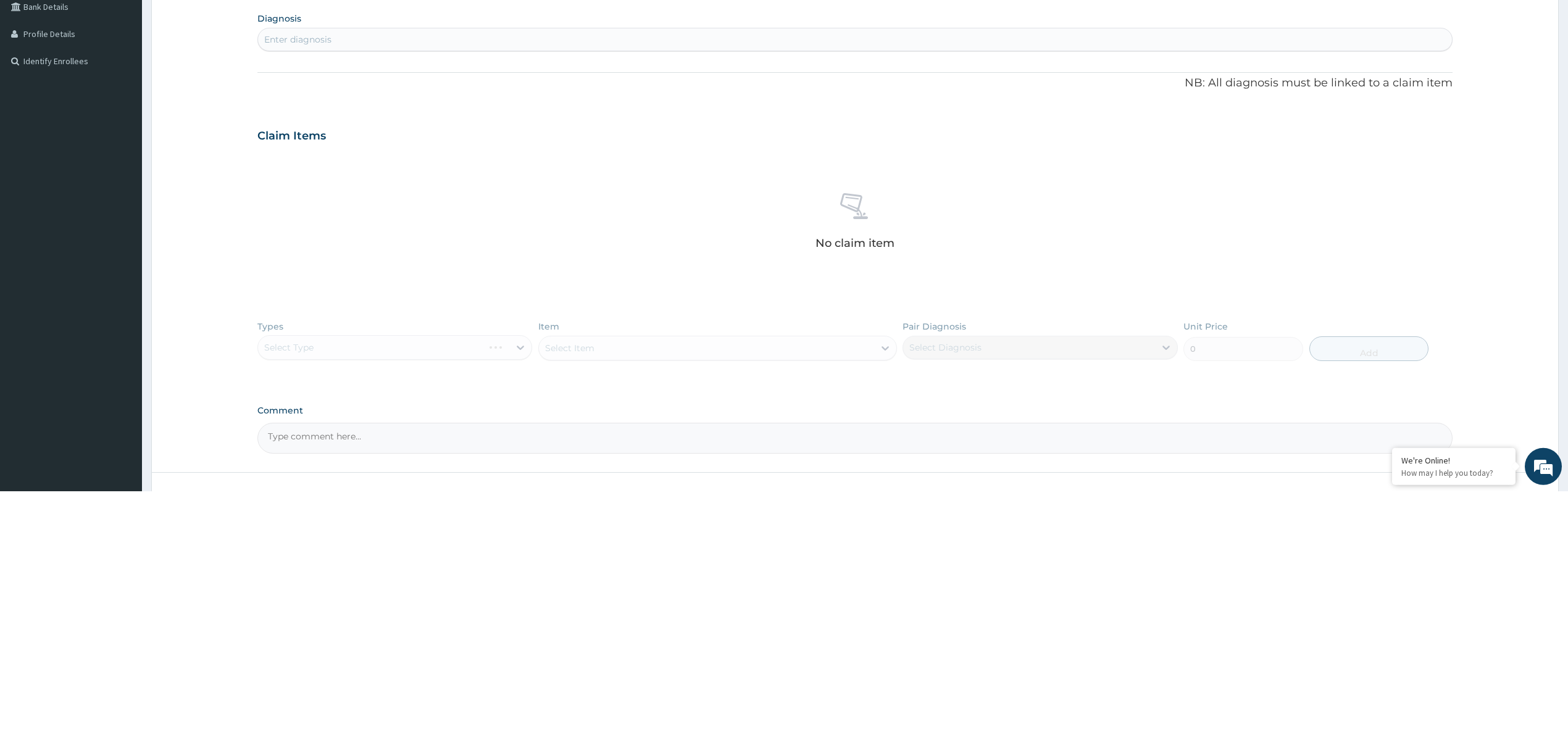
scroll to position [26, 0]
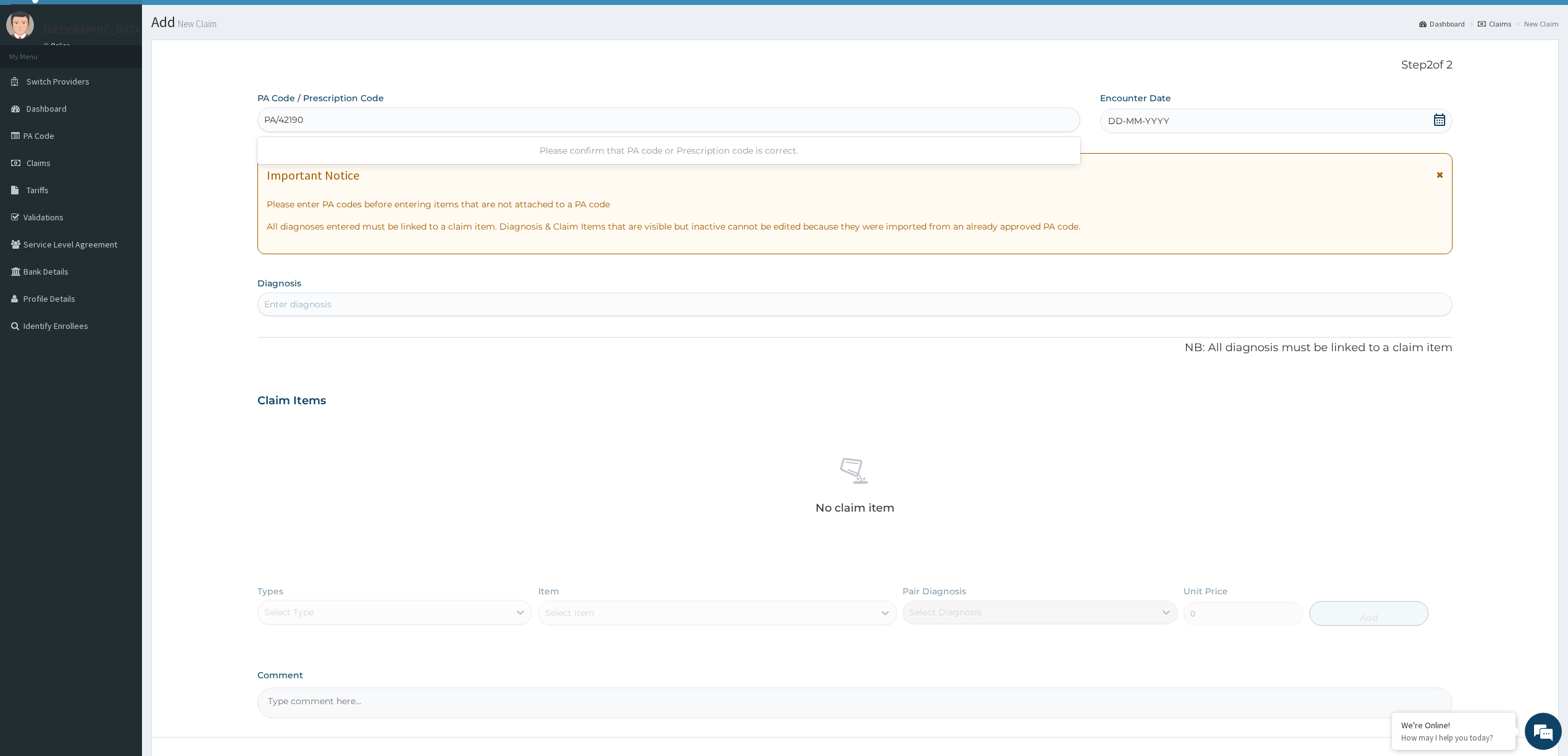
type input "PA/421903"
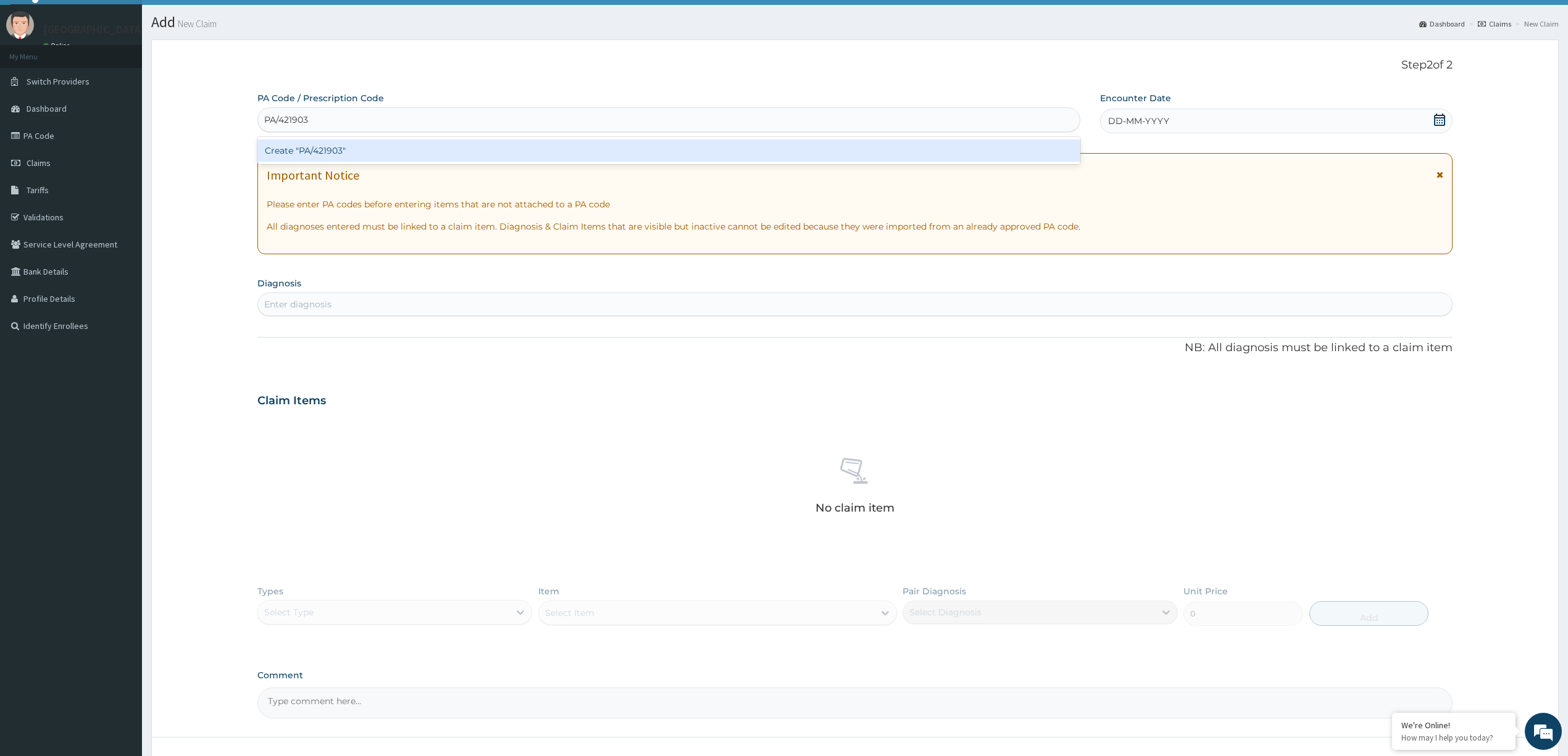
click at [656, 148] on div "Create "PA/421903"" at bounding box center [669, 151] width 823 height 22
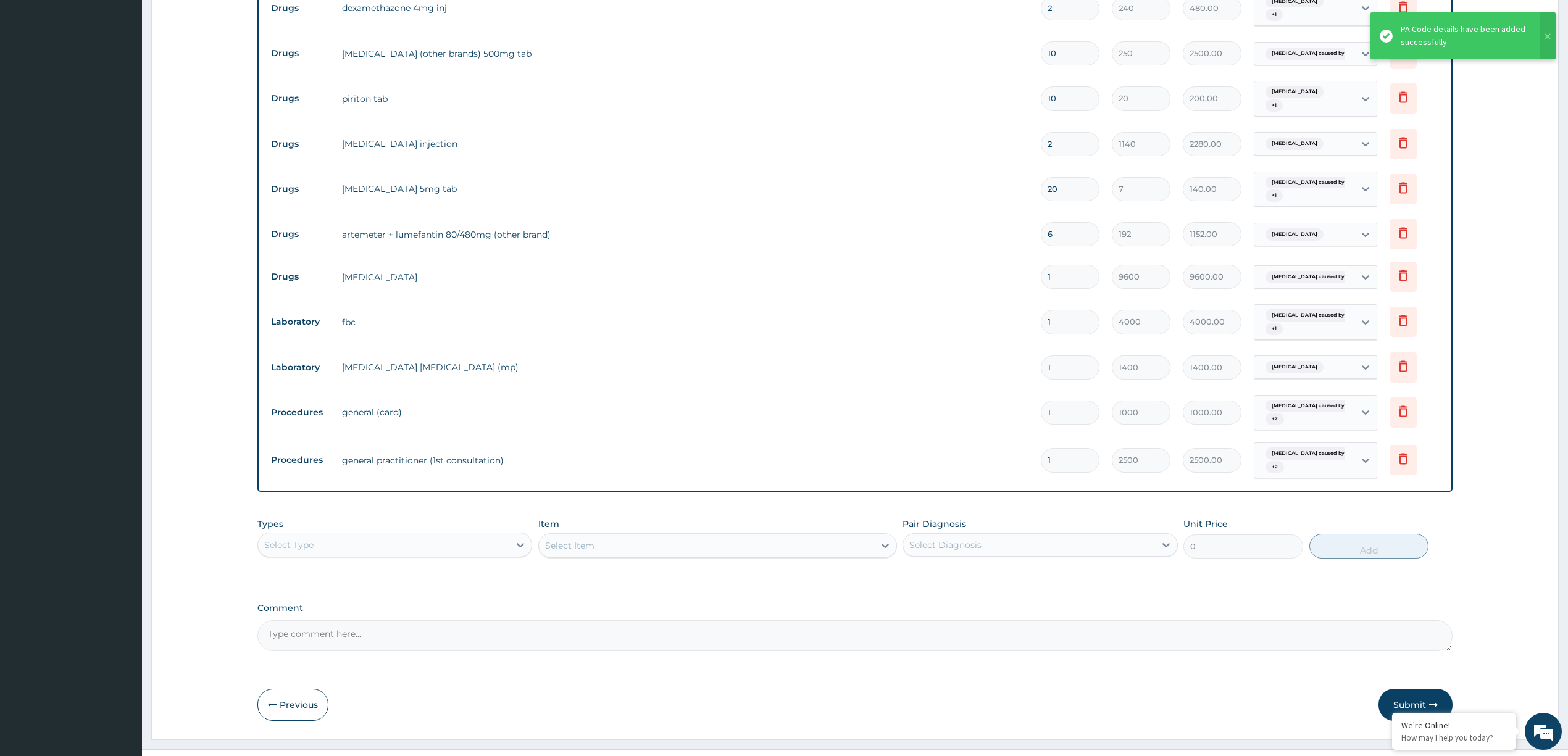
scroll to position [556, 0]
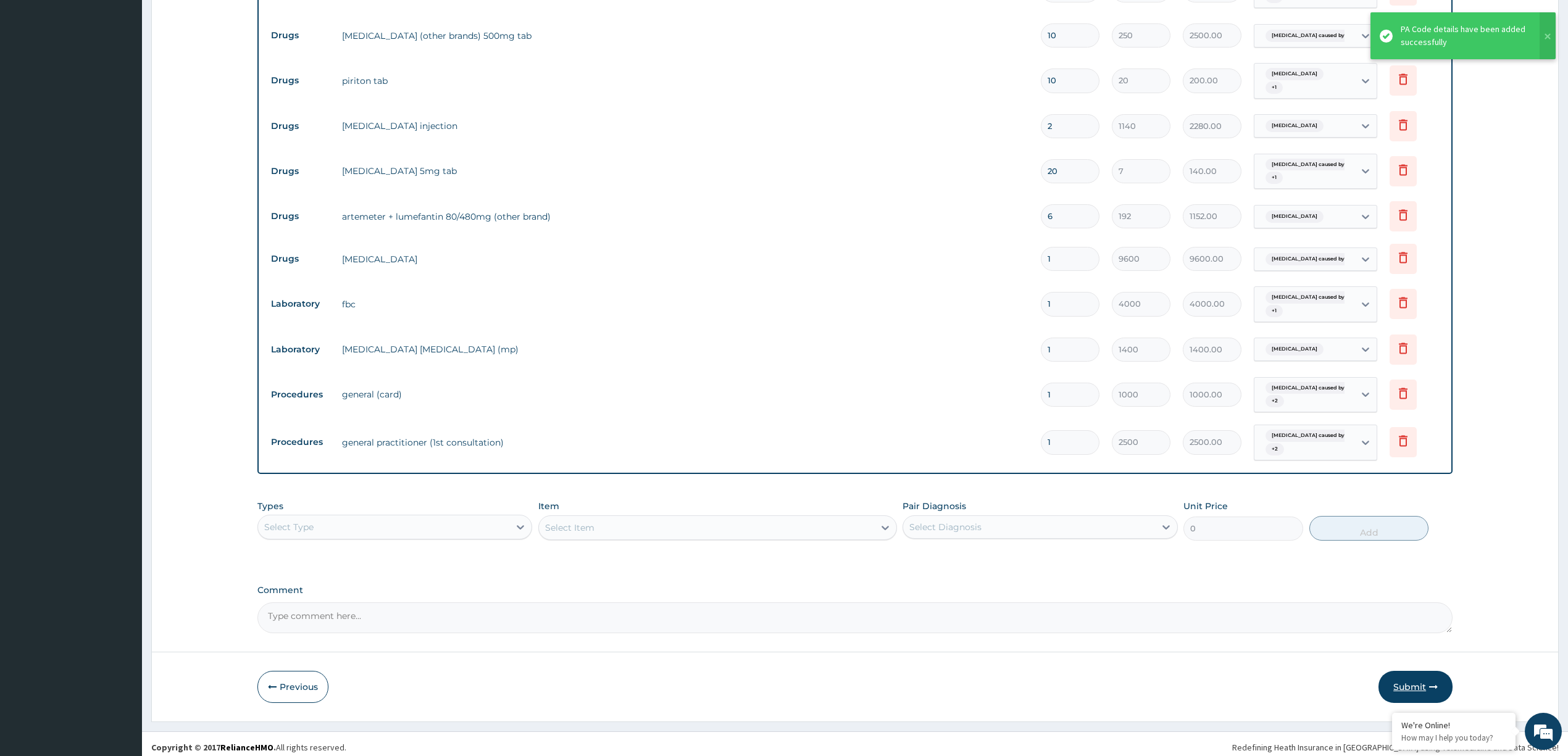
click at [1408, 680] on button "Submit" at bounding box center [1415, 687] width 74 height 32
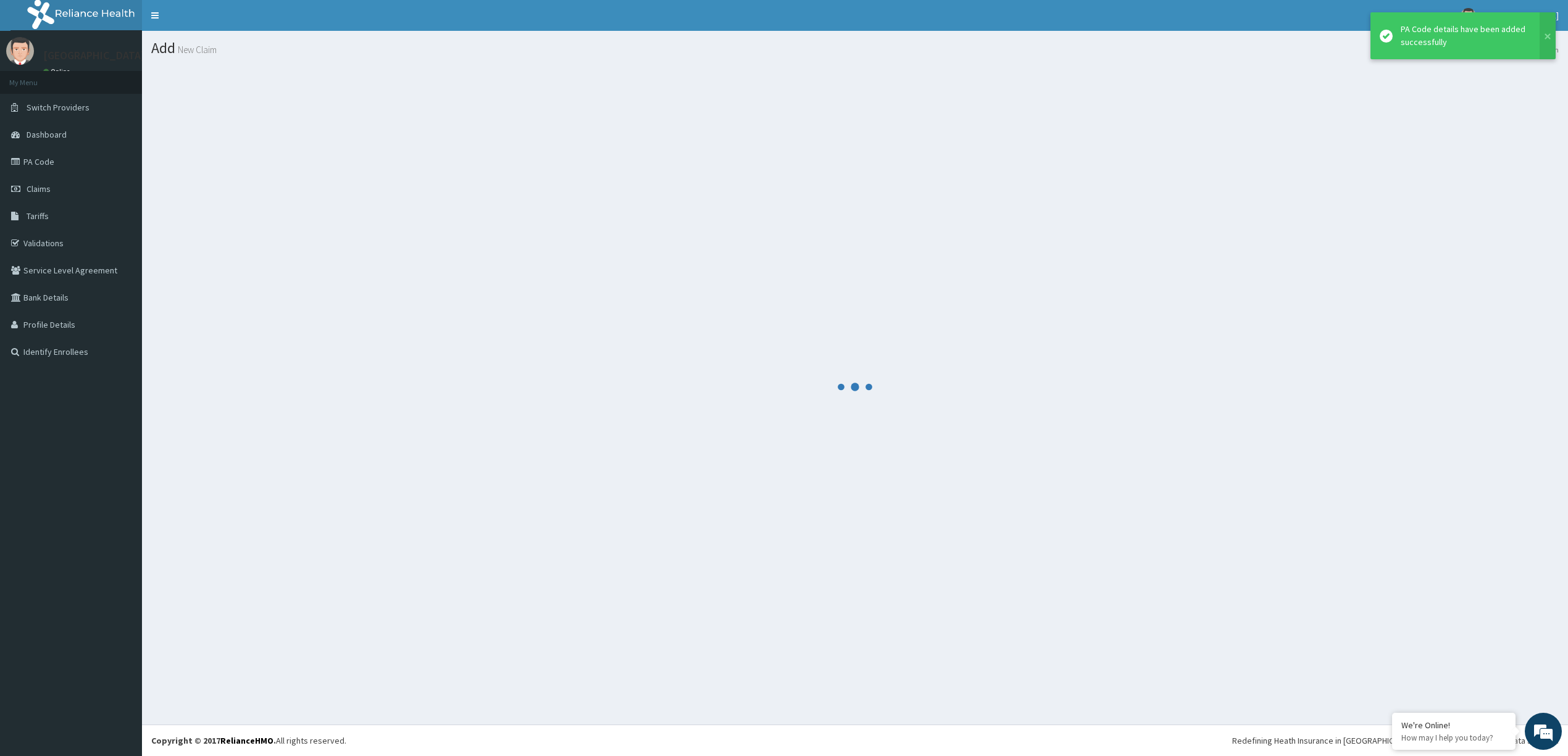
scroll to position [0, 0]
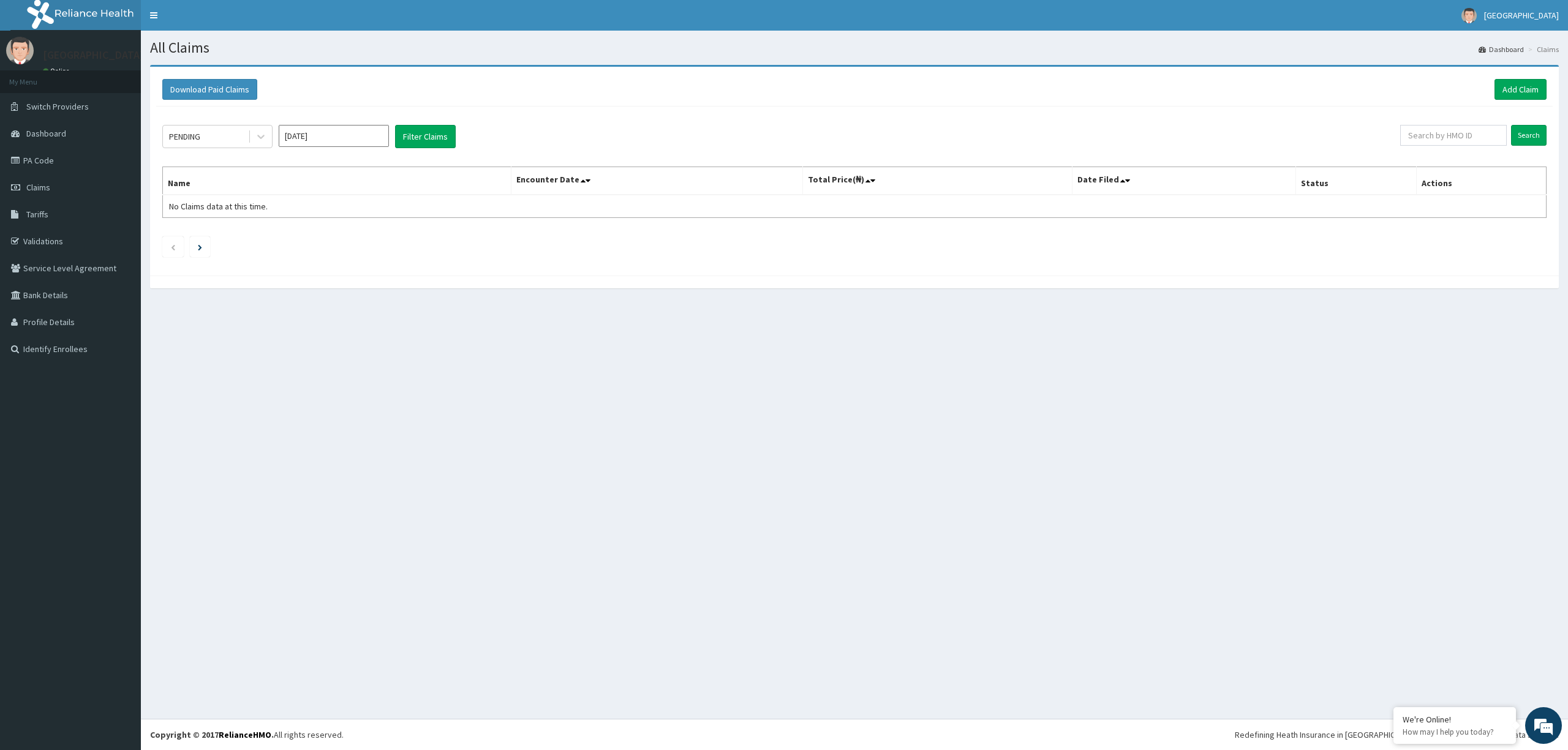
click at [356, 137] on input "Jul 2025" at bounding box center [333, 136] width 110 height 22
click at [335, 223] on div "May" at bounding box center [333, 213] width 25 height 23
click at [360, 134] on input "[DATE]" at bounding box center [333, 136] width 110 height 22
click at [334, 241] on div "Jul Aug Sep" at bounding box center [334, 239] width 109 height 25
click at [297, 240] on div "[DATE]" at bounding box center [298, 238] width 25 height 23
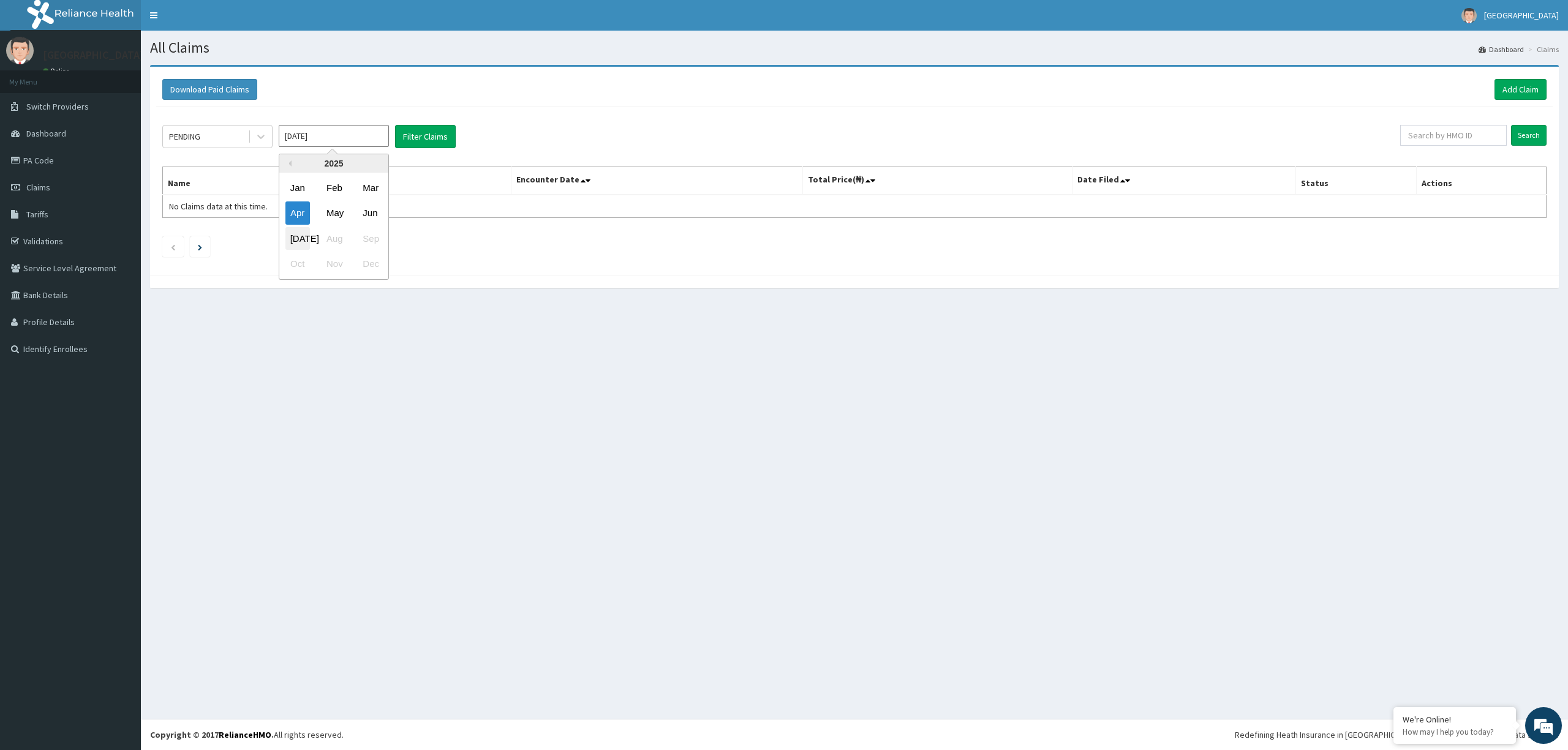
type input "[DATE]"
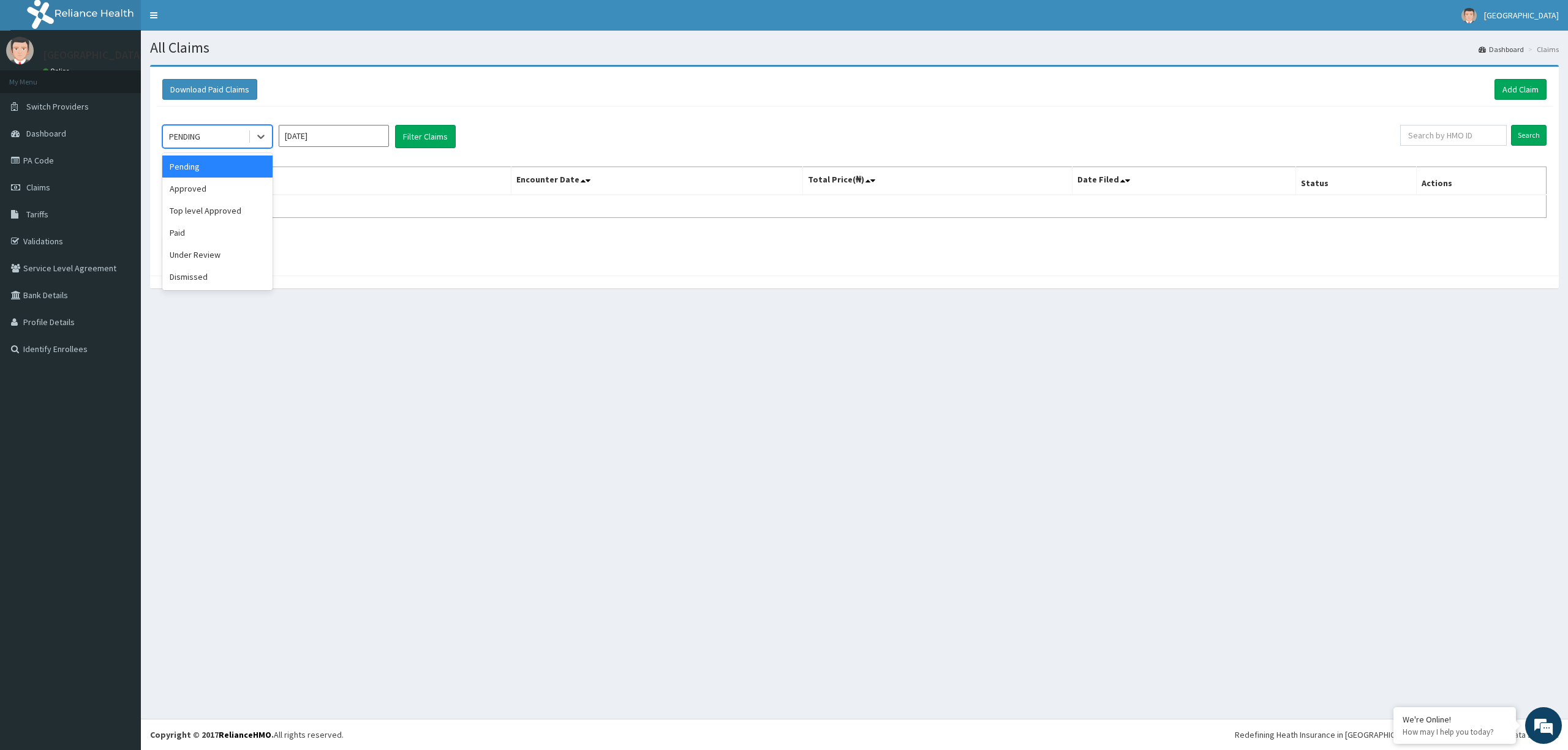
click at [230, 188] on div "Approved" at bounding box center [217, 188] width 110 height 22
click at [429, 138] on button "Filter Claims" at bounding box center [425, 136] width 61 height 23
click at [207, 164] on div "Pending" at bounding box center [217, 167] width 110 height 22
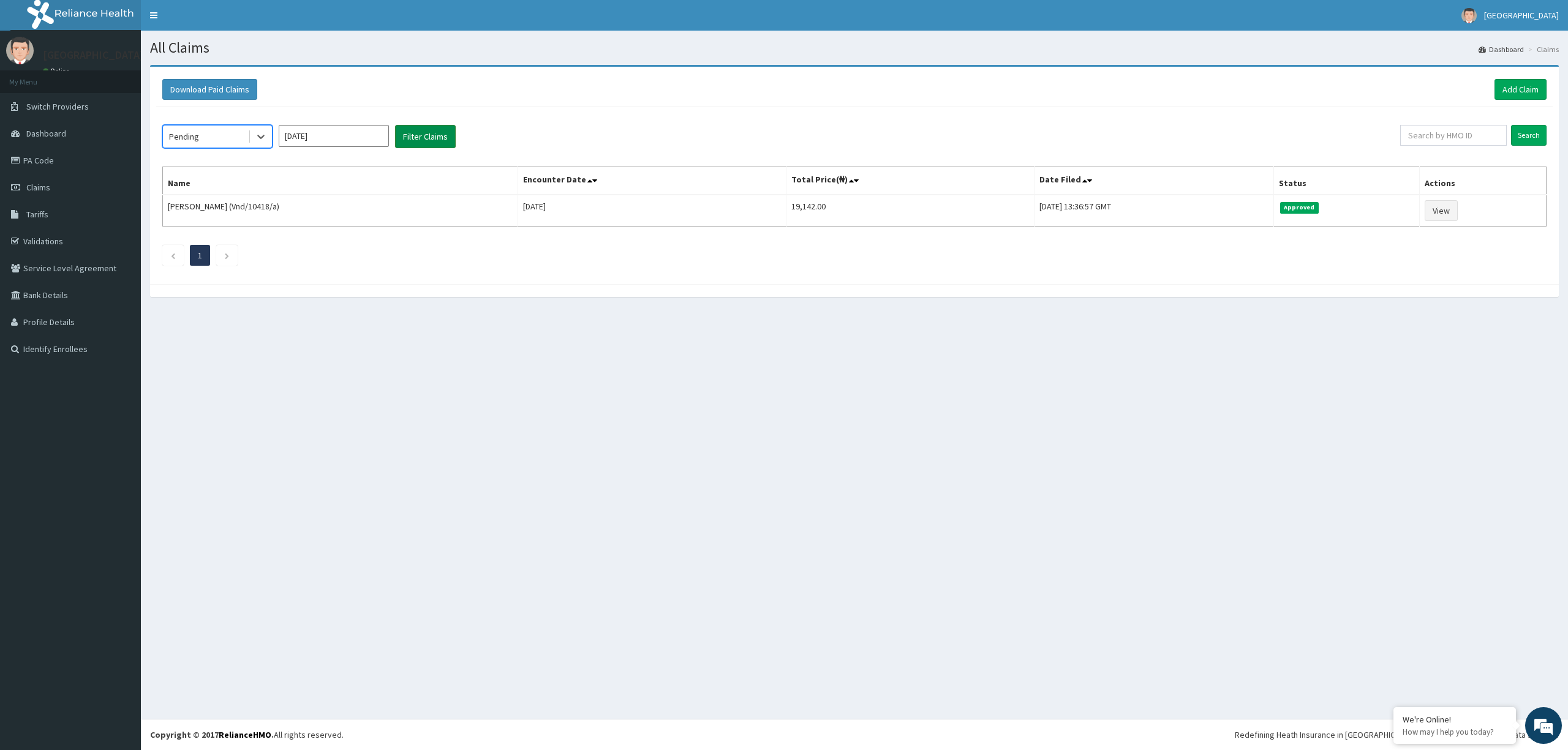
click at [440, 140] on button "Filter Claims" at bounding box center [425, 136] width 61 height 23
click at [36, 158] on link "PA Code" at bounding box center [70, 161] width 141 height 27
click at [1513, 89] on link "Add Claim" at bounding box center [1521, 89] width 52 height 21
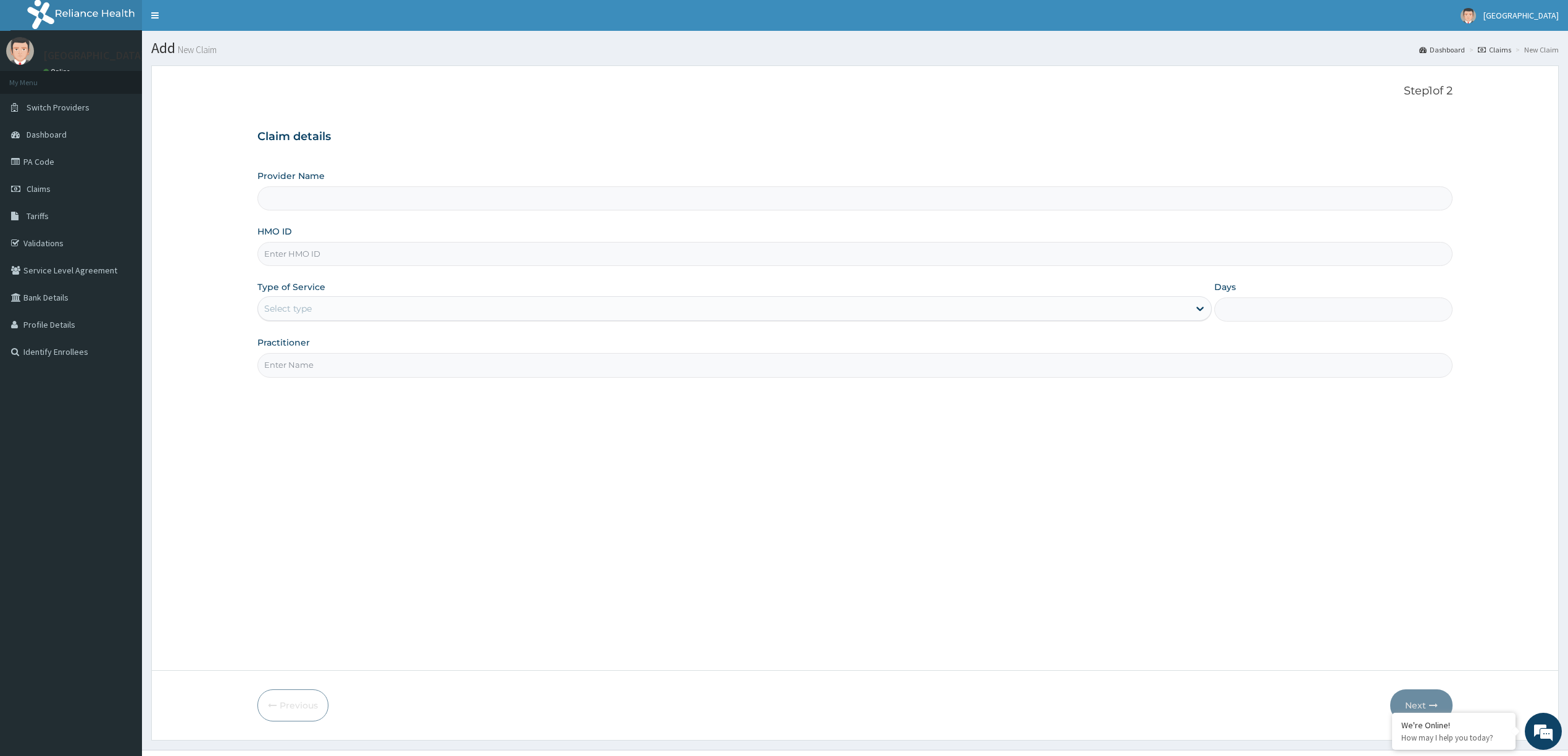
type input "[GEOGRAPHIC_DATA] and Maternity"
click at [438, 253] on input "HMO ID" at bounding box center [855, 254] width 1195 height 24
type input "Sbg/10350/A"
click at [498, 368] on div "Outpatient" at bounding box center [735, 362] width 954 height 22
type input "1"
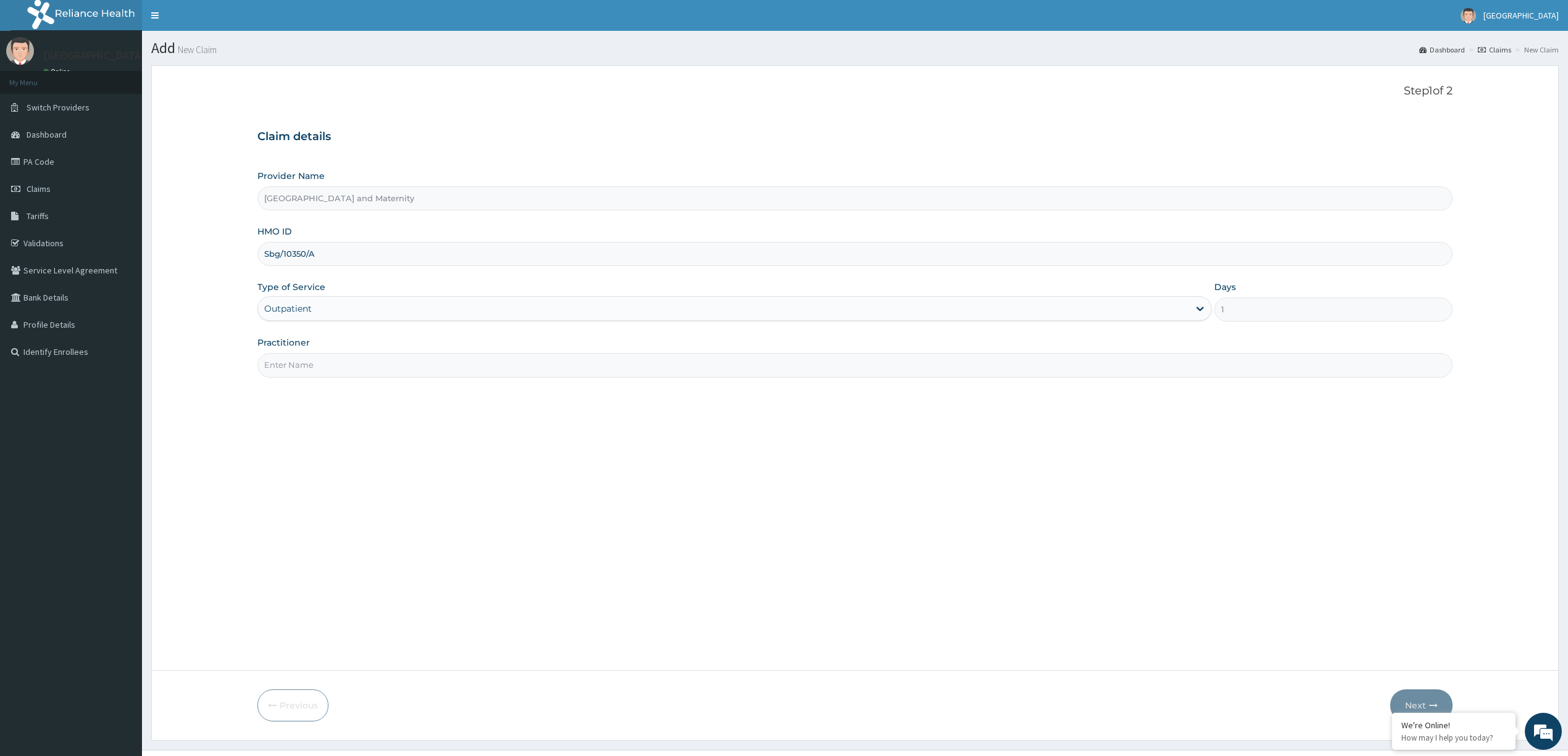
click at [531, 368] on input "Practitioner" at bounding box center [855, 365] width 1195 height 24
type input "Dr [PERSON_NAME]"
click at [1432, 694] on button "Next" at bounding box center [1421, 705] width 62 height 32
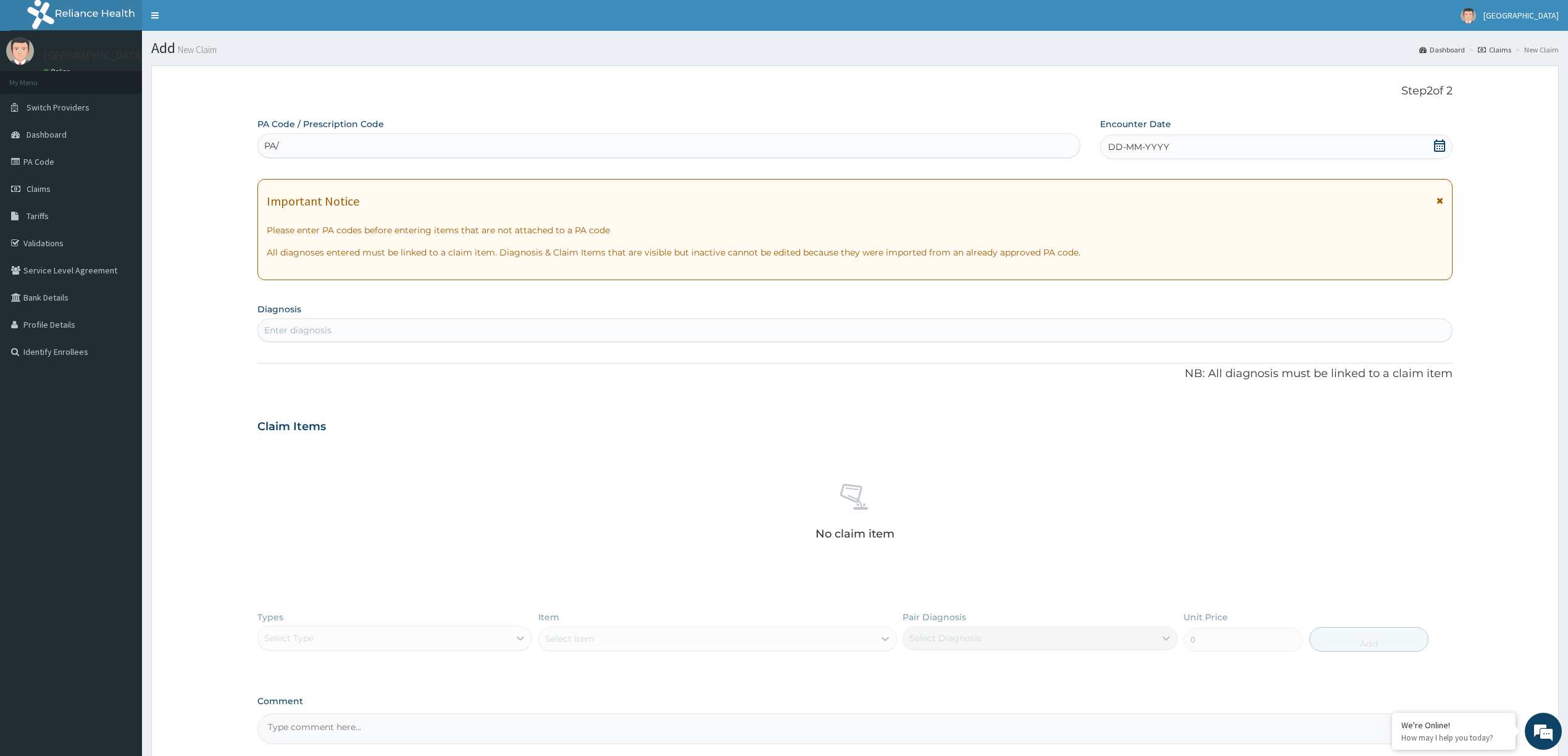
type input "PA/"
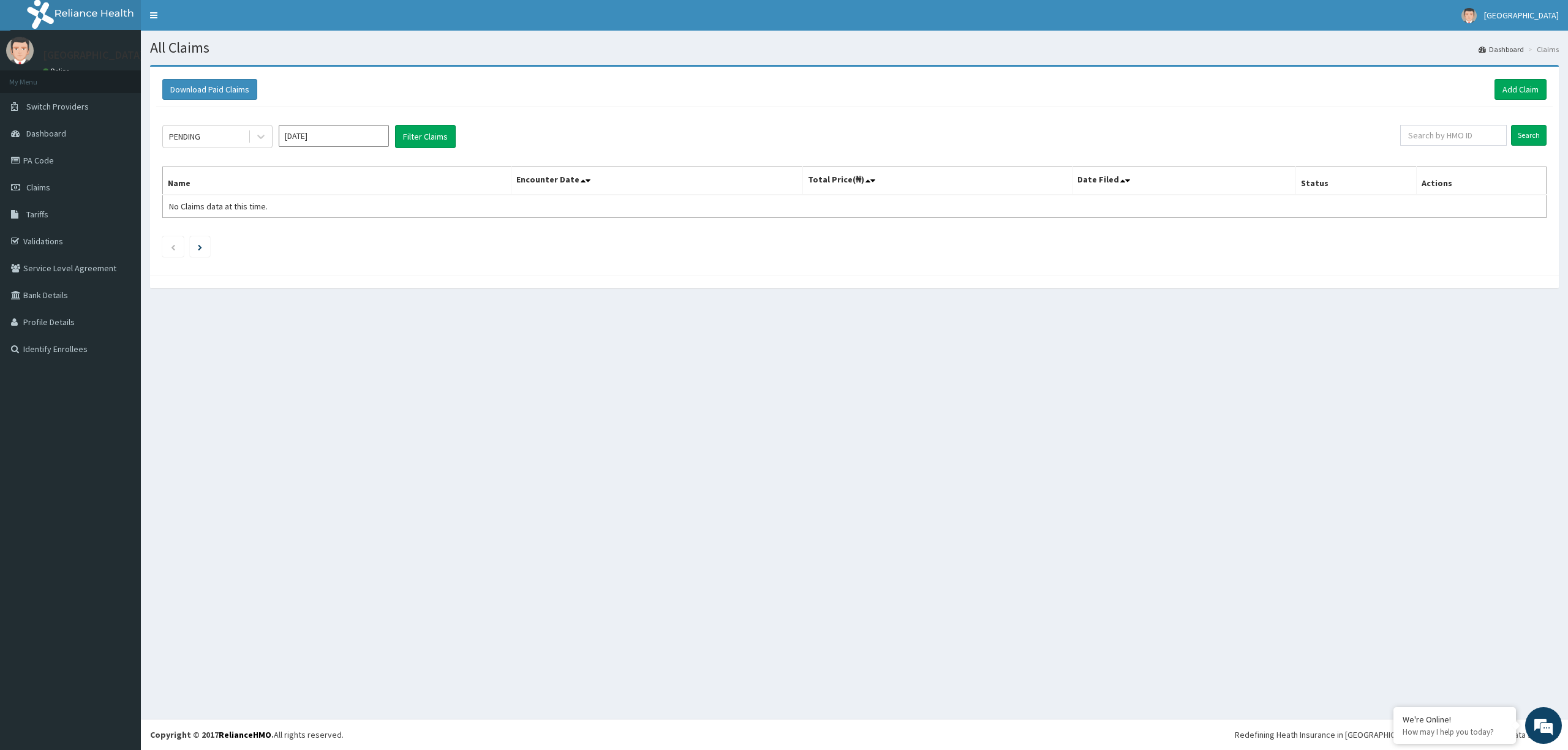
click at [505, 415] on div "All Claims Dashboard Claims Download Paid Claims Add Claim × Note you can only …" at bounding box center [854, 375] width 1427 height 688
click at [321, 136] on input "[DATE]" at bounding box center [333, 136] width 110 height 22
click at [334, 222] on div "May" at bounding box center [333, 213] width 25 height 23
click at [347, 140] on input "[DATE]" at bounding box center [333, 136] width 110 height 22
click at [336, 267] on div "Oct Nov Dec" at bounding box center [334, 264] width 109 height 25
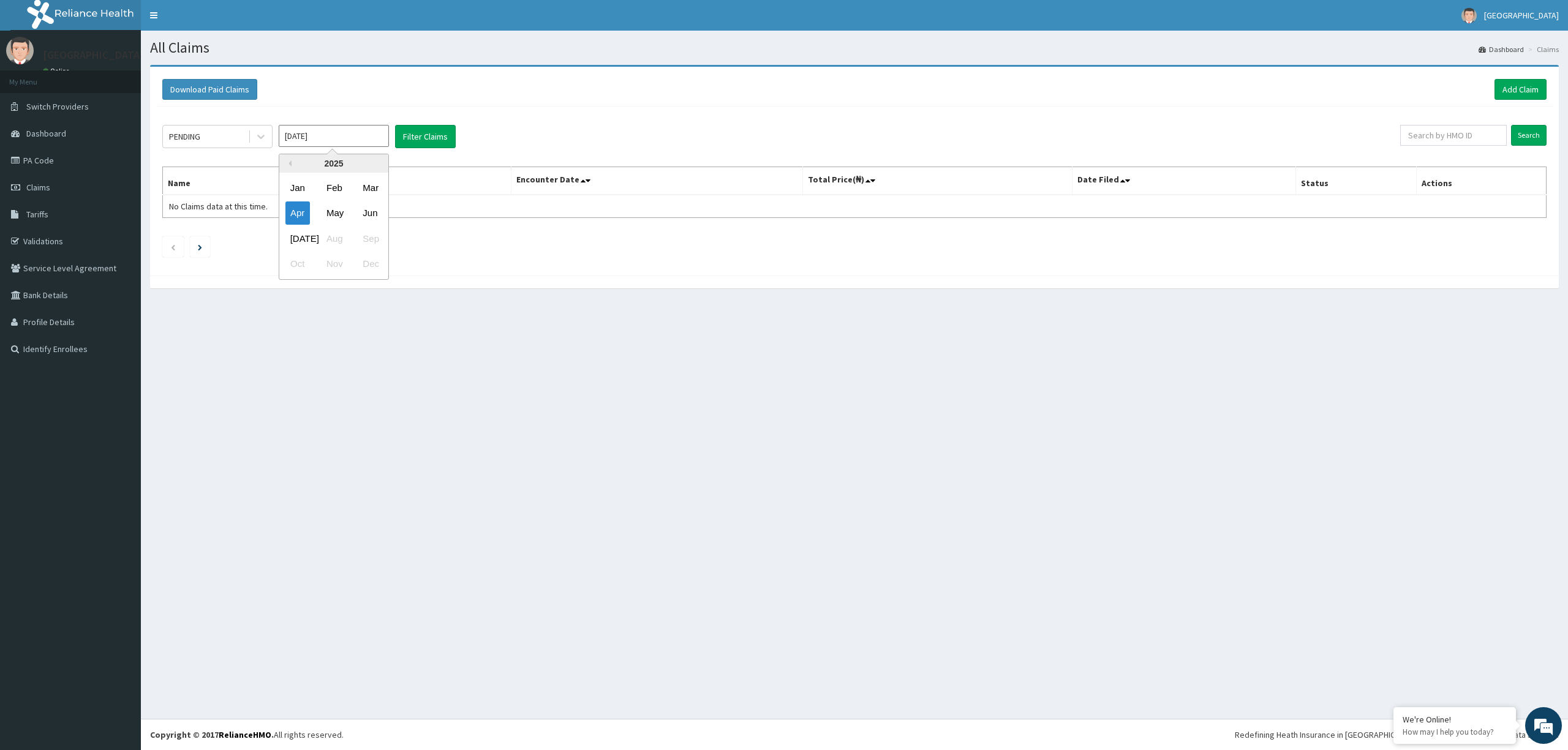
click at [294, 264] on div "Oct Nov Dec" at bounding box center [334, 264] width 109 height 25
click at [302, 275] on div "Oct Nov Dec" at bounding box center [334, 264] width 109 height 25
click at [309, 136] on input "[DATE]" at bounding box center [333, 136] width 110 height 22
click at [363, 136] on input "[DATE]" at bounding box center [333, 136] width 110 height 22
type input "A"
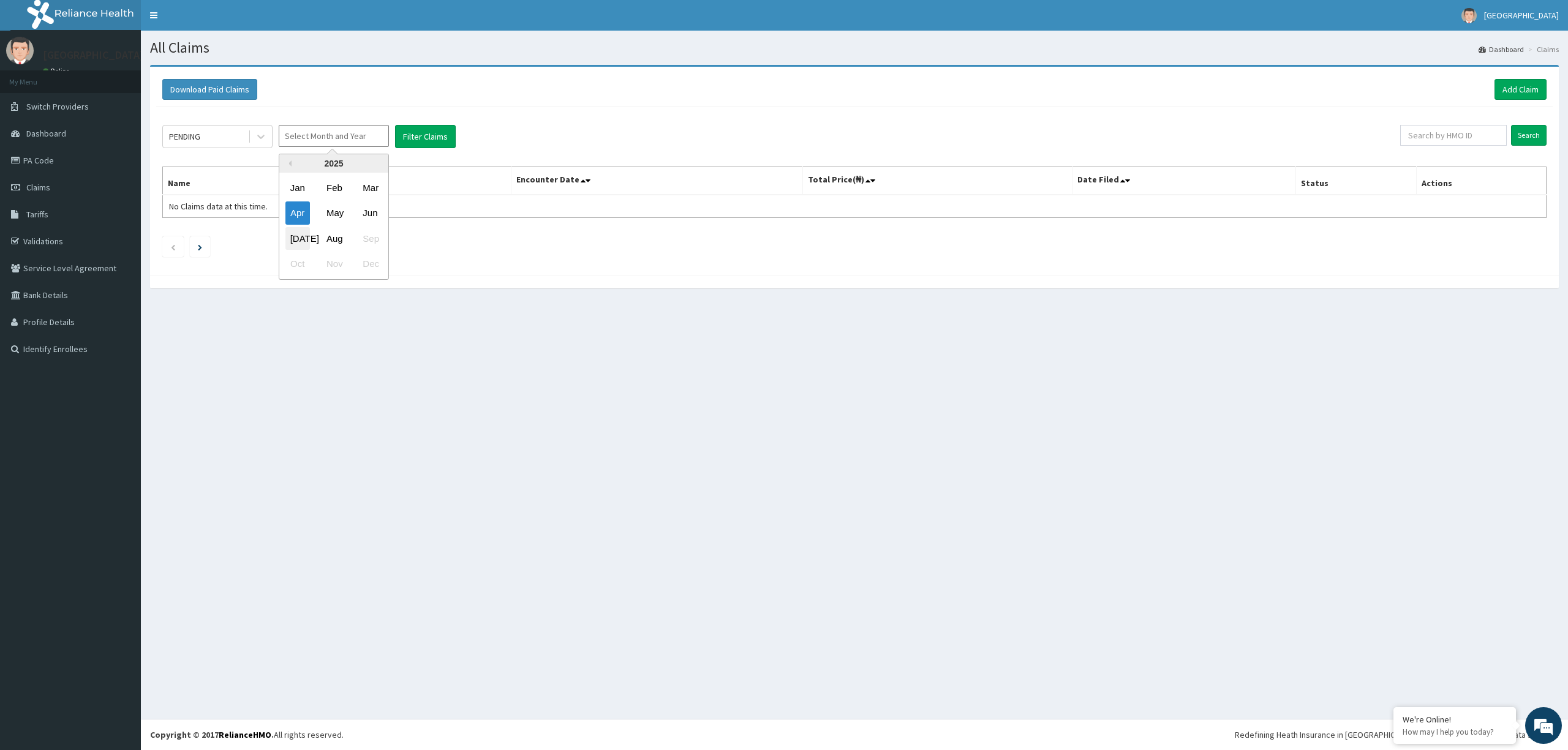
click at [304, 239] on div "[DATE]" at bounding box center [298, 238] width 25 height 23
click at [374, 138] on input "[DATE]" at bounding box center [333, 136] width 110 height 22
type input "J"
click at [342, 243] on div "Aug" at bounding box center [333, 238] width 25 height 23
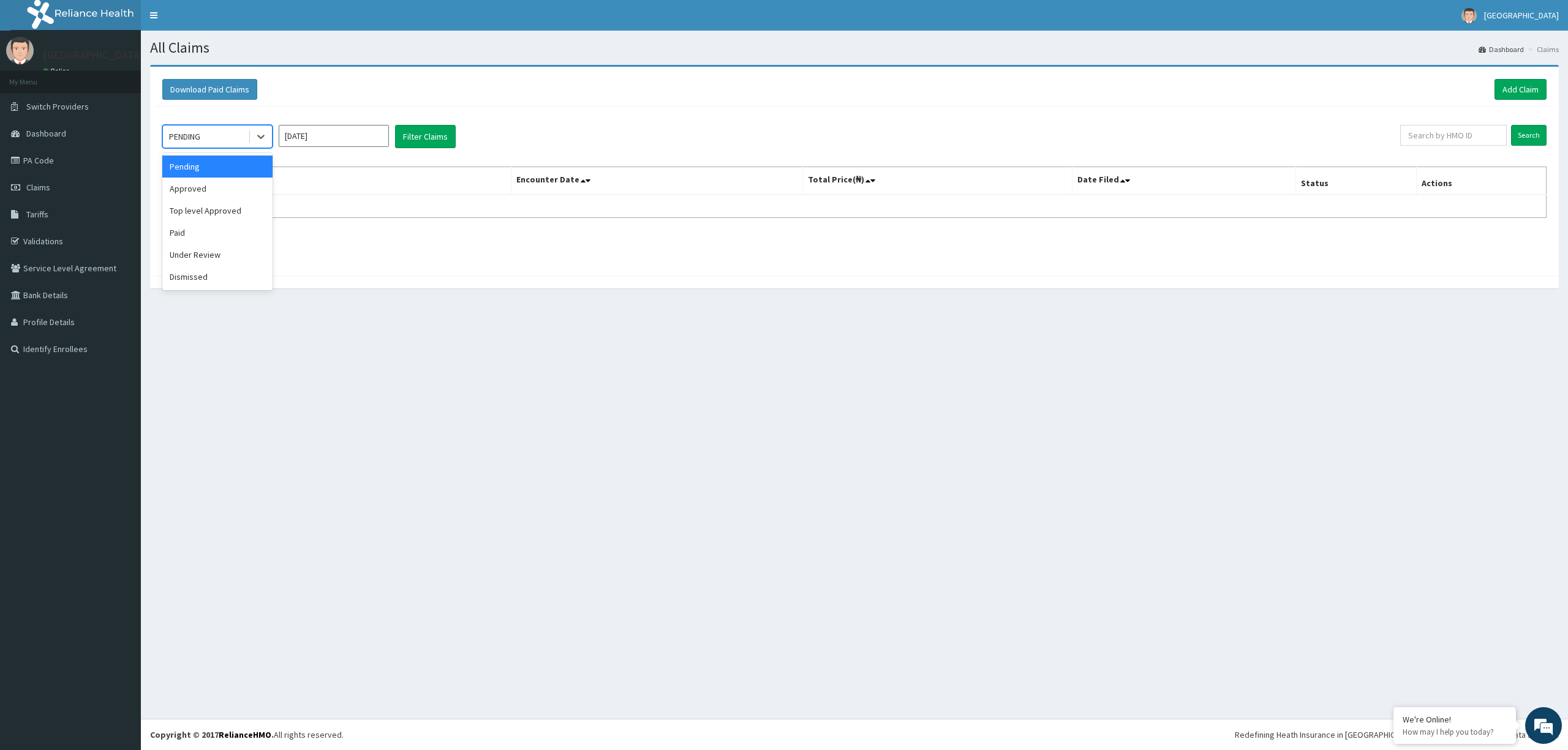
click at [226, 191] on div "Approved" at bounding box center [217, 188] width 110 height 22
click at [437, 138] on button "Filter Claims" at bounding box center [425, 136] width 61 height 23
click at [204, 258] on div "Under Review" at bounding box center [217, 255] width 110 height 22
click at [424, 138] on button "Filter Claims" at bounding box center [425, 136] width 61 height 23
click at [216, 286] on div "Dismissed" at bounding box center [217, 277] width 110 height 22
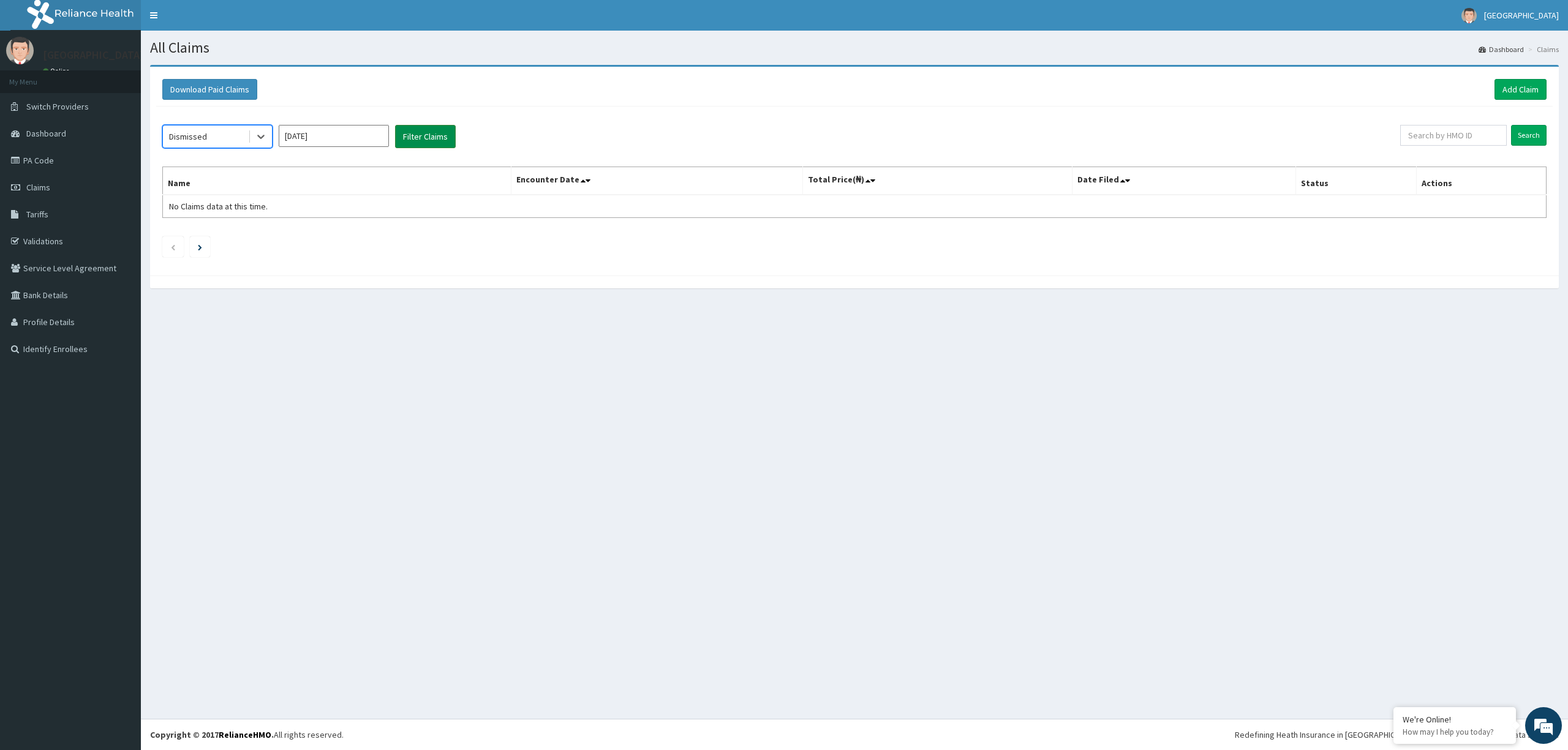
click at [445, 137] on button "Filter Claims" at bounding box center [425, 136] width 61 height 23
click at [202, 170] on div "Pending" at bounding box center [217, 167] width 110 height 22
click at [432, 138] on button "Filter Claims" at bounding box center [425, 136] width 61 height 23
click at [349, 138] on input "[DATE]" at bounding box center [333, 136] width 110 height 22
click at [297, 238] on div "[DATE]" at bounding box center [298, 238] width 25 height 23
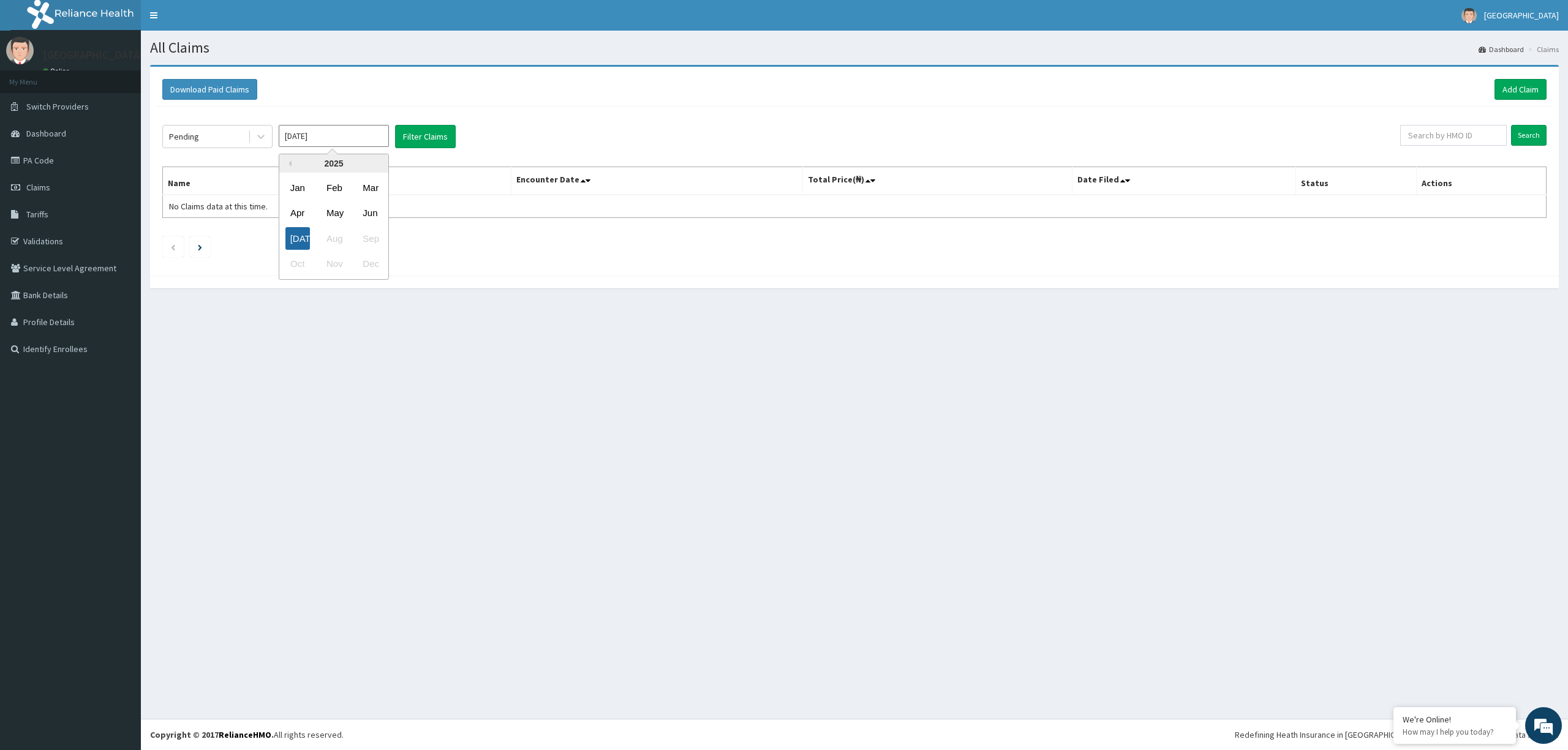
type input "[DATE]"
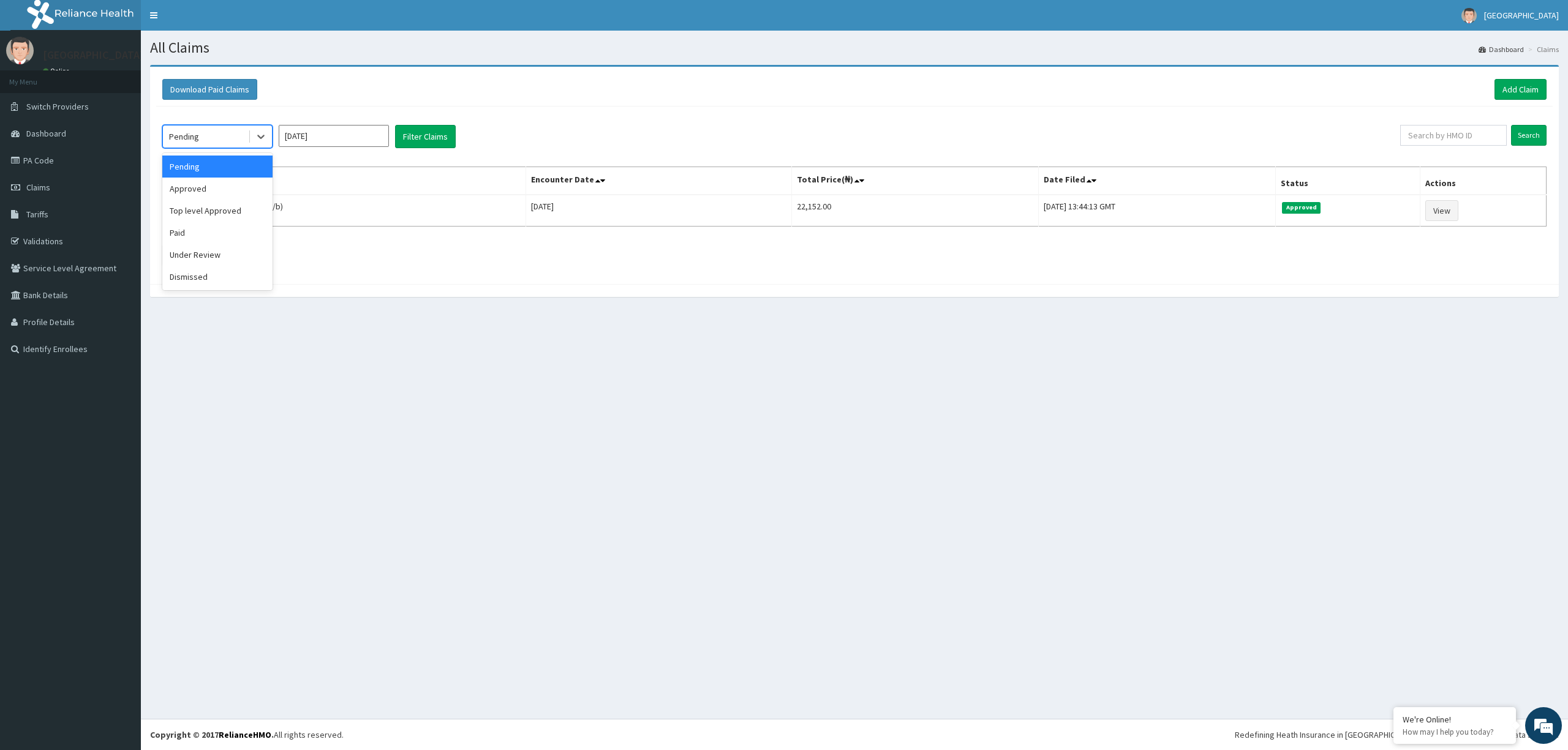
click at [381, 317] on section "Download Paid Claims Add Claim × Note you can only download claims within a max…" at bounding box center [854, 187] width 1427 height 263
click at [208, 188] on div "Approved" at bounding box center [217, 188] width 110 height 22
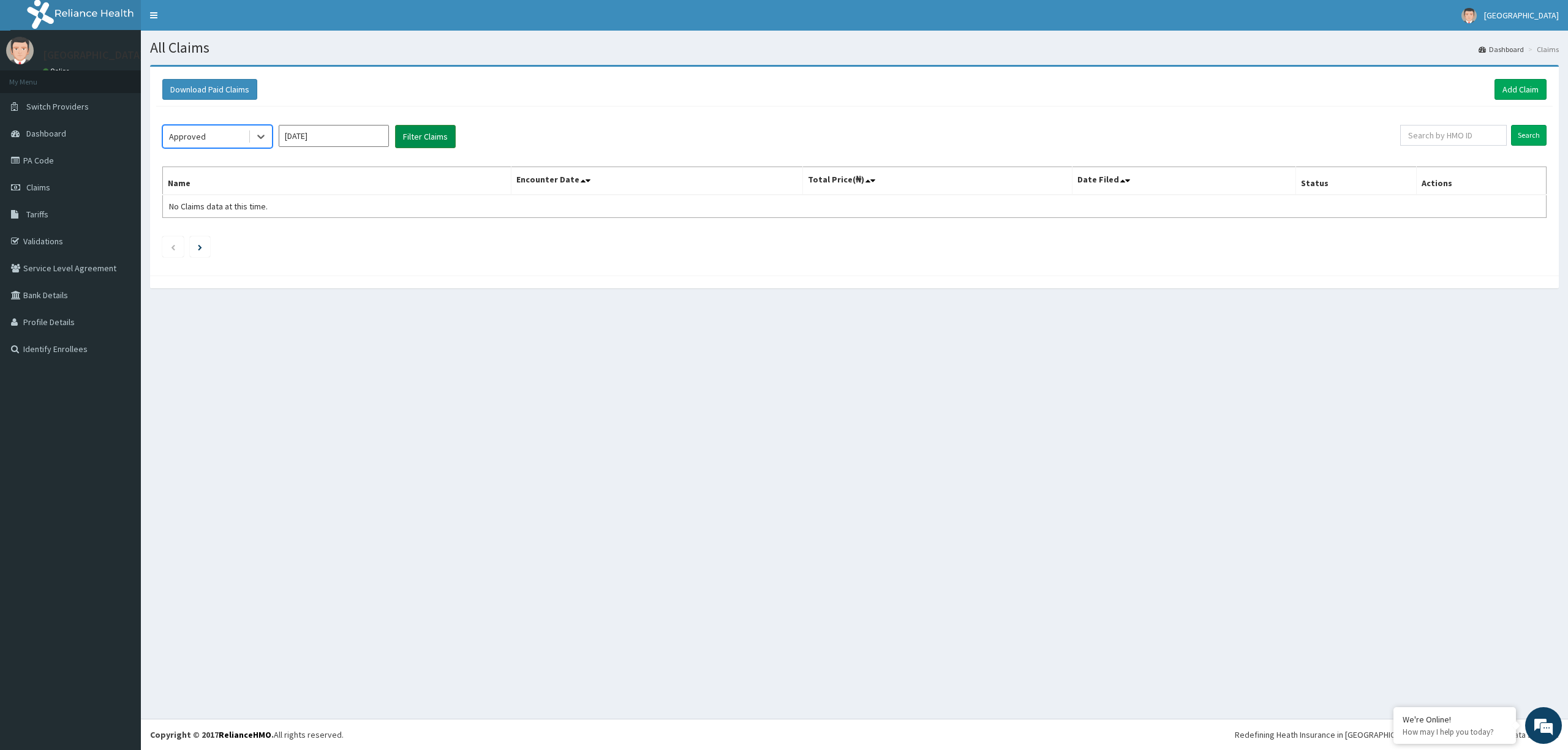
click at [432, 138] on button "Filter Claims" at bounding box center [425, 136] width 61 height 23
click at [216, 256] on div "Under Review" at bounding box center [217, 255] width 110 height 22
click at [432, 139] on button "Filter Claims" at bounding box center [425, 136] width 61 height 23
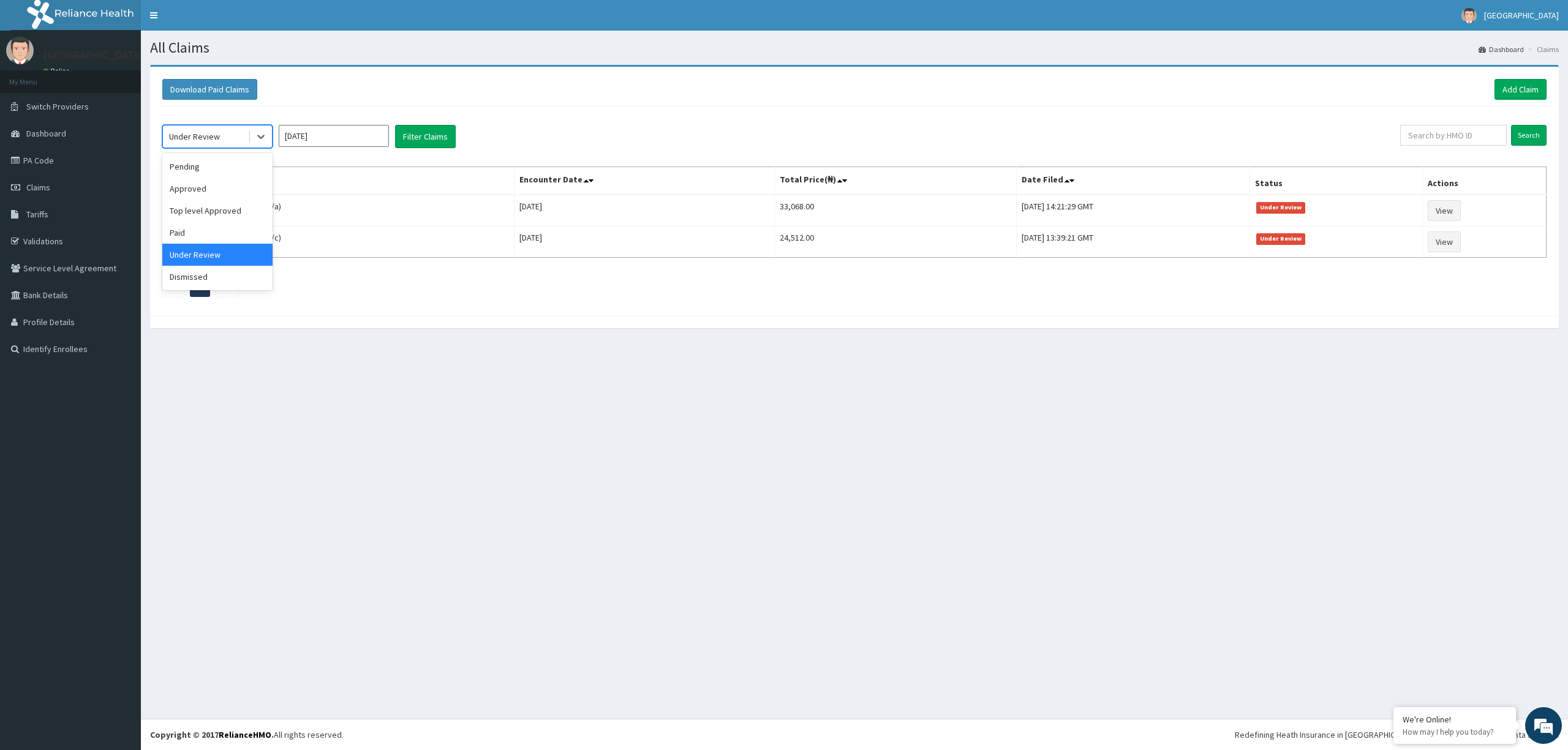
click at [213, 162] on div "Pending" at bounding box center [217, 167] width 110 height 22
